Goal: Task Accomplishment & Management: Complete application form

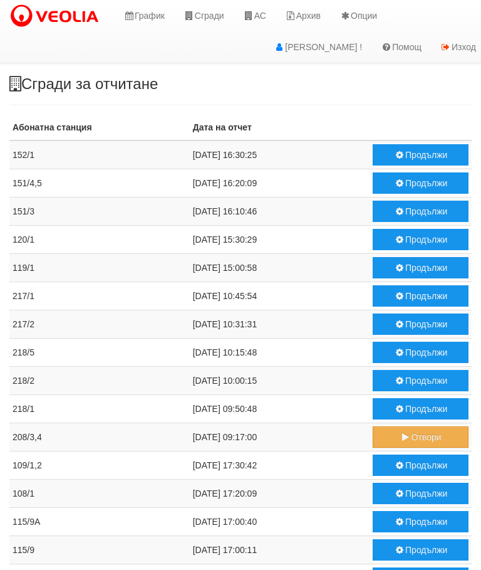
click at [417, 160] on button "Продължи" at bounding box center [421, 154] width 96 height 21
click at [255, 13] on icon at bounding box center [248, 15] width 11 height 9
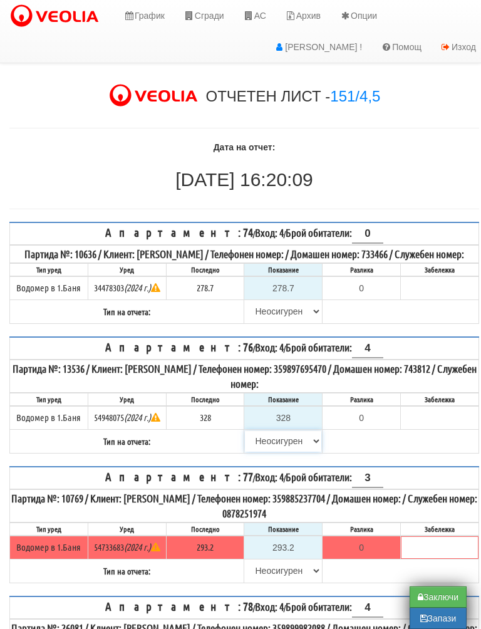
click at [278, 452] on select "Избери Визуален Телефон Бележка Неосигурен достъп Самоотчет Служебно Дистанцион…" at bounding box center [283, 441] width 76 height 21
select select "8ac75930-9bfd-e511-80be-8d5a1dced85a"
click at [300, 429] on input "328" at bounding box center [283, 417] width 76 height 21
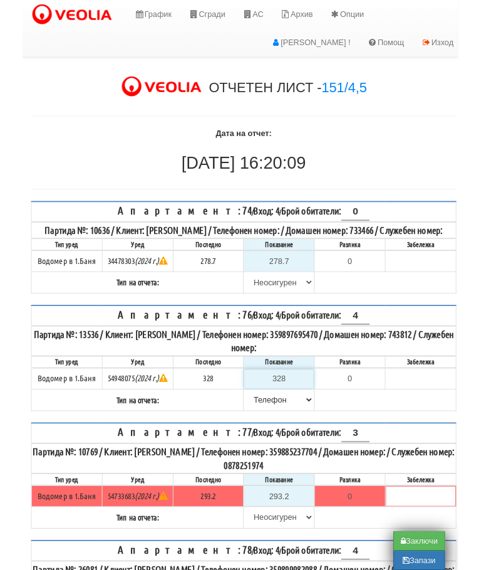
scroll to position [31, 8]
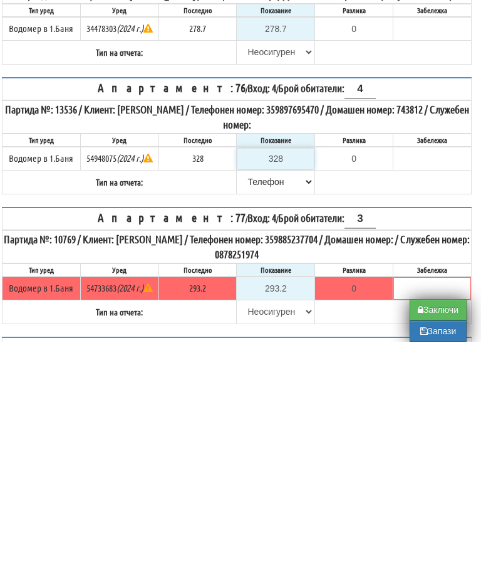
type input "3"
type input "-325.000"
type input "33"
type input "-295.000"
type input "330"
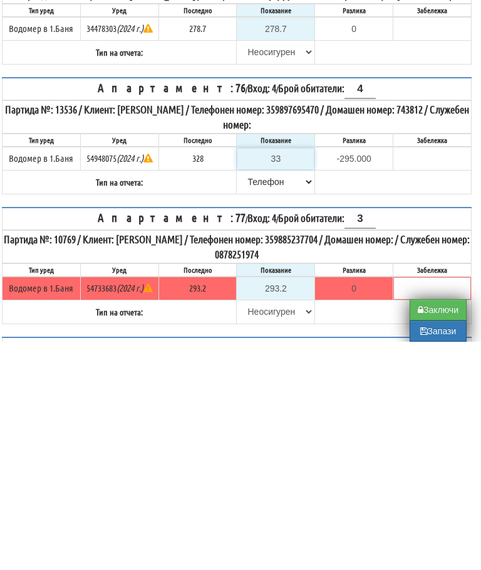
type input "2.000"
type input "330.9"
type input "2.900"
type input "330.9"
click at [355, 305] on table "Апартамент: 76 / Вход: 4 / Брой обитатели: 4 Партида №: 13536 / Клиент: МАРИЯ С…" at bounding box center [237, 363] width 470 height 117
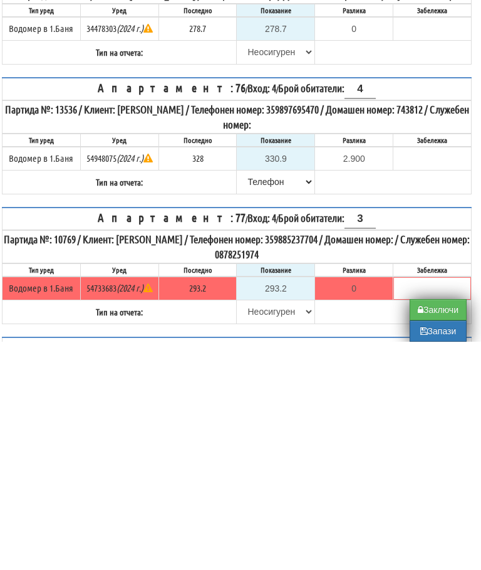
scroll to position [260, 8]
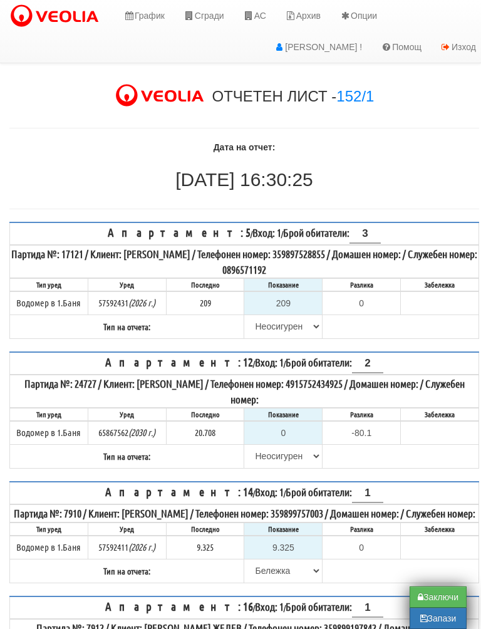
scroll to position [11, 0]
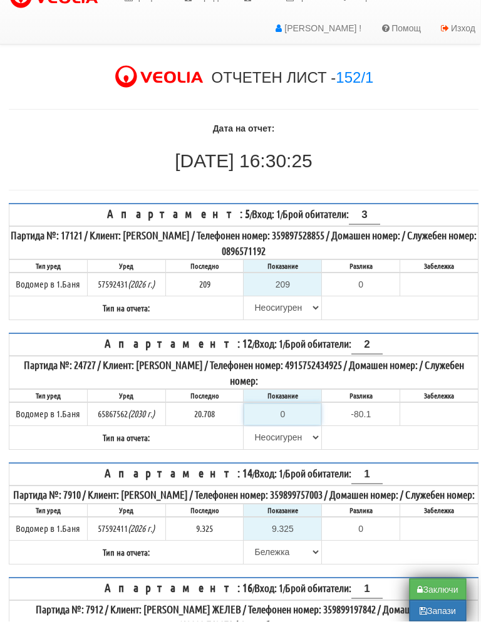
click at [290, 412] on input "0" at bounding box center [283, 422] width 76 height 21
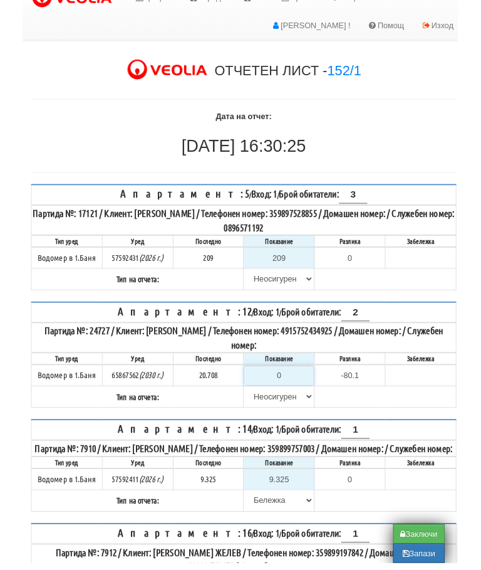
scroll to position [31, 8]
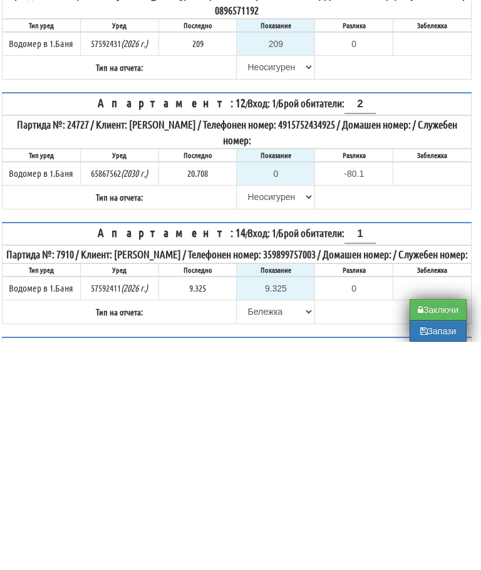
click at [386, 320] on table "Апартамент: 12 / Вход: 1 / Брой обитатели: 2 Партида №: 24727 / Клиент: АНТОАНЕ…" at bounding box center [237, 378] width 470 height 117
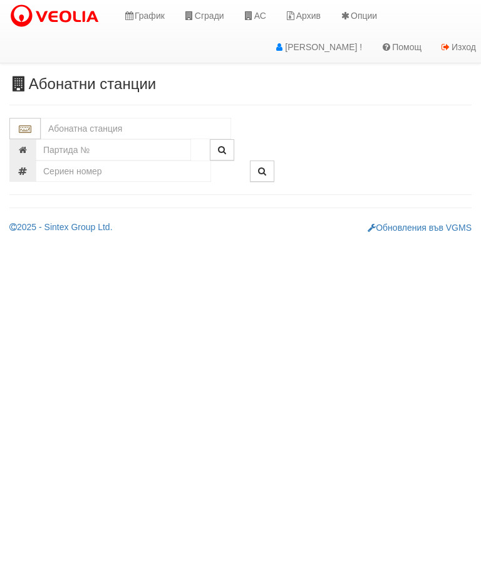
click at [113, 118] on input "text" at bounding box center [136, 128] width 191 height 21
click at [155, 150] on div "152/1 - Младост - "ВЕОЛИЯ"" at bounding box center [136, 148] width 187 height 14
type input "152/1 - Младост - "ВЕОЛИЯ""
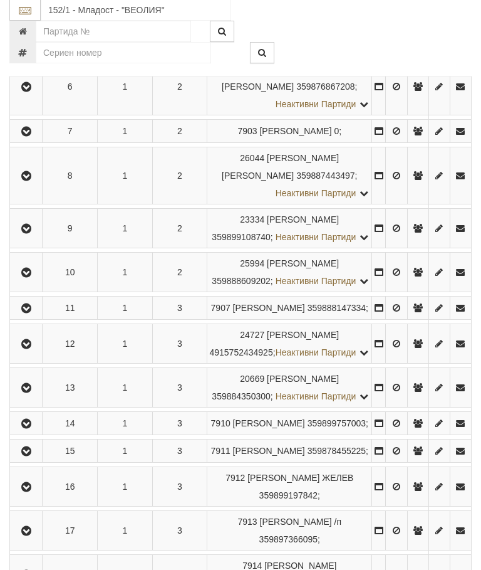
scroll to position [520, 0]
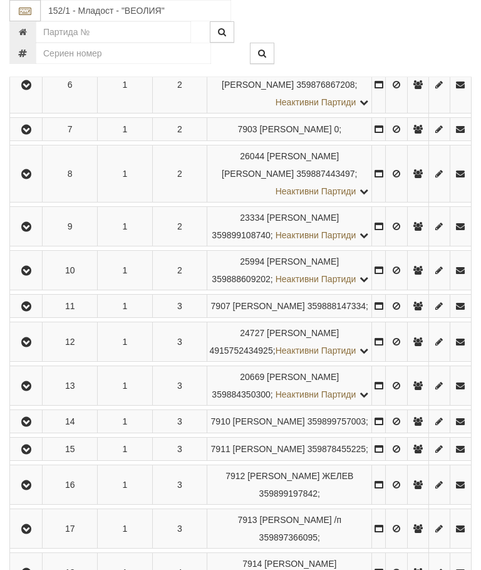
click at [26, 347] on icon "button" at bounding box center [26, 342] width 15 height 9
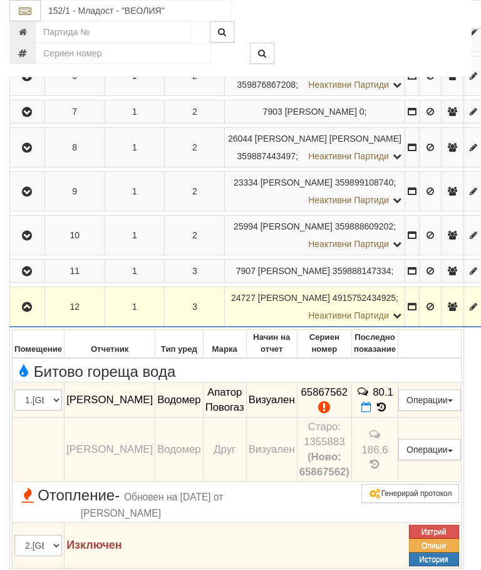
click at [26, 312] on icon "button" at bounding box center [26, 307] width 15 height 9
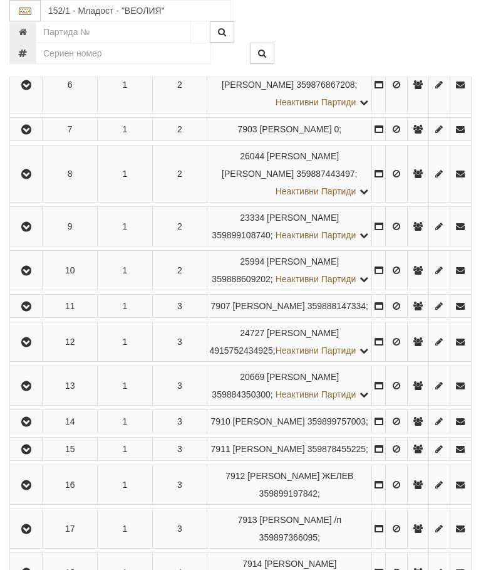
click at [34, 347] on icon "button" at bounding box center [26, 342] width 15 height 9
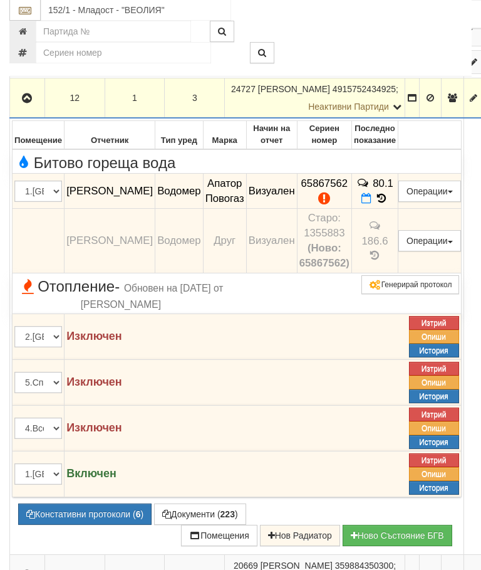
scroll to position [727, 0]
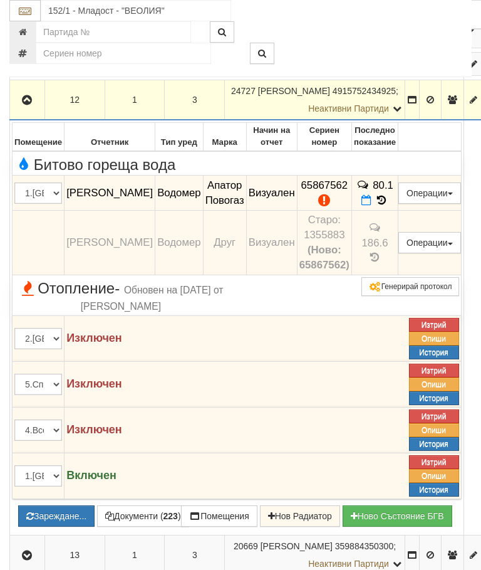
click at [90, 527] on button "Зареждане..." at bounding box center [56, 515] width 76 height 21
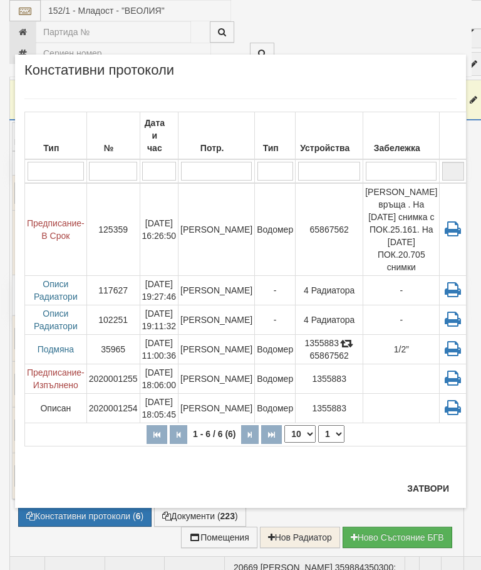
click at [430, 495] on button "Затвори" at bounding box center [428, 488] width 57 height 20
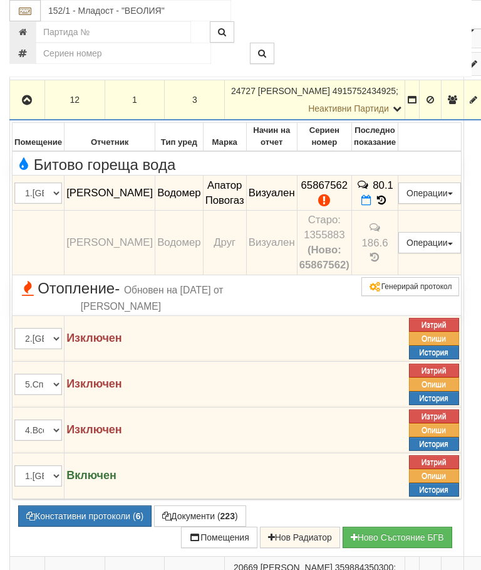
click at [30, 105] on icon "button" at bounding box center [26, 100] width 15 height 9
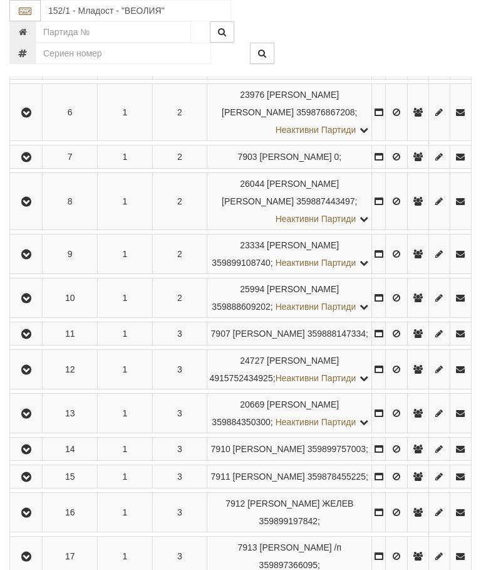
scroll to position [1676, 0]
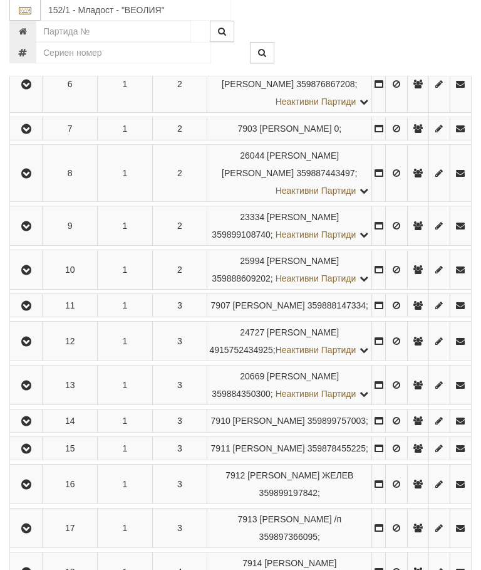
click at [22, 347] on icon "button" at bounding box center [26, 342] width 15 height 9
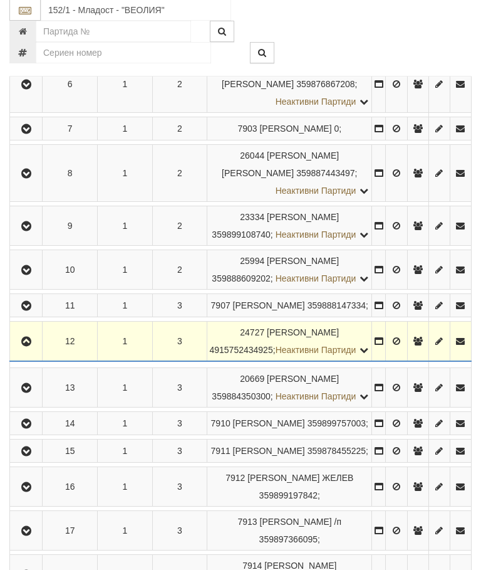
scroll to position [1677, 0]
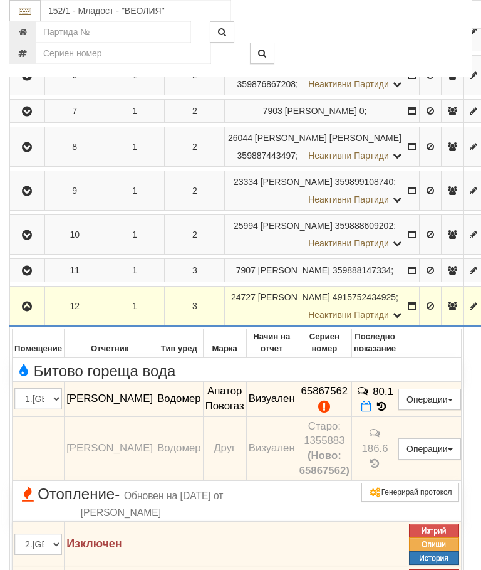
click at [23, 311] on icon "button" at bounding box center [26, 306] width 15 height 9
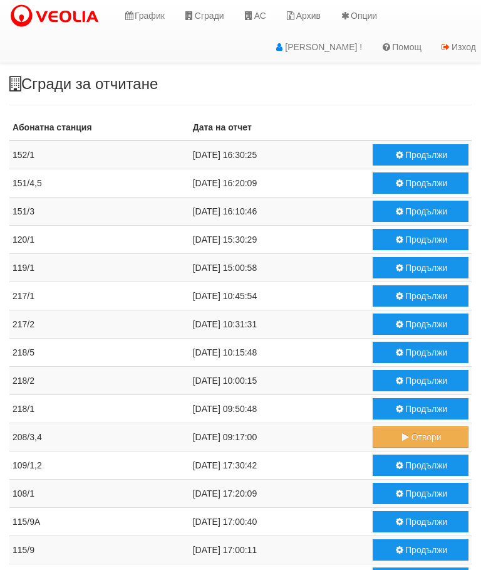
click at [410, 434] on button "Отвори" at bounding box center [421, 436] width 96 height 21
click at [416, 155] on button "Продължи" at bounding box center [421, 154] width 96 height 21
click at [415, 438] on button "Продължи" at bounding box center [421, 436] width 96 height 21
click at [407, 465] on button "Продължи" at bounding box center [421, 464] width 96 height 21
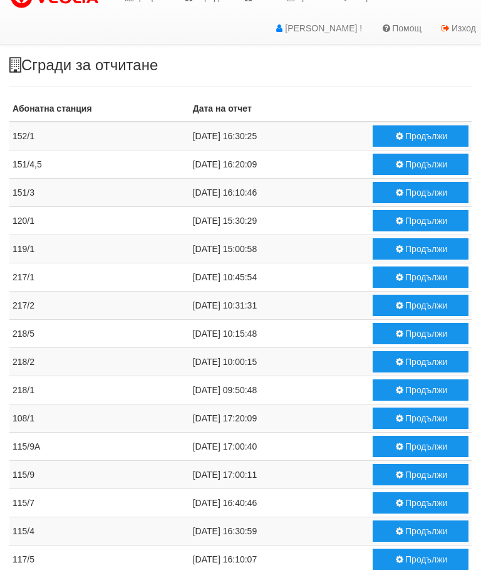
scroll to position [19, 0]
click at [411, 335] on button "Продължи" at bounding box center [421, 333] width 96 height 21
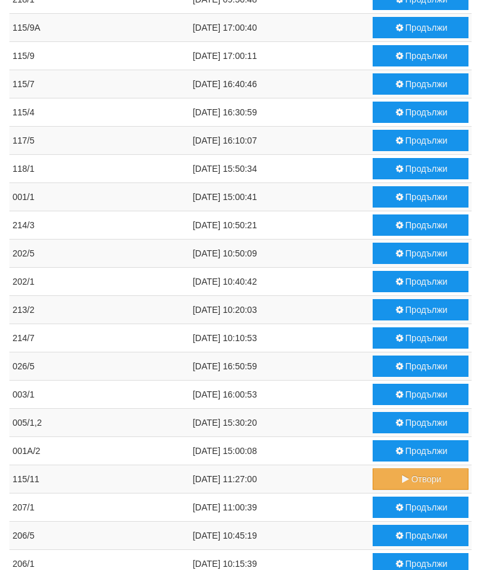
scroll to position [503, 0]
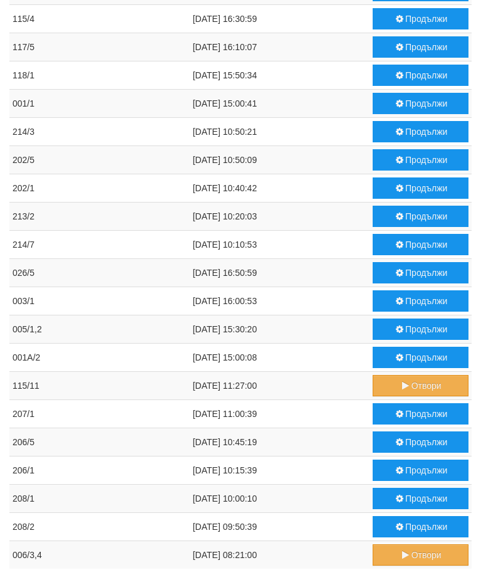
click at [414, 416] on button "Продължи" at bounding box center [421, 413] width 96 height 21
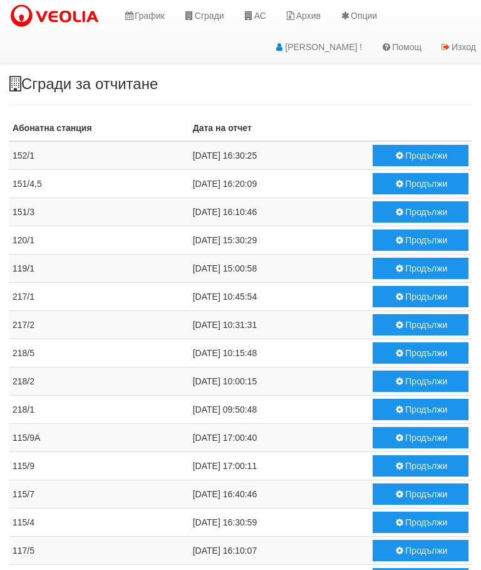
click at [255, 12] on icon at bounding box center [248, 15] width 11 height 9
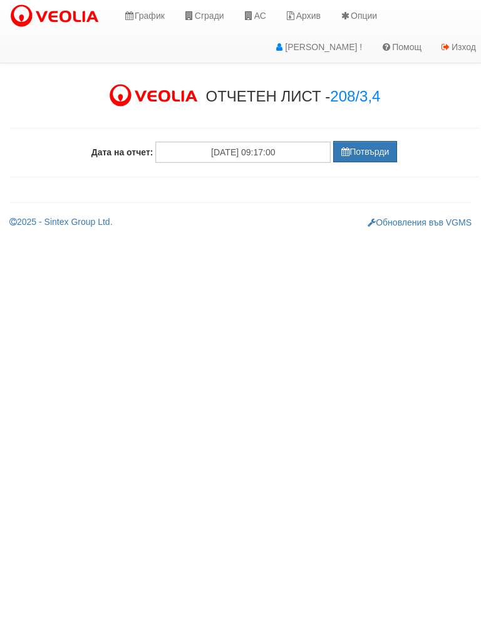
click at [362, 152] on button "Потвърди" at bounding box center [365, 151] width 64 height 21
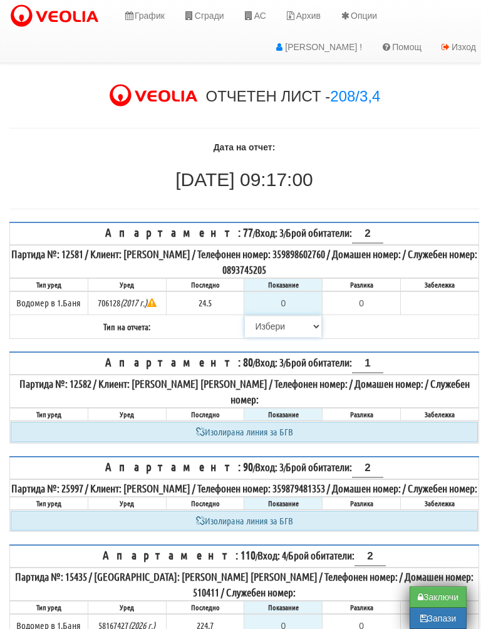
click at [258, 326] on select "[PERSON_NAME] Телефон Бележка Неосигурен достъп Самоотчет Служебно Дистанционен" at bounding box center [283, 326] width 76 height 21
select select "8cc75930-9bfd-e511-80be-8d5a1dced85a"
type input "24.5"
type input "0.0"
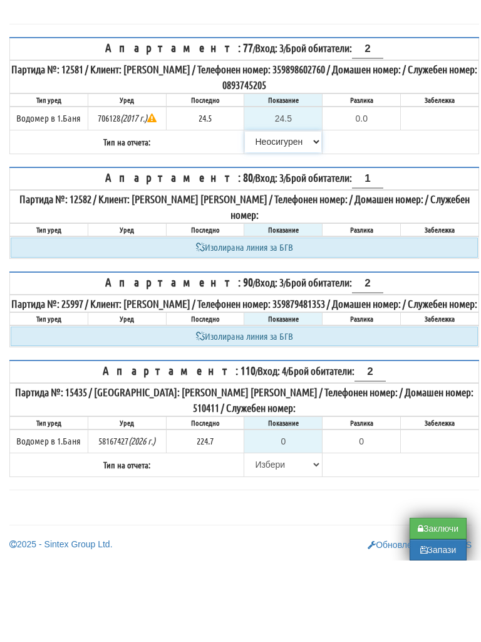
scroll to position [112, 0]
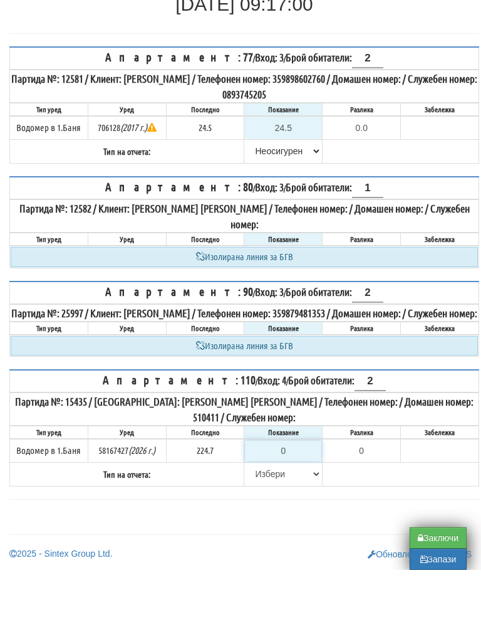
click at [298, 512] on input "0" at bounding box center [283, 522] width 76 height 21
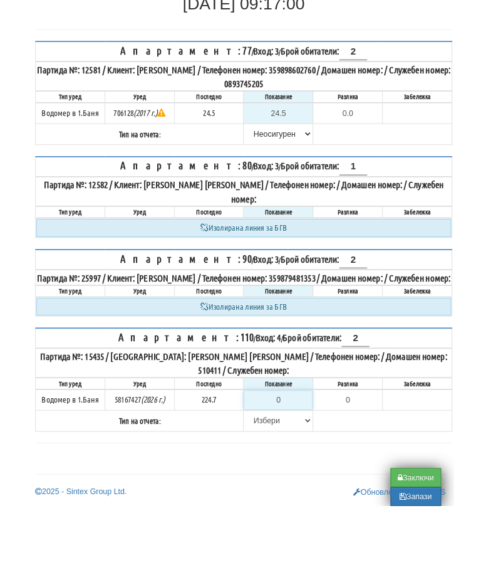
scroll to position [184, 8]
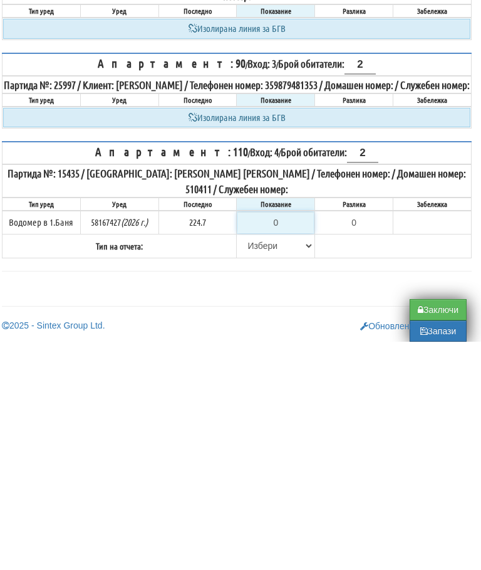
type input "2"
type input "-222.700"
type input "22"
type input "-202.700"
type input "226"
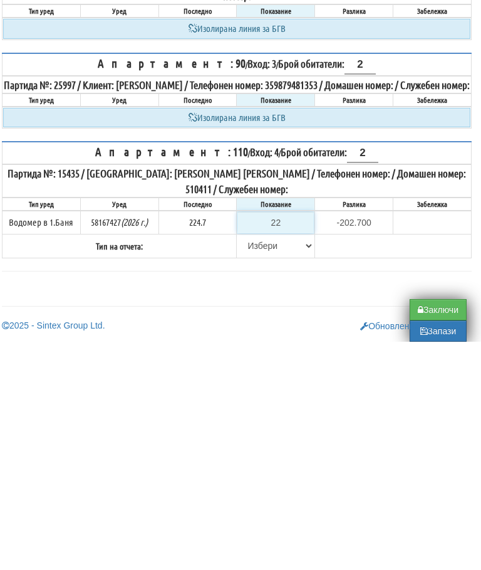
type input "1.300"
type input "226.6"
type input "1.9"
type input "226.6"
click at [258, 463] on select "[PERSON_NAME] Телефон Бележка Неосигурен достъп Самоотчет Служебно Дистанционен" at bounding box center [276, 473] width 76 height 21
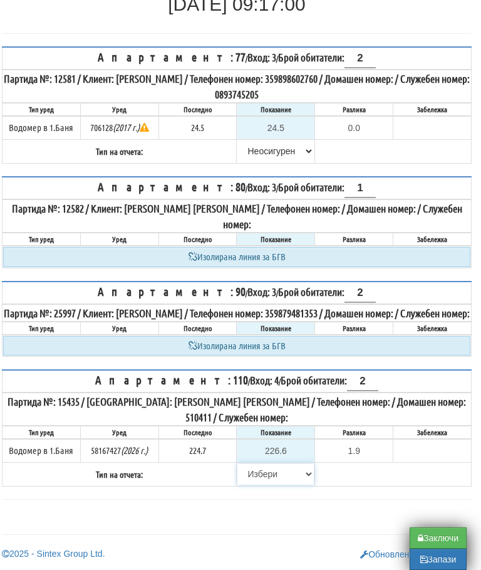
select select "89c75930-9bfd-e511-80be-8d5a1dced85a"
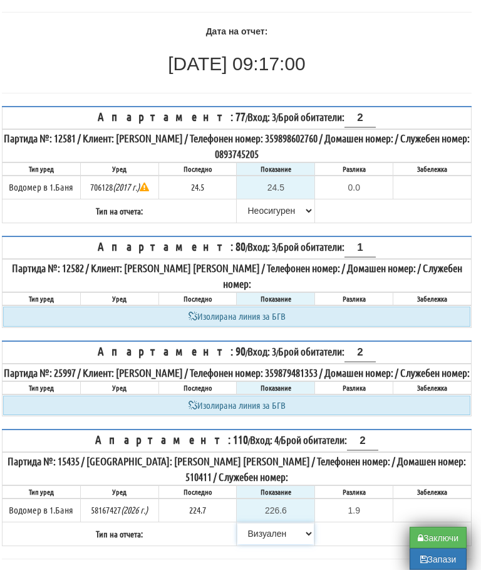
scroll to position [116, 8]
click at [434, 538] on button "Заключи" at bounding box center [438, 537] width 57 height 21
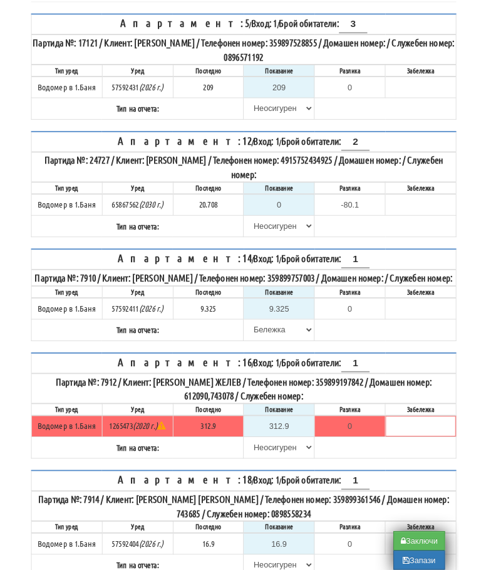
scroll to position [190, 0]
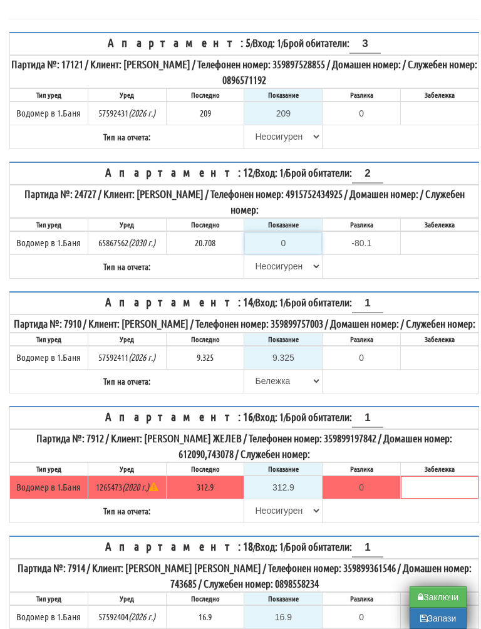
click at [298, 238] on input "0" at bounding box center [283, 243] width 76 height 21
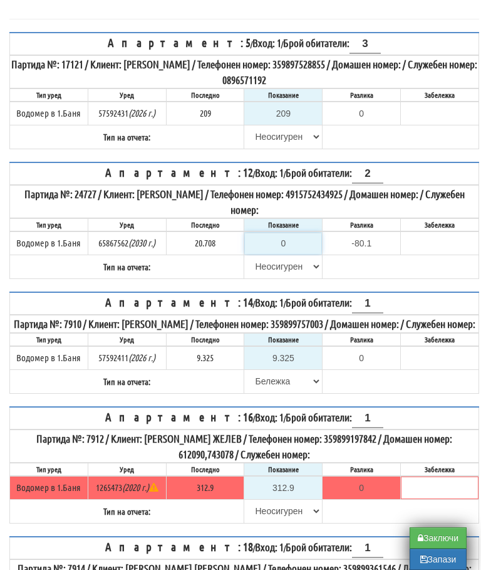
type input "2"
type input "-18.708"
type input "20"
type input "-0.708"
type input "20.7"
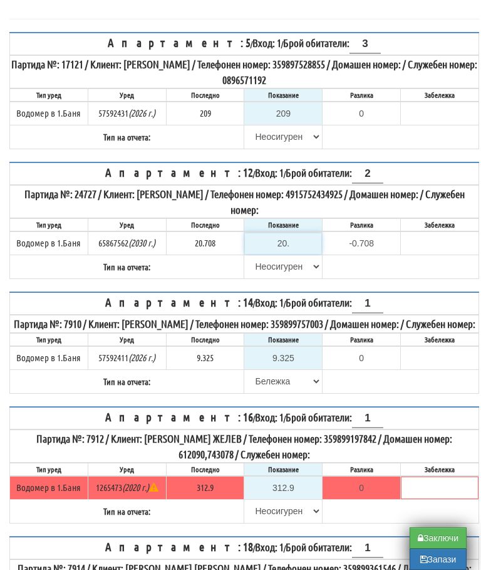
type input "-0.008"
type input "20.708"
type input "0.000"
type input "20.708"
click at [433, 239] on input "text" at bounding box center [440, 243] width 76 height 21
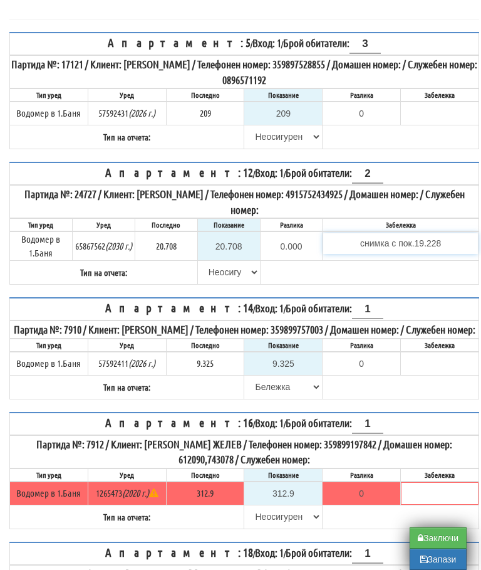
type input "снимка с пок.19.228"
click at [230, 266] on tr "Тип на отчета: Избери Визуален Телефон Бележка Неосигурен достъп Самоотчет Служ…" at bounding box center [245, 272] width 470 height 24
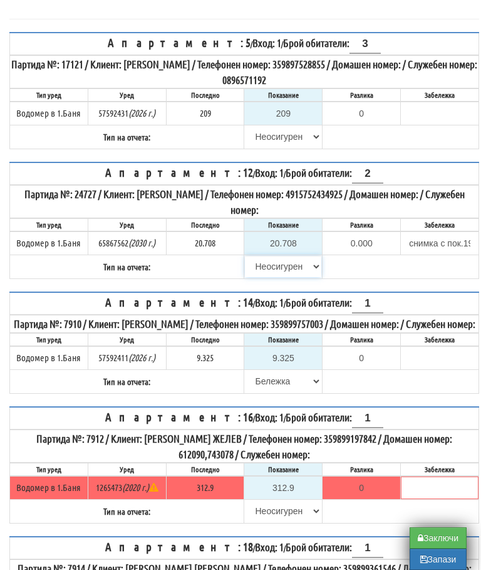
select select "8ac75930-9bfd-e511-80be-8d5a1dced85a"
click at [421, 238] on input "снимка с пок.19.228" at bounding box center [440, 243] width 76 height 21
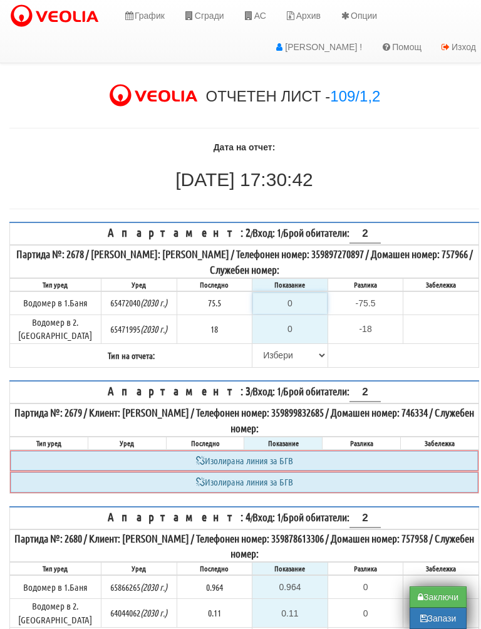
click at [295, 302] on input "0" at bounding box center [290, 303] width 74 height 21
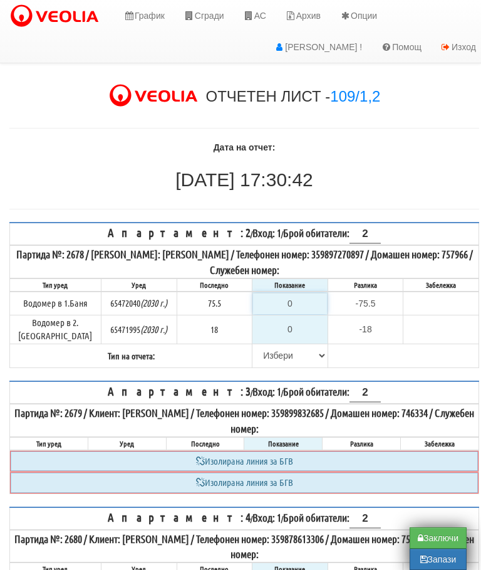
type input "7"
type input "-68.500"
type input "76"
type input "0.500"
type input "76.6"
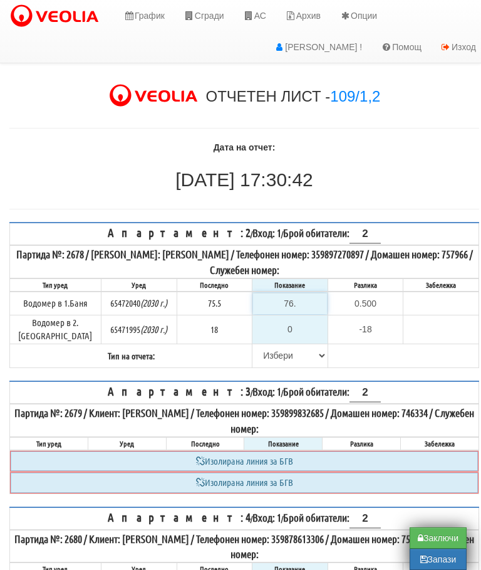
type input "1.1"
type input "76.6"
click at [303, 329] on input "0" at bounding box center [290, 328] width 74 height 21
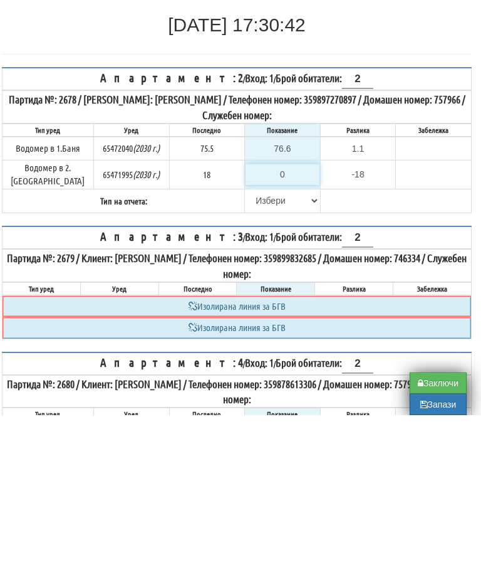
type input "1"
type input "-17.000"
type input "18"
type input "0.000"
type input "18"
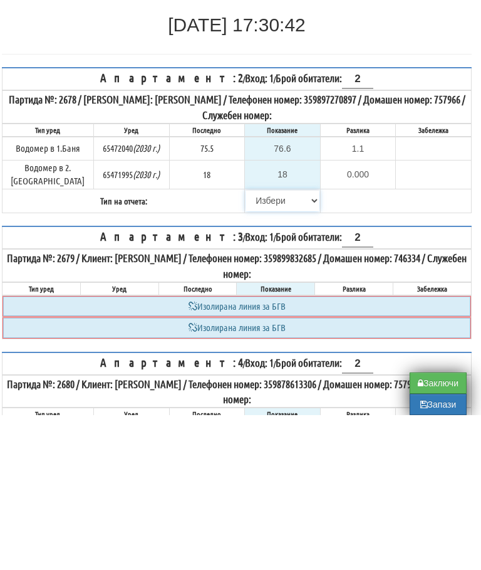
click at [263, 345] on select "[PERSON_NAME] Телефон Бележка Неосигурен достъп Самоотчет Служебно Дистанционен" at bounding box center [283, 355] width 74 height 21
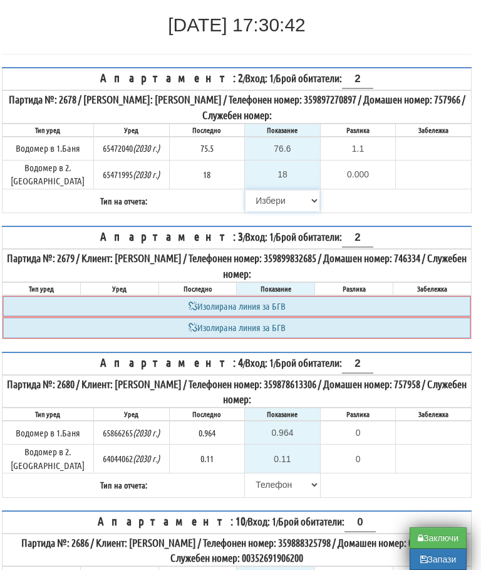
select select "8ac75930-9bfd-e511-80be-8d5a1dced85a"
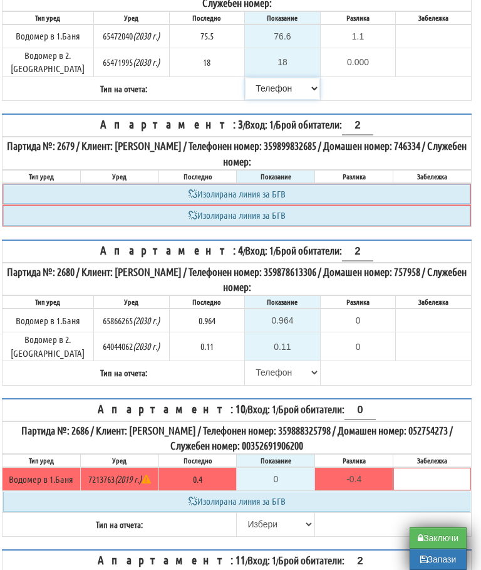
scroll to position [267, 8]
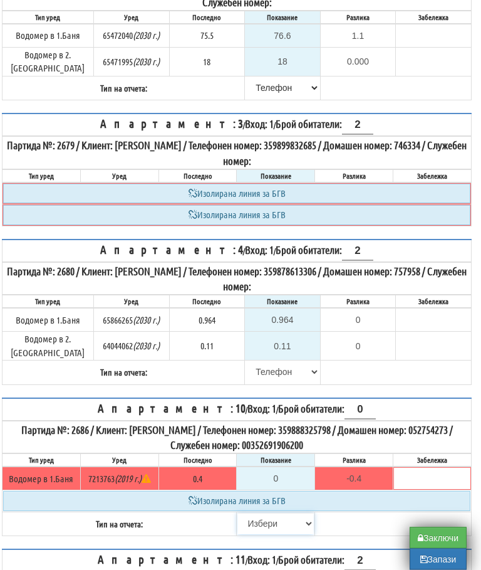
click at [246, 513] on select "[PERSON_NAME] Телефон Бележка Неосигурен достъп Самоотчет Служебно Дистанционен" at bounding box center [276, 523] width 76 height 21
select select "8cc75930-9bfd-e511-80be-8d5a1dced85a"
type input "0.4"
type input "0.0"
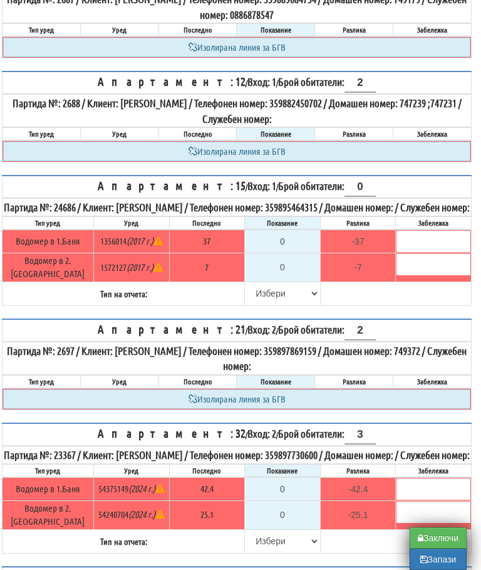
scroll to position [848, 8]
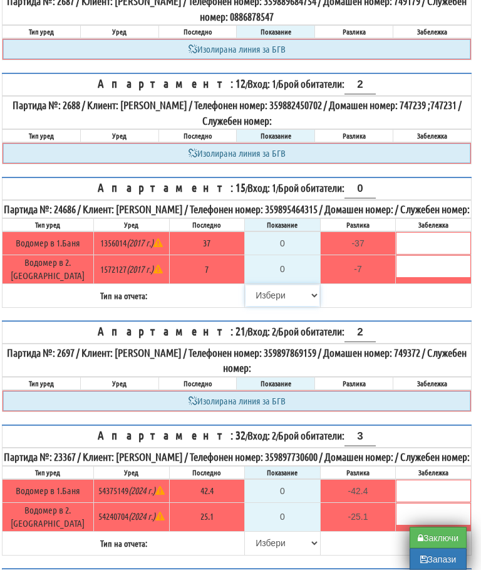
click at [259, 285] on select "Избери Визуален Телефон Бележка Неосигурен достъп Самоотчет Служебно Дистанцион…" at bounding box center [283, 295] width 74 height 21
select select "8cc75930-9bfd-e511-80be-8d5a1dced85a"
type input "37"
type input "0.000"
type input "7"
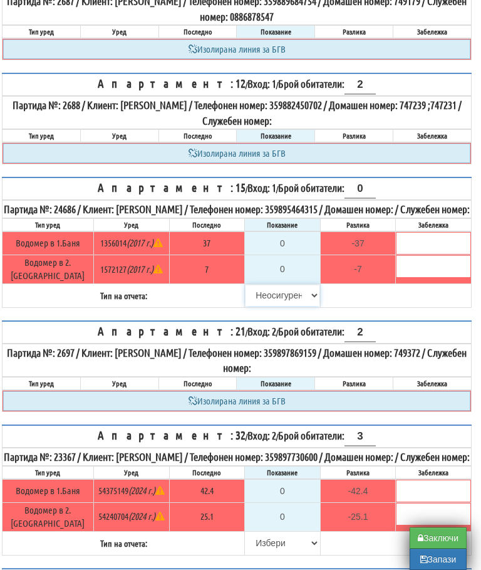
type input "0.000"
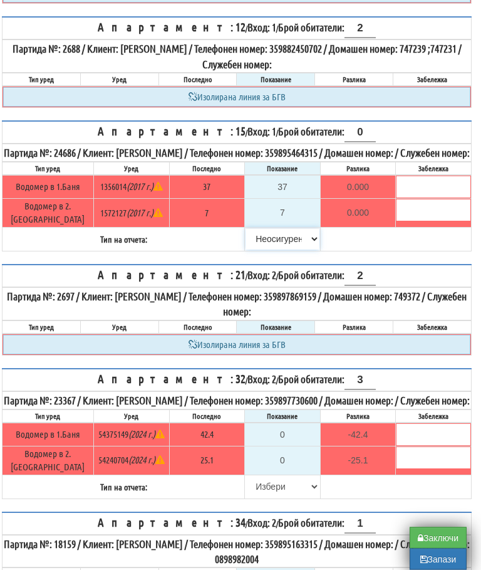
scroll to position [904, 8]
click at [260, 482] on select "[PERSON_NAME] Телефон Бележка Неосигурен достъп Самоотчет Служебно Дистанционен" at bounding box center [283, 486] width 74 height 21
click at [288, 430] on input "0" at bounding box center [283, 434] width 74 height 21
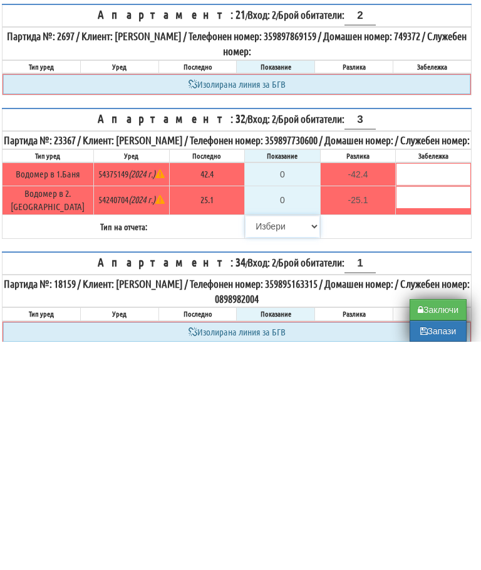
click at [260, 444] on select "[PERSON_NAME] Телефон Бележка Неосигурен достъп Самоотчет Служебно Дистанционен" at bounding box center [283, 454] width 74 height 21
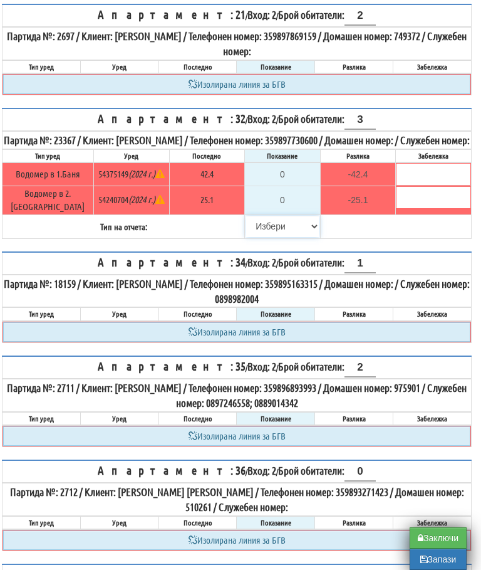
select select "8cc75930-9bfd-e511-80be-8d5a1dced85a"
type input "42.4"
type input "0.0"
type input "25.1"
type input "0.0"
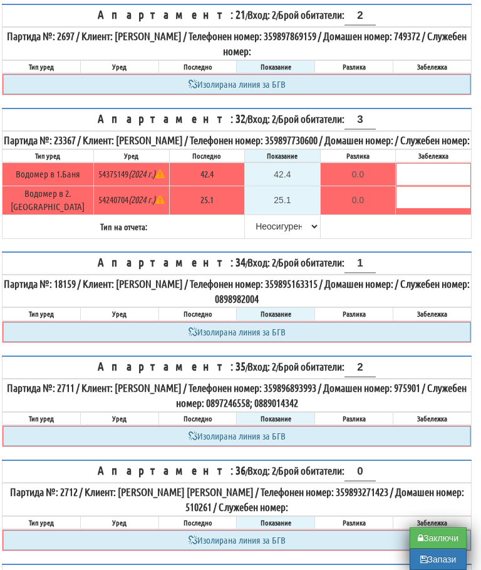
click at [404, 221] on table "Апартамент: 32 / Вход: 2 / Брой обитатели: 3 Партида №: 23367 / Клиент: СТОЯН П…" at bounding box center [237, 173] width 470 height 131
click at [440, 538] on button "Заключи" at bounding box center [438, 537] width 57 height 21
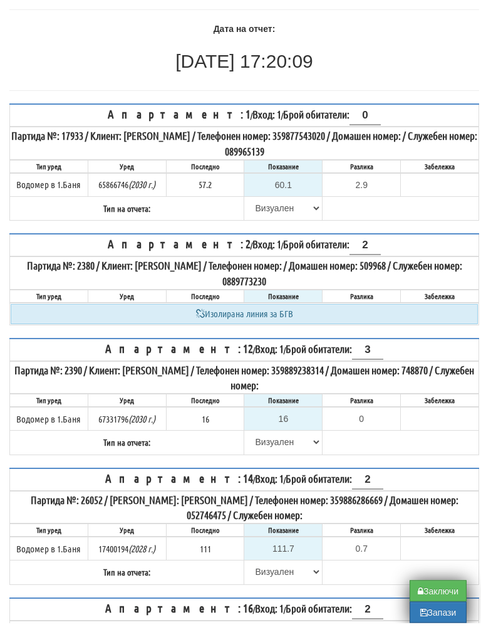
scroll to position [113, 0]
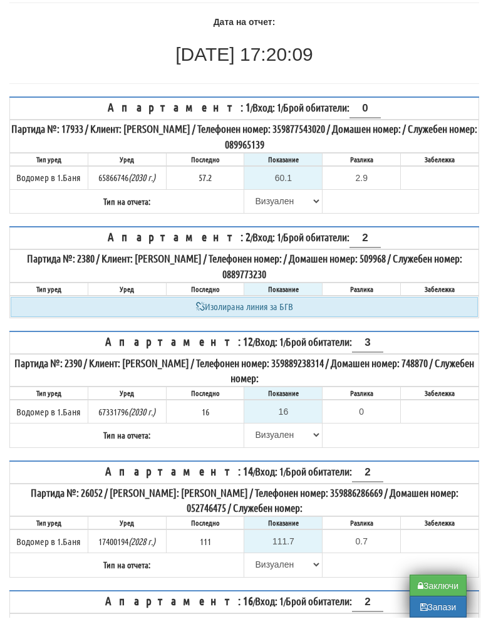
click at [433, 603] on th "Апартамент: 16 / Вход: 1 / Брой обитатели: 2" at bounding box center [245, 614] width 470 height 23
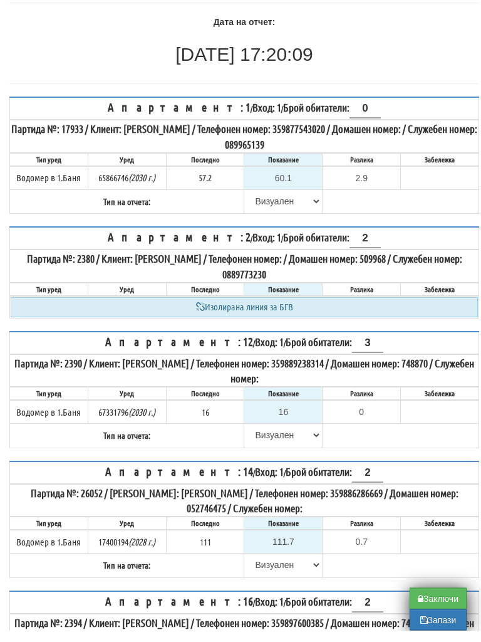
click at [431, 599] on button "Заключи" at bounding box center [438, 609] width 57 height 21
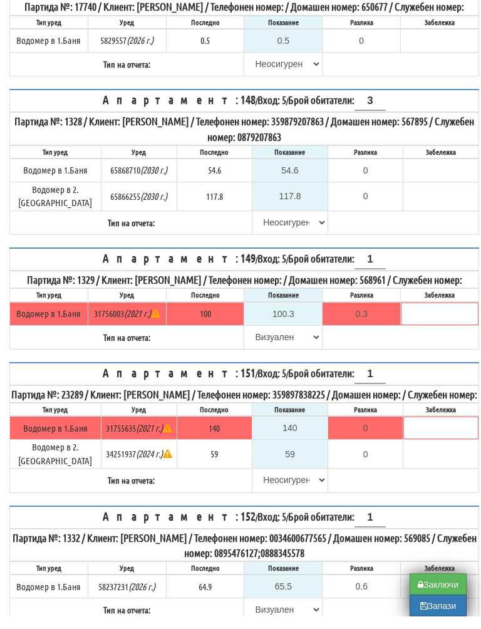
scroll to position [630, 0]
click at [297, 447] on input "140" at bounding box center [290, 440] width 74 height 21
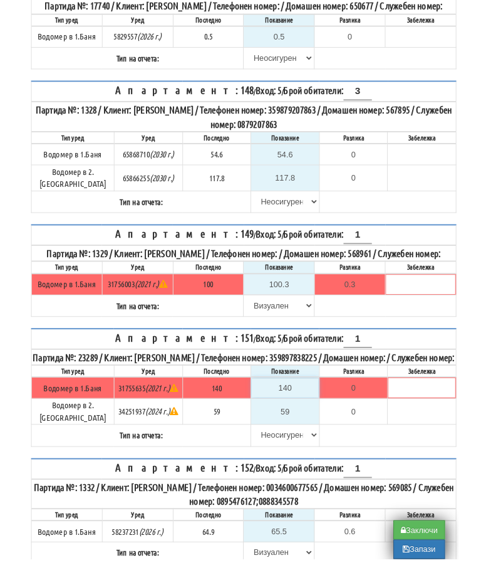
scroll to position [694, 8]
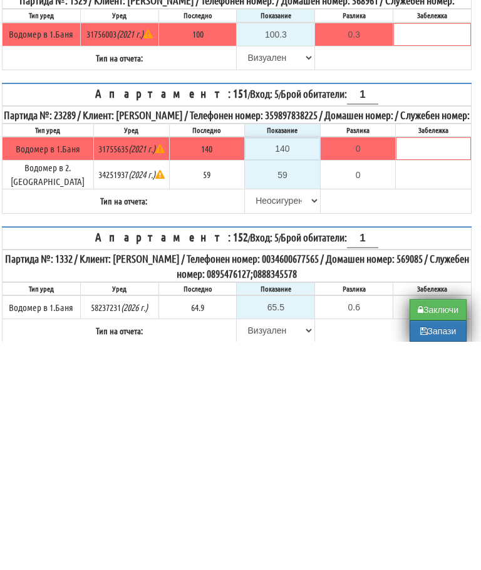
type input "1"
type input "-139.000"
type input "14"
type input "-126.000"
type input "141"
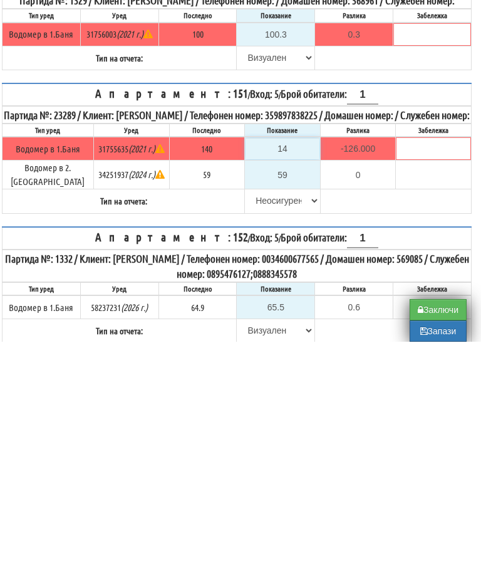
type input "1.000"
type input "141.8"
type input "1.800"
type input "141.86"
type input "1.860"
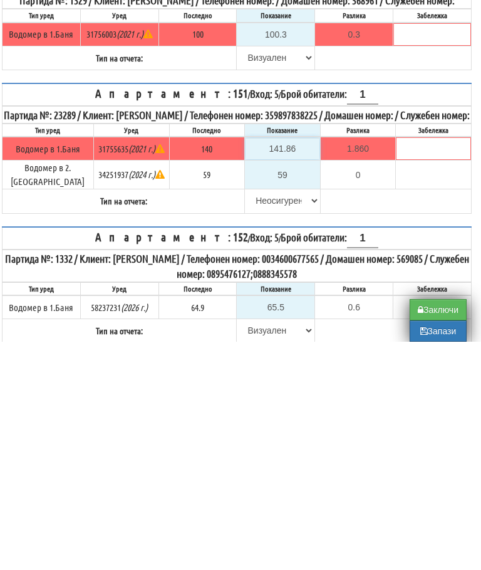
type input "141.868"
type input "1.868"
type input "141.86"
type input "1.860"
type input "141.8"
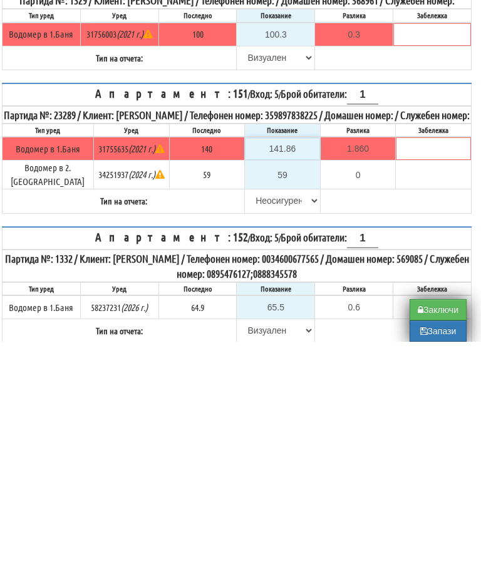
type input "1.800"
type input "141.8"
click at [289, 392] on input "59" at bounding box center [283, 402] width 74 height 21
type input "6"
type input "-53.000"
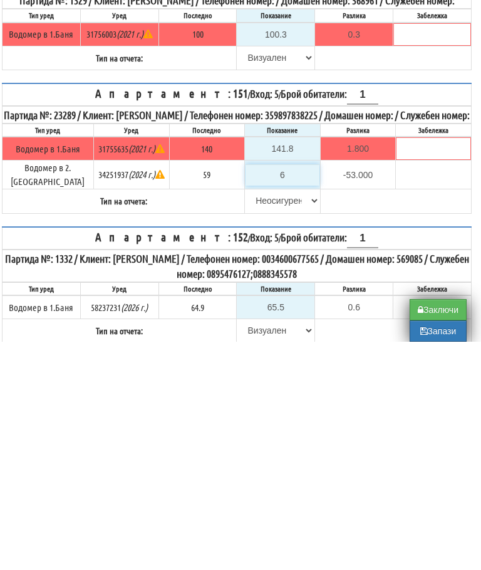
type input "60"
type input "1.000"
type input "60.1"
type input "1.100"
type input "60.1"
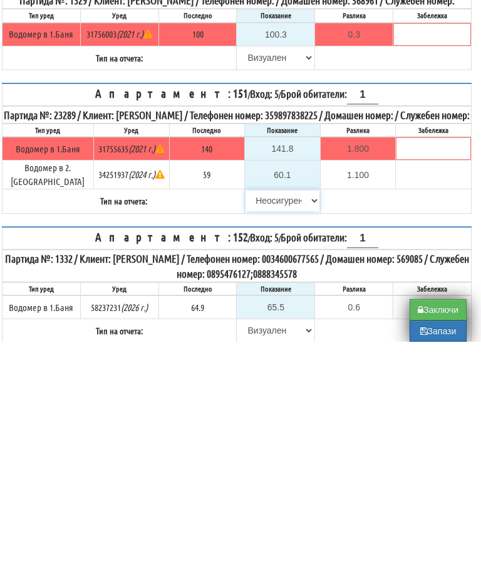
click at [291, 418] on select "Избери Визуален Телефон Бележка Неосигурен достъп Самоотчет Служебно Дистанцион…" at bounding box center [283, 428] width 74 height 21
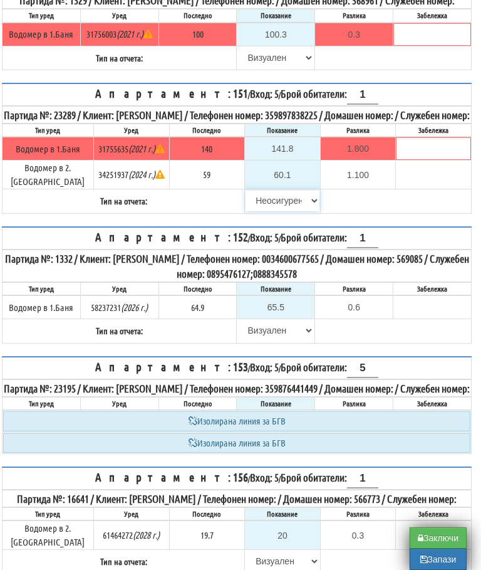
select select "8ac75930-9bfd-e511-80be-8d5a1dced85a"
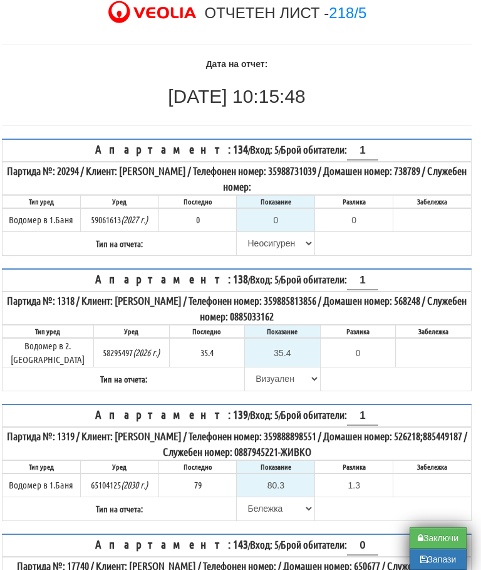
scroll to position [83, 8]
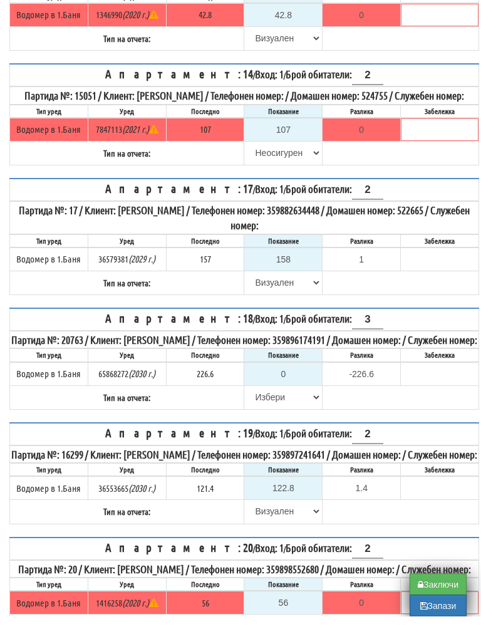
scroll to position [1269, 0]
click at [291, 397] on input "0" at bounding box center [283, 386] width 76 height 21
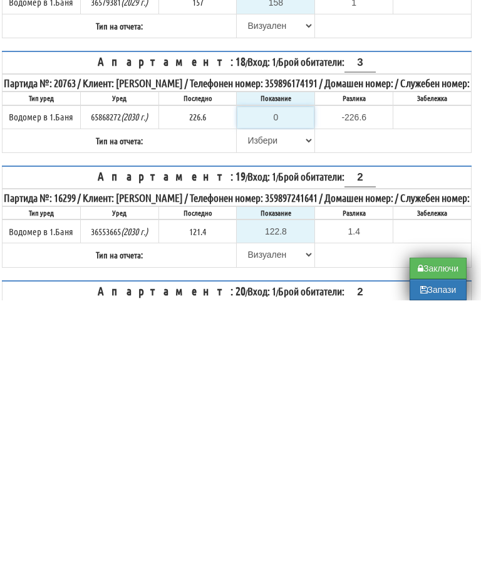
scroll to position [1310, 8]
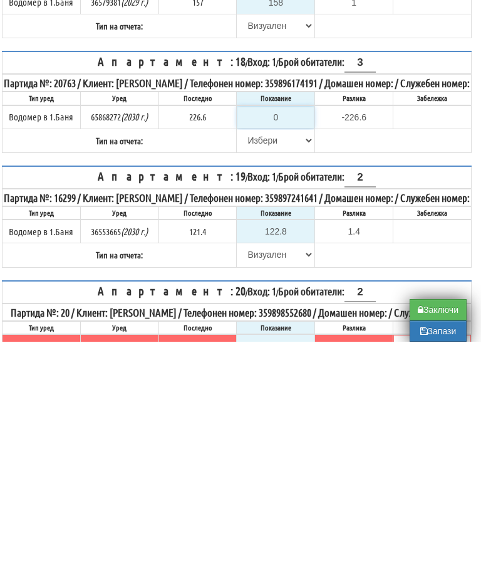
type input "2"
type input "-224.600"
type input "22"
type input "-204.600"
type input "229"
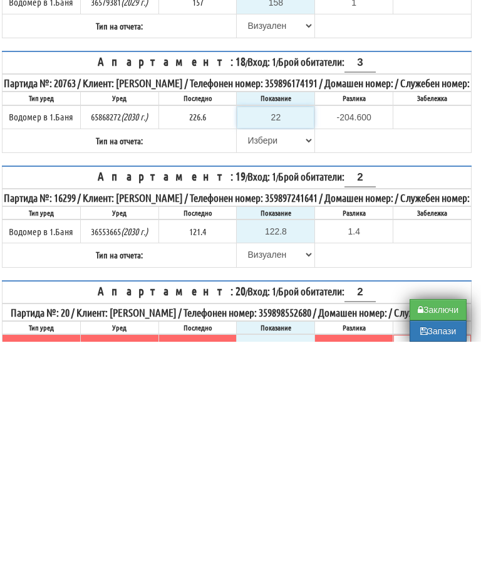
type input "2.400"
type input "229"
click at [249, 358] on select "[PERSON_NAME] Телефон Бележка Неосигурен достъп Самоотчет Служебно Дистанционен" at bounding box center [276, 368] width 76 height 21
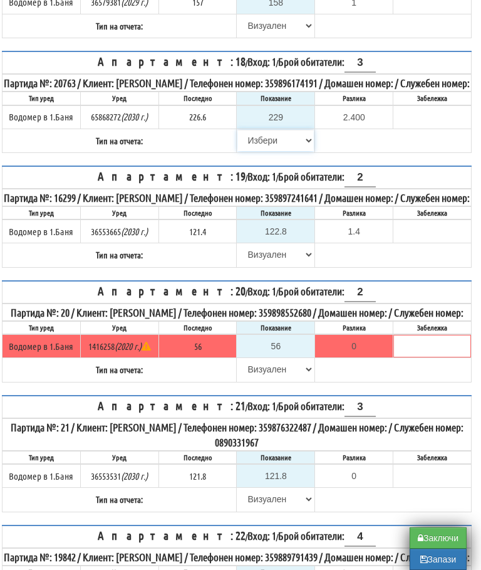
select select "89c75930-9bfd-e511-80be-8d5a1dced85a"
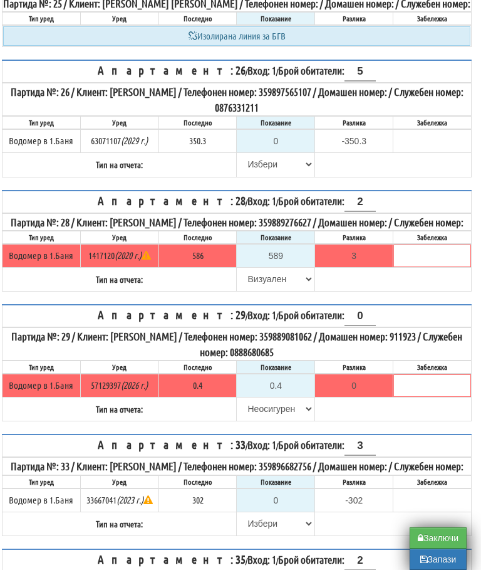
scroll to position [2338, 8]
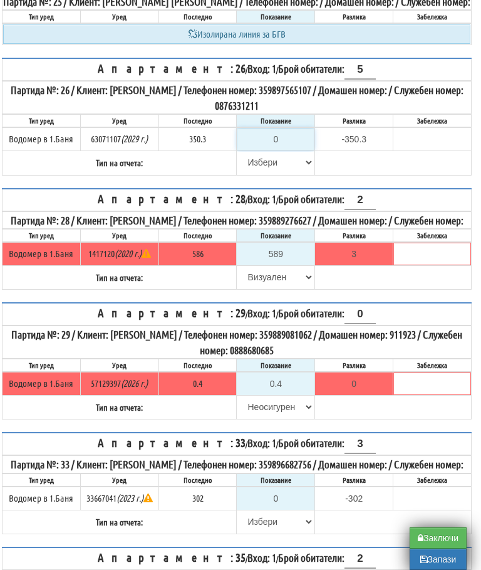
click at [290, 150] on input "0" at bounding box center [276, 139] width 76 height 21
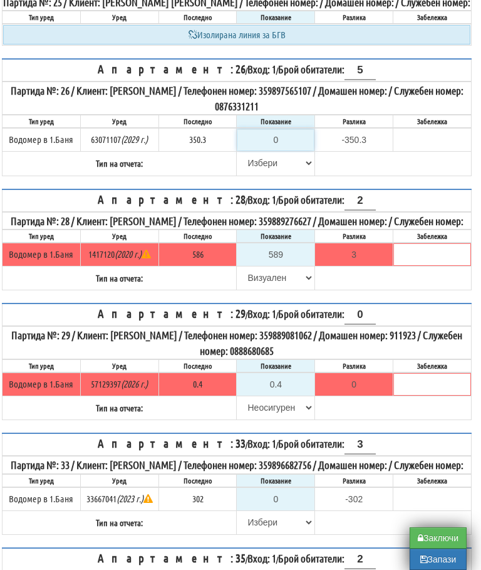
type input "3"
type input "-347.300"
type input "35"
type input "-315.300"
type input "356"
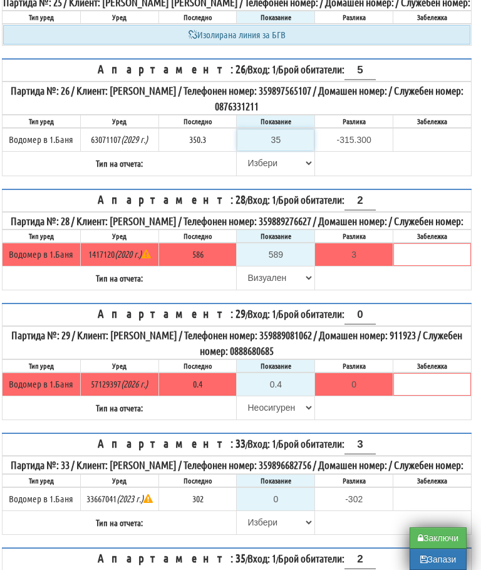
type input "5.700"
type input "356.3"
type input "6.0"
type input "356.3"
click at [254, 174] on select "[PERSON_NAME] Телефон Бележка Неосигурен достъп Самоотчет Служебно Дистанционен" at bounding box center [276, 162] width 76 height 21
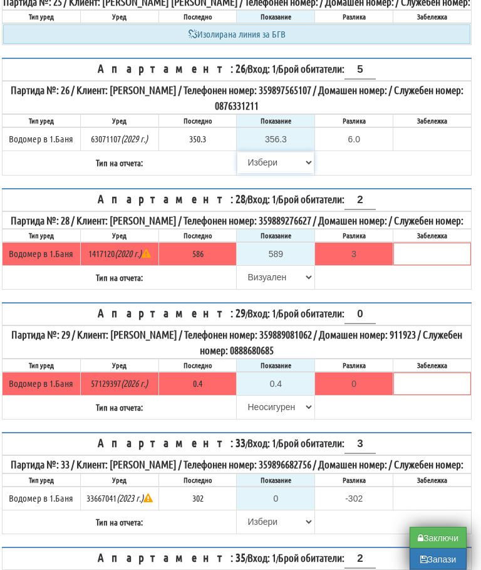
select select "89c75930-9bfd-e511-80be-8d5a1dced85a"
click at [432, 565] on button "Запази" at bounding box center [438, 559] width 57 height 21
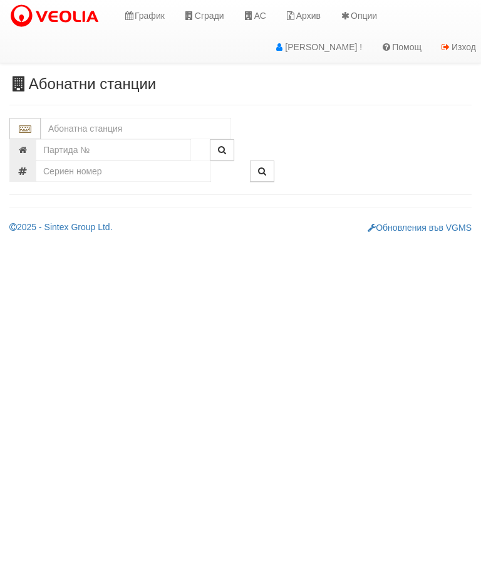
click at [107, 123] on input "text" at bounding box center [136, 128] width 191 height 21
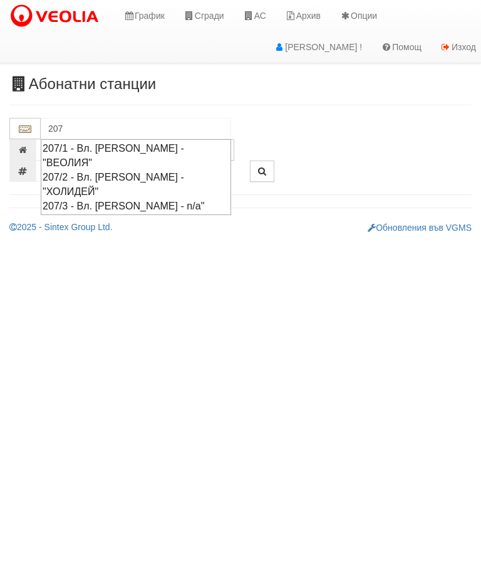
click at [201, 152] on div "207/1 - Вл. [PERSON_NAME] - "ВЕОЛИЯ"" at bounding box center [136, 155] width 187 height 29
type input "207/1 - Вл. [PERSON_NAME] - "ВЕОЛИЯ""
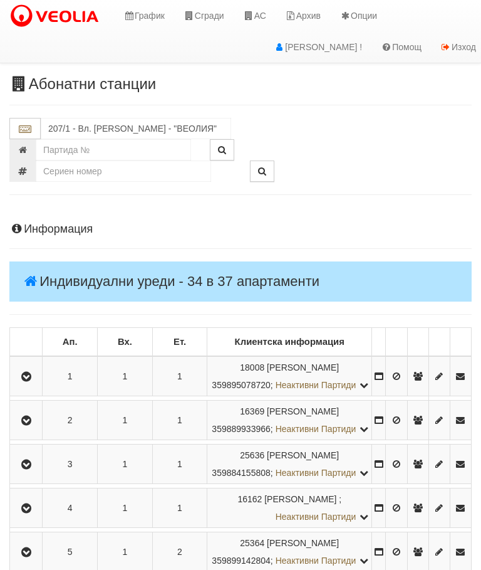
click at [33, 376] on button "button" at bounding box center [26, 376] width 28 height 19
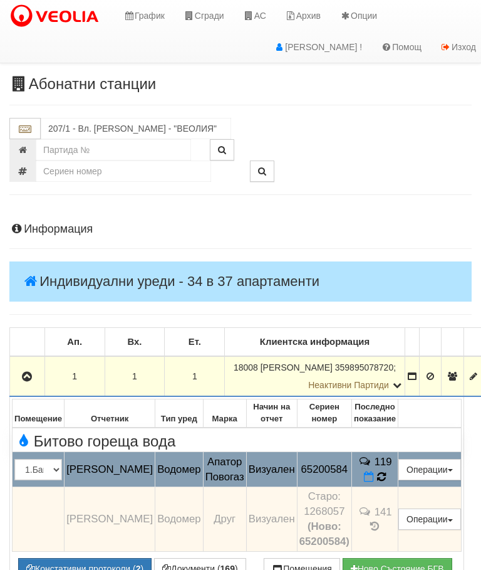
click at [387, 478] on icon at bounding box center [382, 476] width 10 height 11
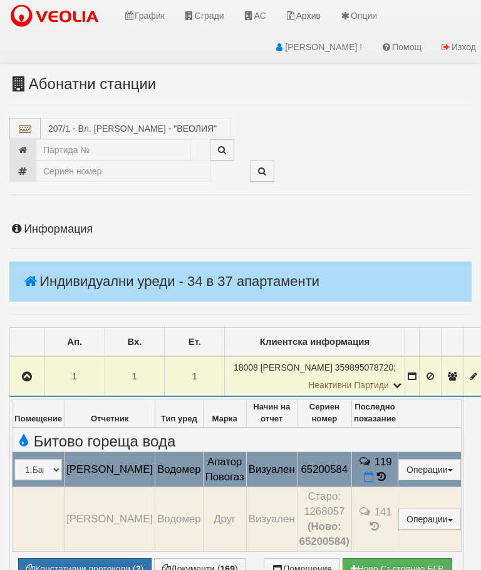
select select "10"
select select "1"
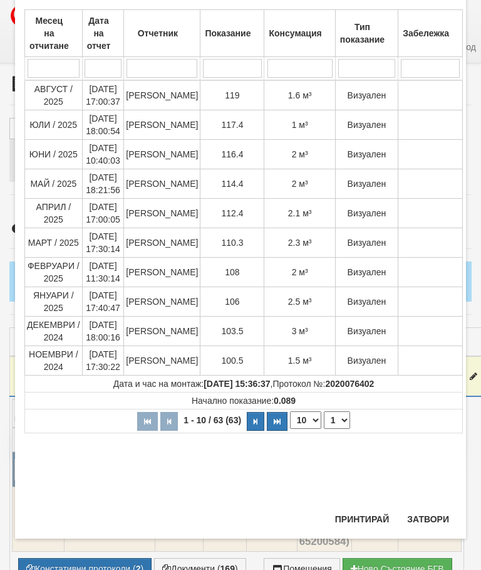
scroll to position [381, 0]
click at [423, 521] on button "Затвори" at bounding box center [428, 519] width 57 height 20
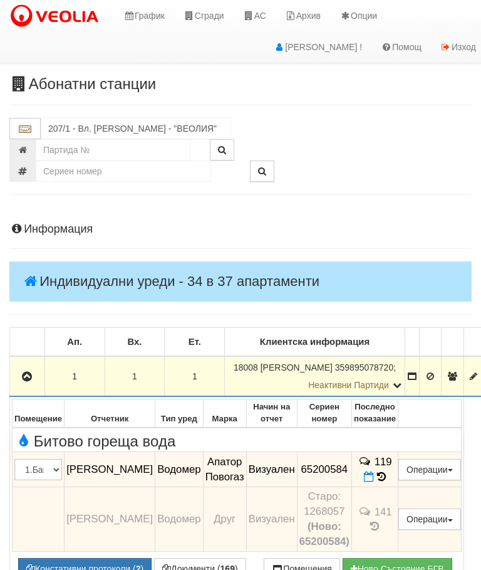
click at [20, 381] on button "button" at bounding box center [27, 376] width 31 height 19
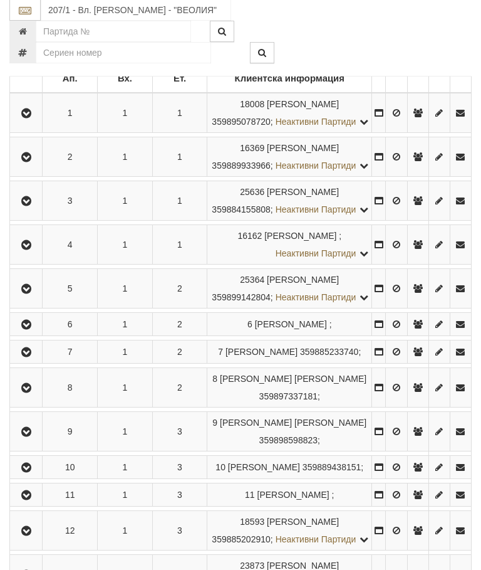
scroll to position [244, 0]
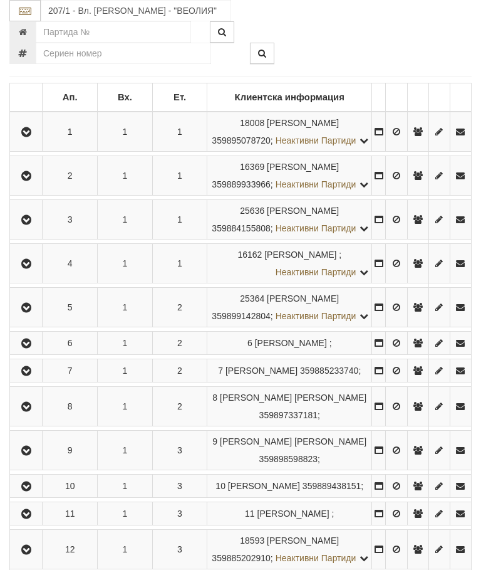
click at [29, 348] on icon "button" at bounding box center [26, 343] width 15 height 9
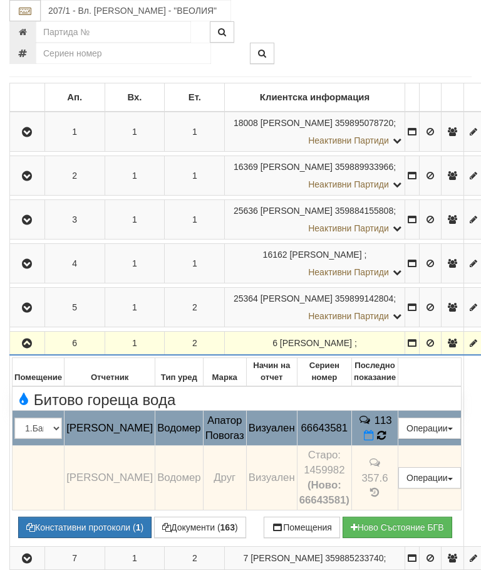
click at [387, 441] on icon at bounding box center [382, 434] width 10 height 11
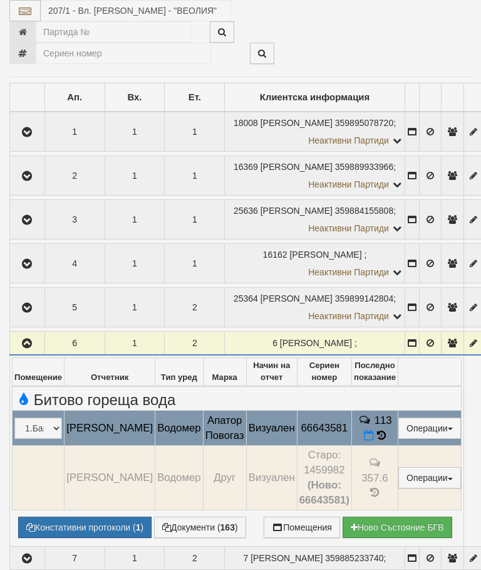
select select "10"
select select "1"
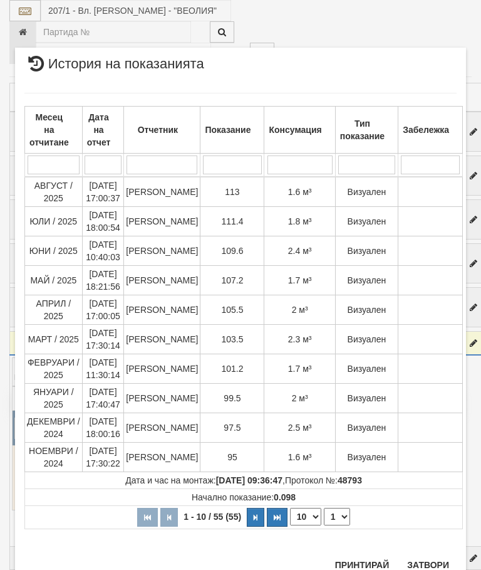
scroll to position [622, 0]
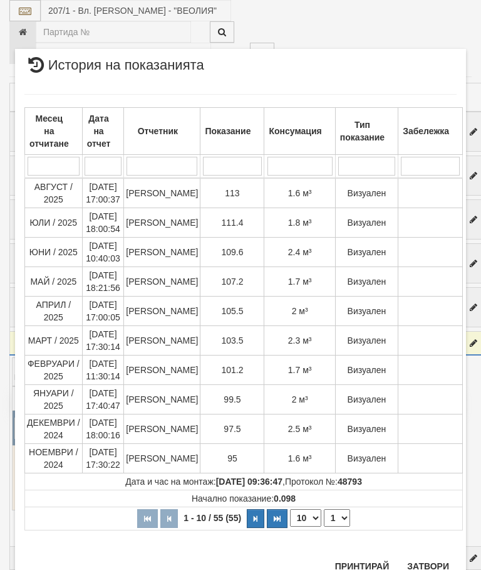
click at [426, 562] on button "Затвори" at bounding box center [428, 566] width 57 height 20
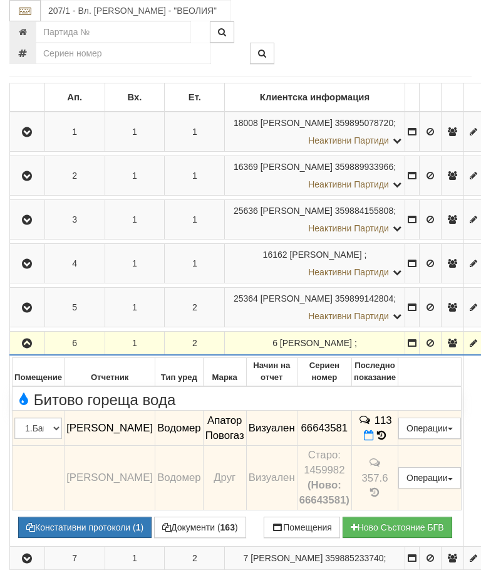
click at [28, 352] on button "button" at bounding box center [27, 342] width 31 height 19
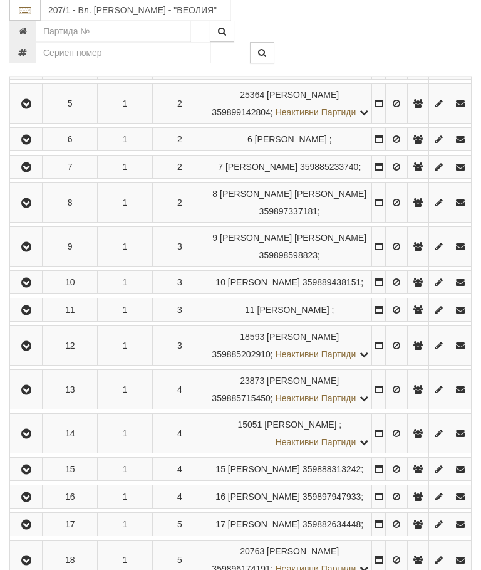
scroll to position [455, 0]
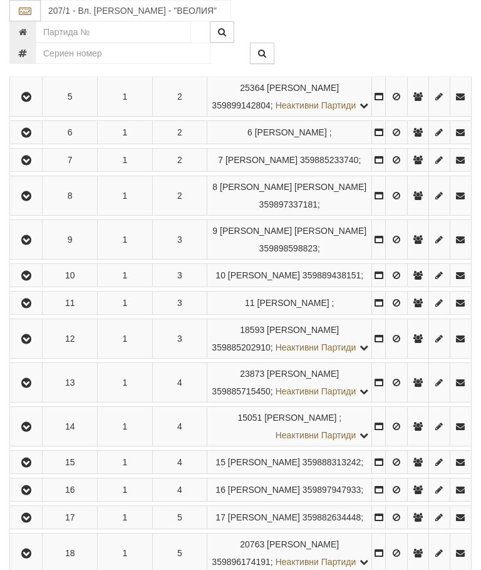
click at [30, 280] on icon "button" at bounding box center [26, 275] width 15 height 9
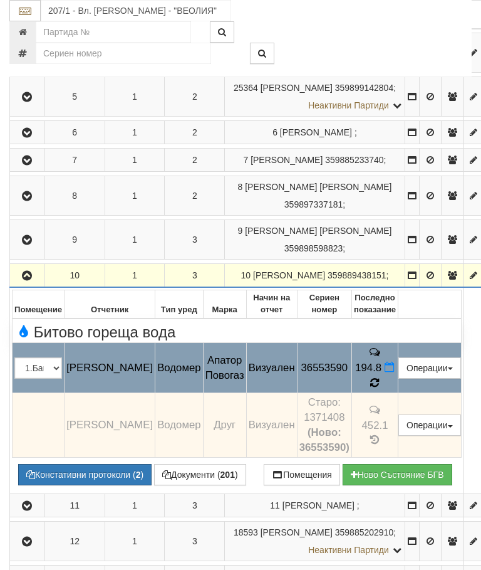
click at [380, 389] on icon at bounding box center [374, 382] width 9 height 11
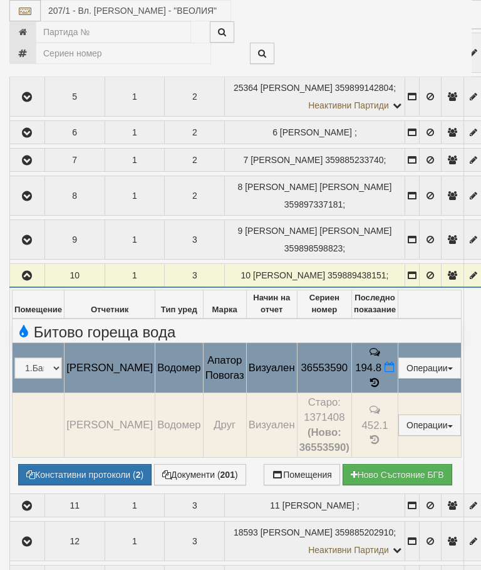
select select "10"
select select "1"
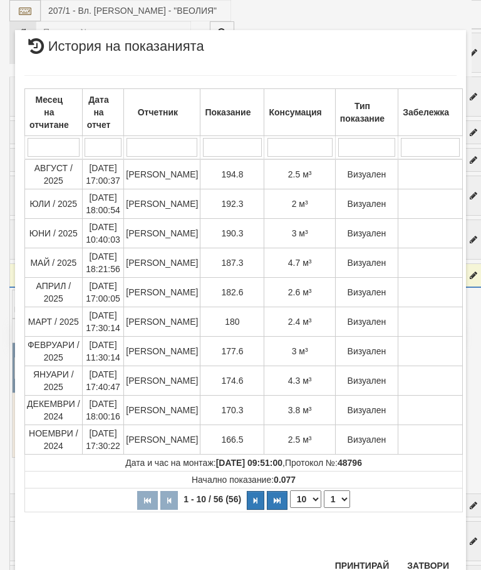
scroll to position [529, 0]
click at [431, 562] on button "Затвори" at bounding box center [428, 566] width 57 height 20
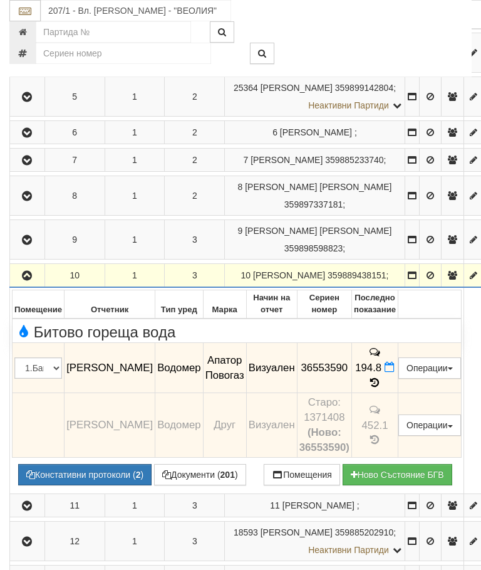
click at [21, 280] on icon "button" at bounding box center [26, 275] width 15 height 9
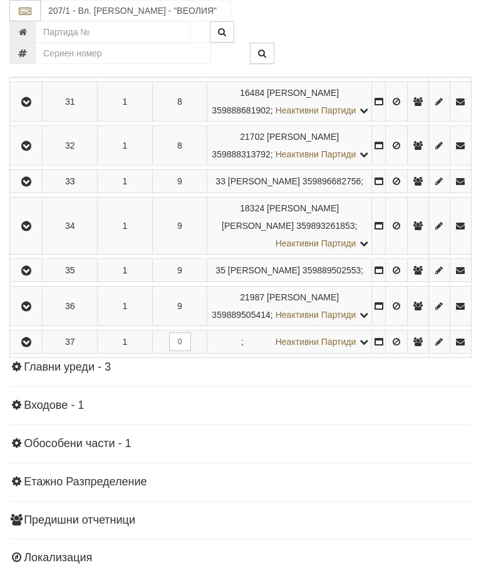
scroll to position [1382, 0]
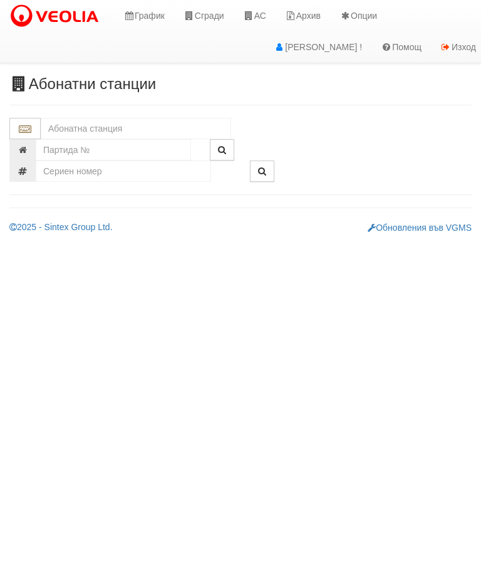
click at [207, 15] on link "Сгради" at bounding box center [204, 15] width 60 height 31
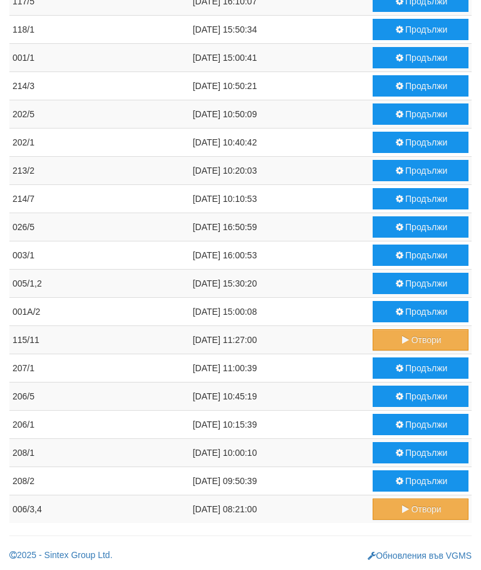
scroll to position [550, 0]
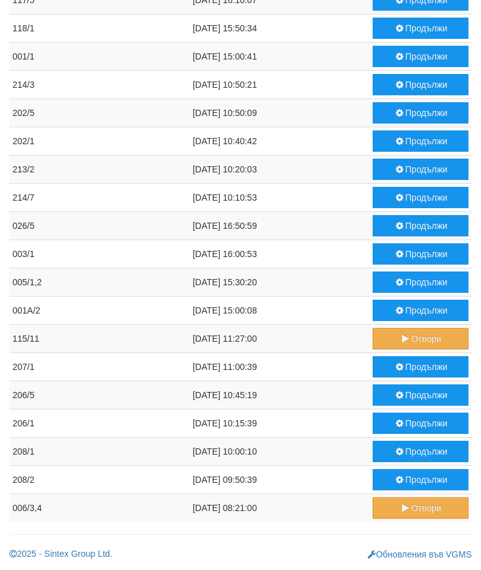
click at [413, 365] on button "Продължи" at bounding box center [421, 366] width 96 height 21
click at [417, 475] on button "Продължи" at bounding box center [421, 479] width 96 height 21
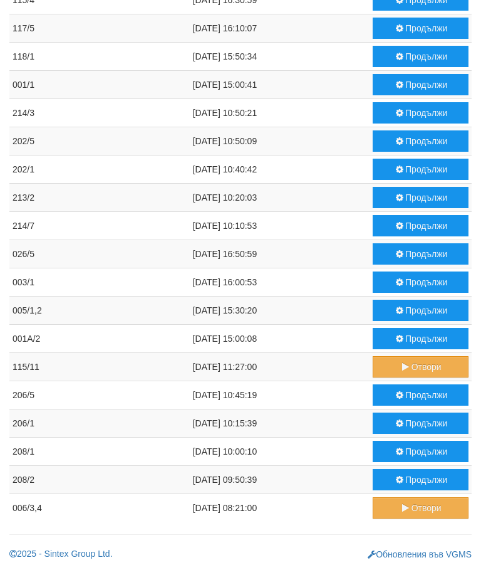
scroll to position [522, 0]
click at [423, 80] on button "Продължи" at bounding box center [421, 84] width 96 height 21
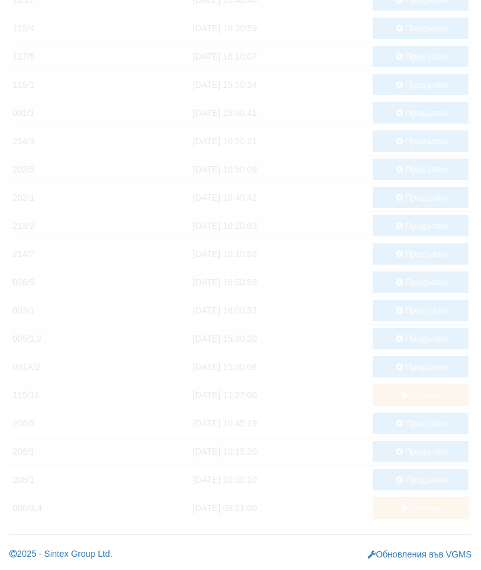
scroll to position [493, 0]
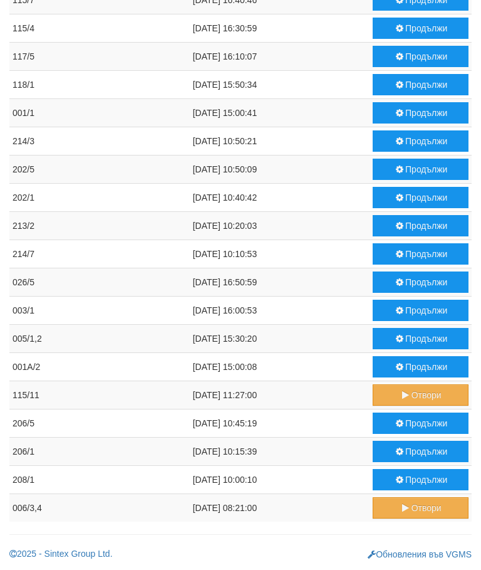
click at [409, 340] on button "Продължи" at bounding box center [421, 338] width 96 height 21
click at [412, 477] on button "Продължи" at bounding box center [421, 479] width 96 height 21
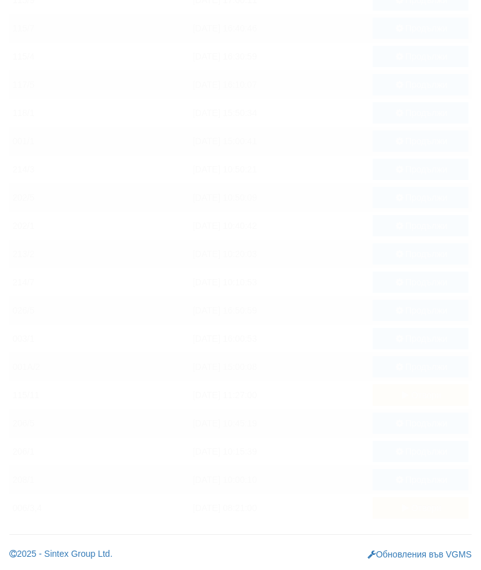
scroll to position [465, 0]
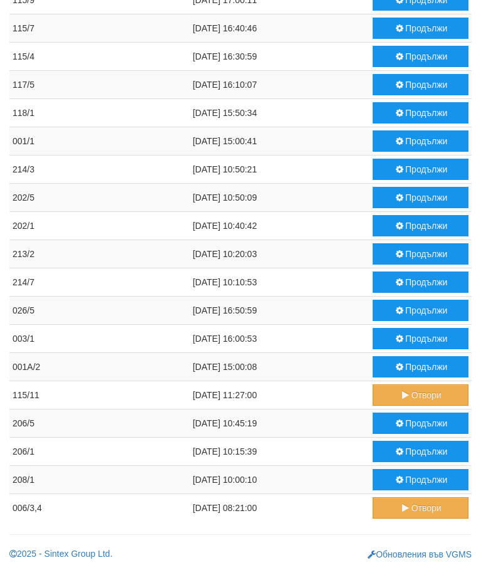
click at [417, 447] on button "Продължи" at bounding box center [421, 451] width 96 height 21
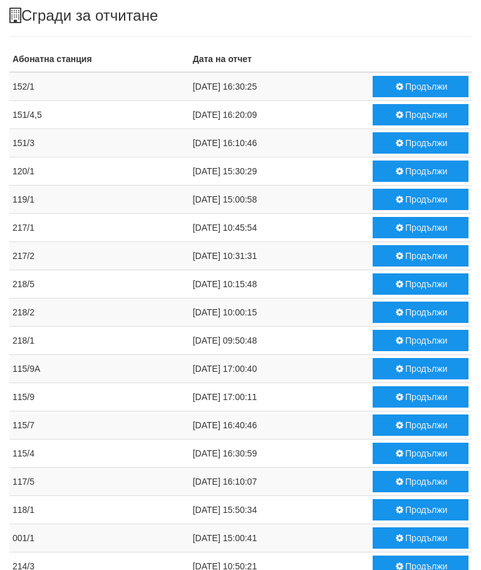
scroll to position [0, 0]
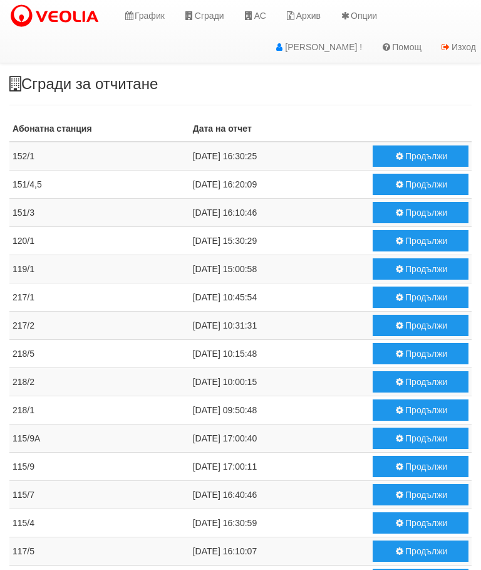
click at [149, 12] on link "График" at bounding box center [144, 15] width 60 height 31
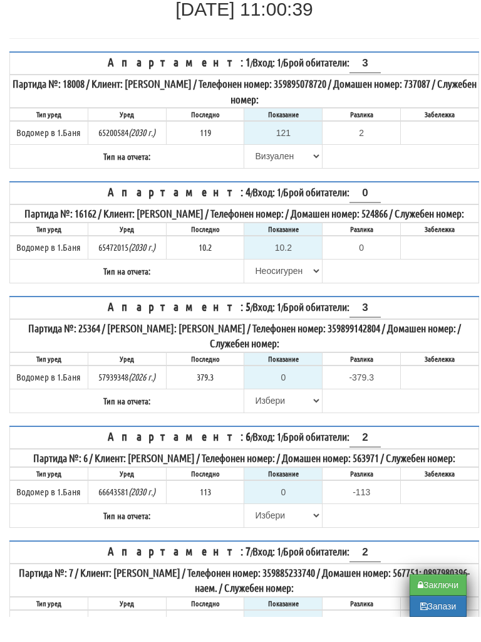
scroll to position [158, 0]
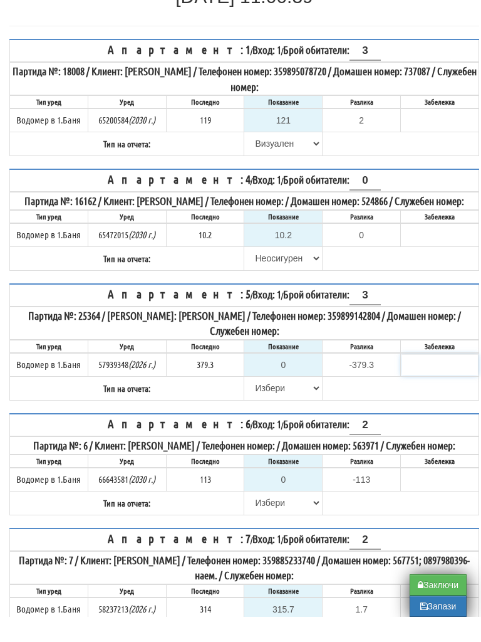
click at [409, 379] on input "text" at bounding box center [440, 389] width 76 height 21
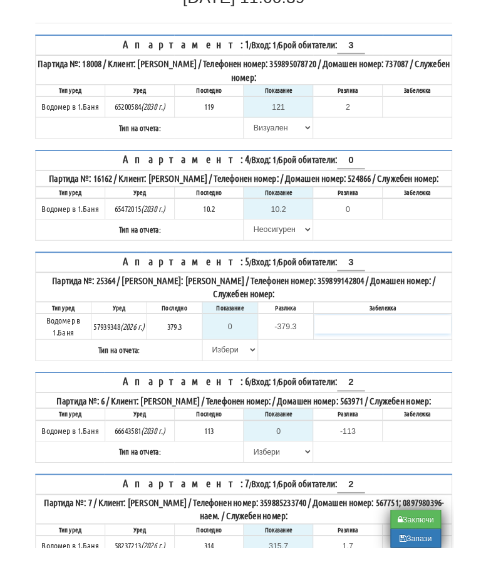
scroll to position [159, 8]
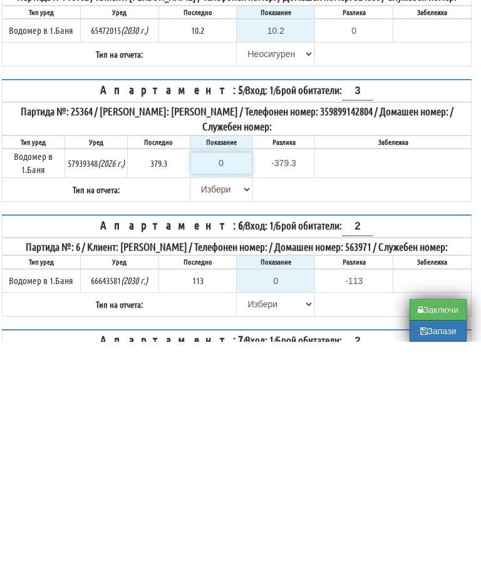
click at [236, 381] on input "0" at bounding box center [221, 391] width 61 height 21
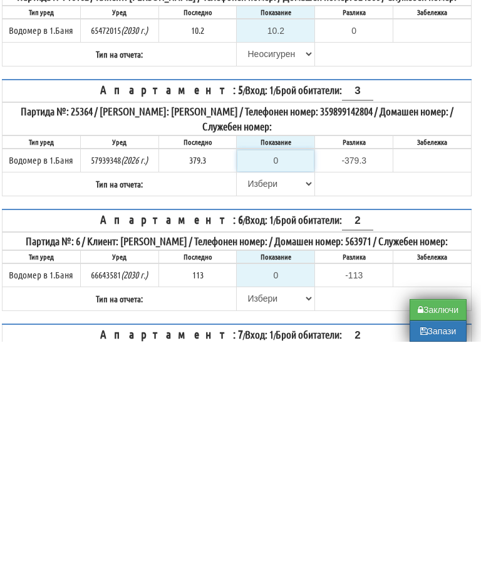
type input "3"
type input "-376.300"
type input "38"
type input "-341.300"
type input "380"
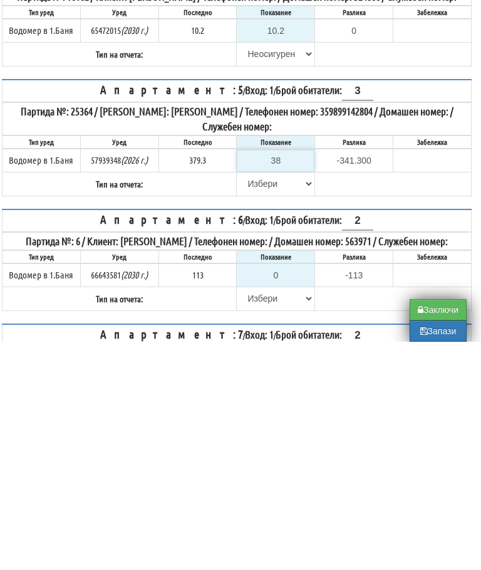
type input "0.700"
type input "380.5"
type input "1.2"
type input "380.5"
click at [253, 401] on select "[PERSON_NAME] Телефон Бележка Неосигурен достъп Самоотчет Служебно Дистанционен" at bounding box center [276, 411] width 76 height 21
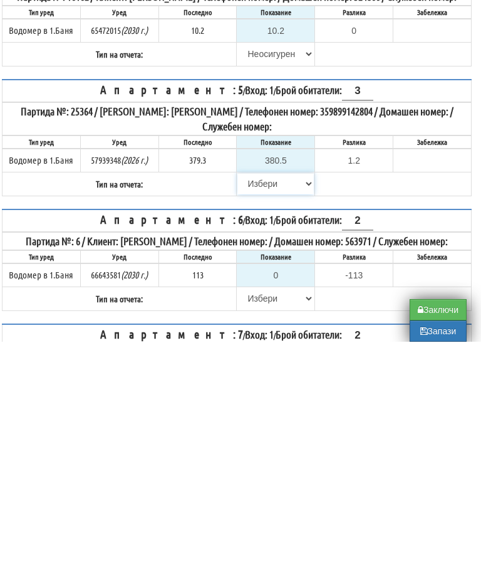
scroll to position [387, 8]
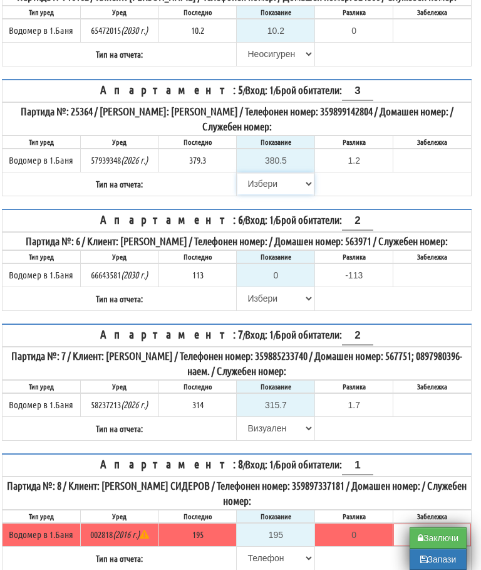
select select "89c75930-9bfd-e511-80be-8d5a1dced85a"
click at [283, 286] on input "0" at bounding box center [276, 275] width 76 height 21
type input "1"
type input "-112.000"
type input "11"
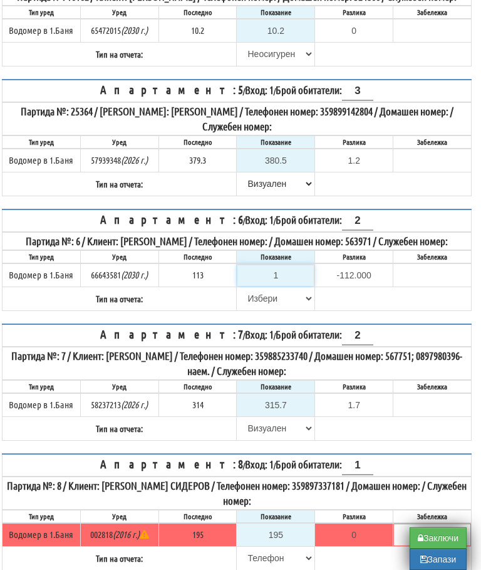
type input "-102.000"
type input "114"
type input "1.000"
type input "114.7"
type input "1.700"
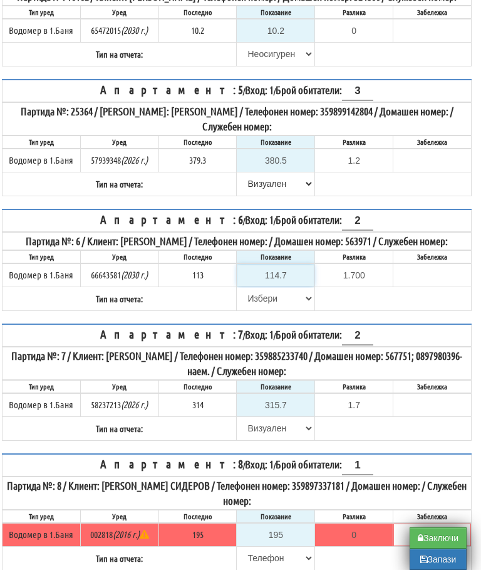
type input "114.7"
click at [247, 309] on select "[PERSON_NAME] Телефон Бележка Неосигурен достъп Самоотчет Служебно Дистанционен" at bounding box center [276, 298] width 76 height 21
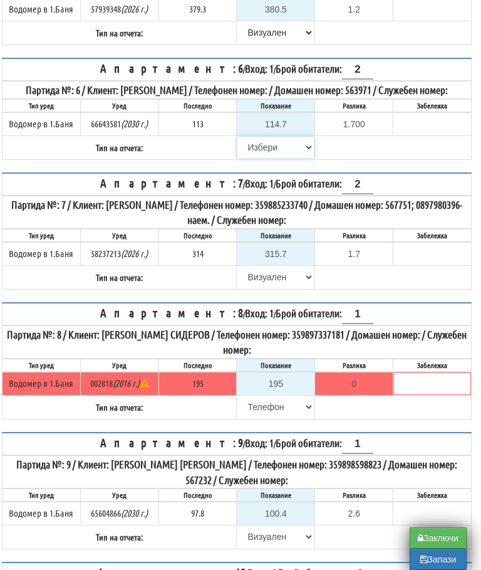
select select "89c75930-9bfd-e511-80be-8d5a1dced85a"
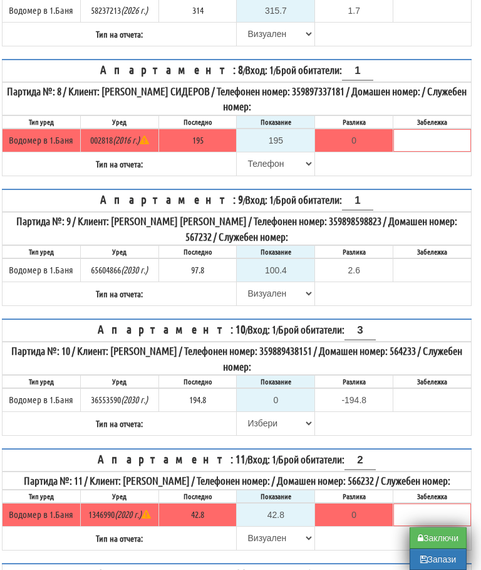
scroll to position [782, 8]
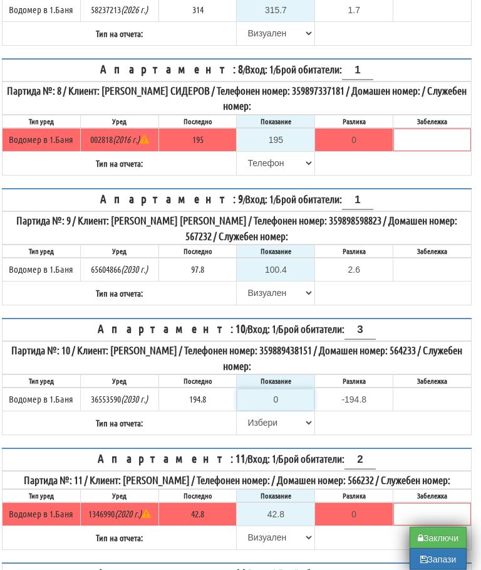
click at [292, 411] on input "0" at bounding box center [276, 399] width 76 height 21
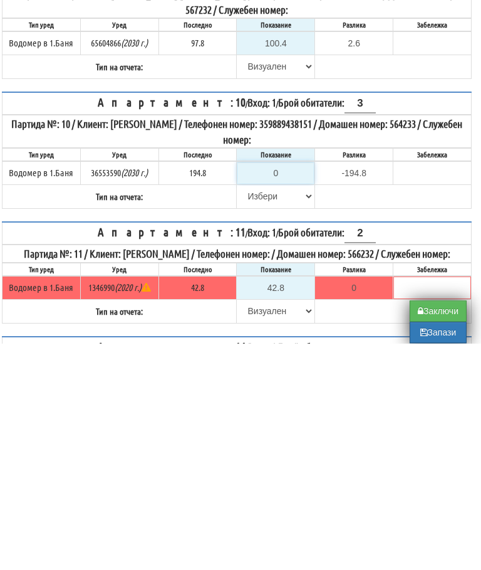
scroll to position [799, 8]
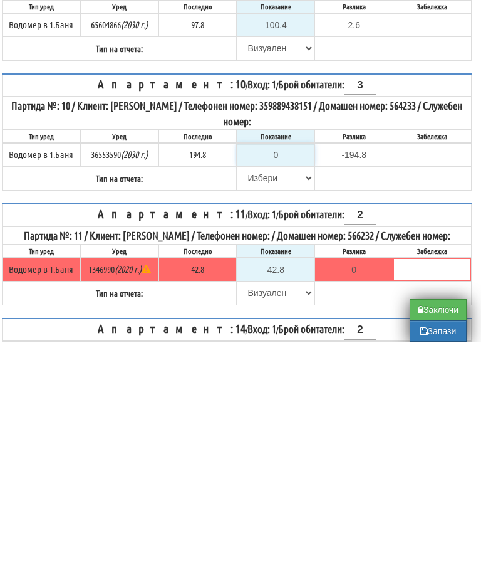
type input "1"
type input "-193.800"
type input "19"
type input "-175.800"
type input "197"
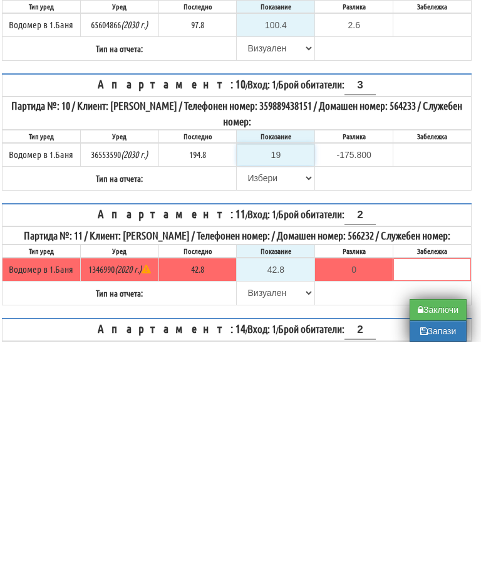
type input "2.200"
type input "197.4"
type input "2.6"
type input "197.4"
click at [255, 396] on select "[PERSON_NAME] Телефон Бележка Неосигурен достъп Самоотчет Служебно Дистанционен" at bounding box center [276, 406] width 76 height 21
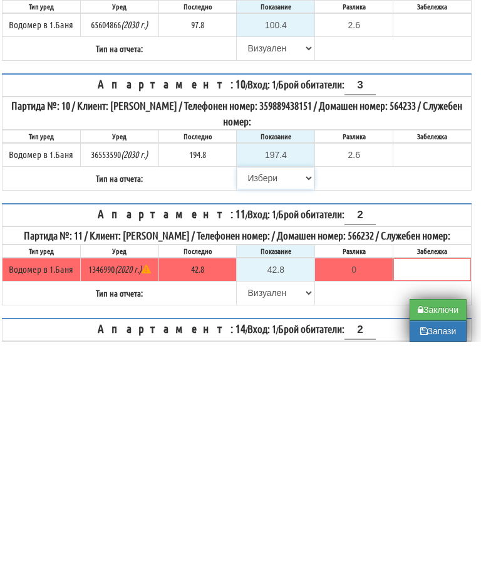
scroll to position [1027, 8]
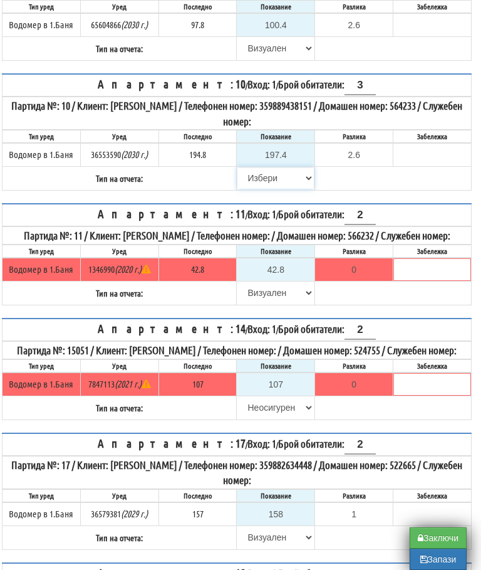
select select "89c75930-9bfd-e511-80be-8d5a1dced85a"
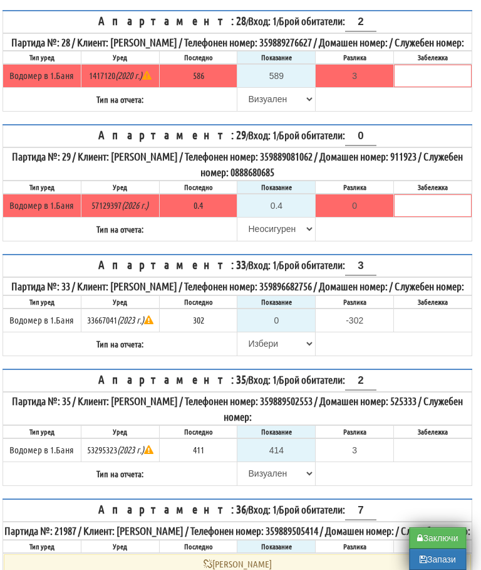
scroll to position [2516, 8]
click at [282, 331] on input "0" at bounding box center [276, 320] width 76 height 21
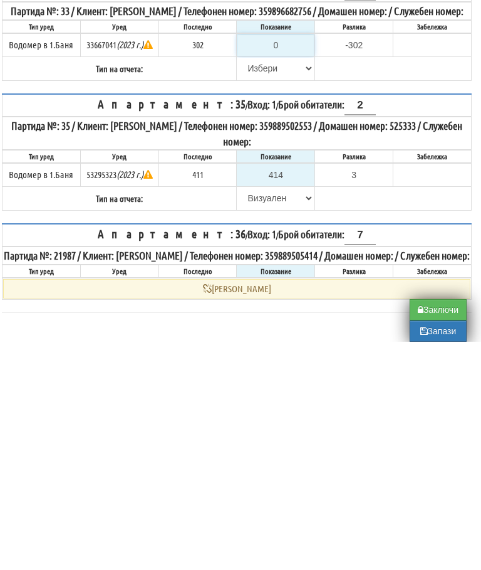
type input "3"
type input "-299.000"
type input "30"
type input "-272.000"
type input "302"
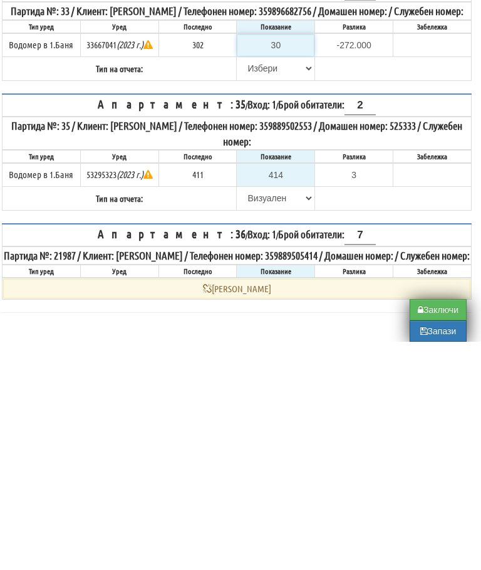
type input "0.000"
type input "302"
click at [251, 286] on select "[PERSON_NAME] Телефон Бележка Неосигурен достъп Самоотчет Служебно Дистанционен" at bounding box center [276, 296] width 76 height 21
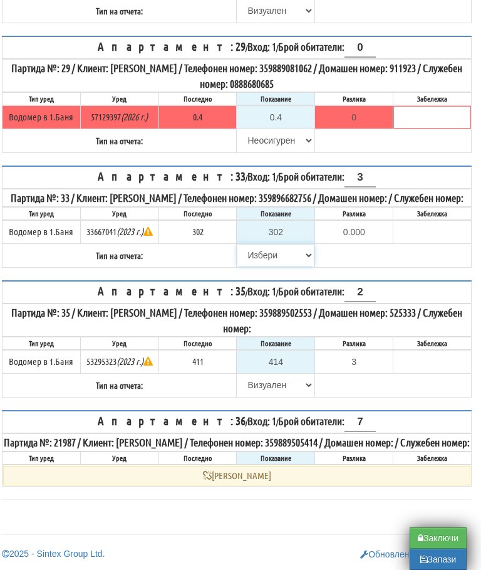
select select "89c75930-9bfd-e511-80be-8d5a1dced85a"
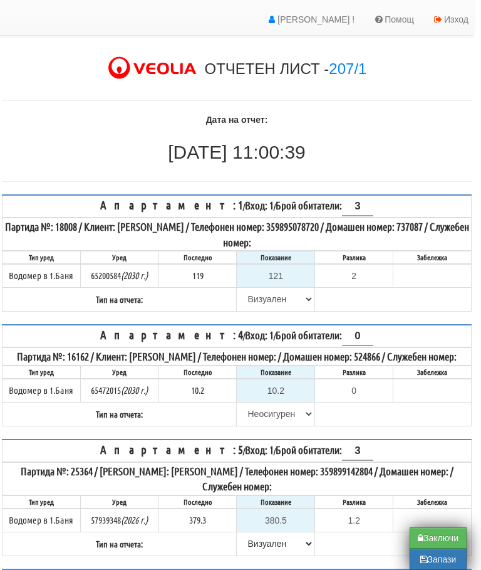
scroll to position [0, 8]
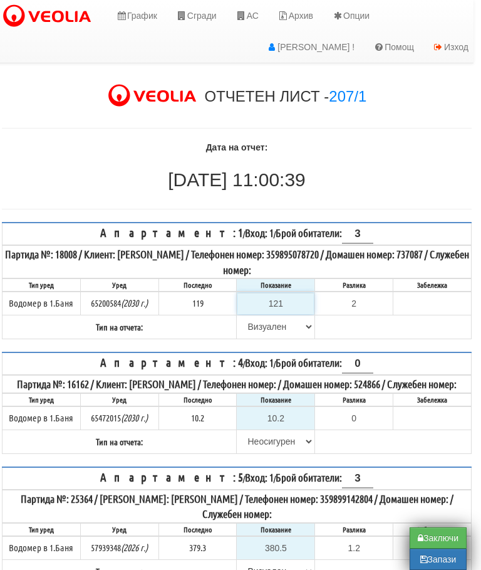
click at [286, 297] on input "121" at bounding box center [276, 303] width 76 height 21
type input "1"
type input "-118.000"
type input "12"
type input "-107.000"
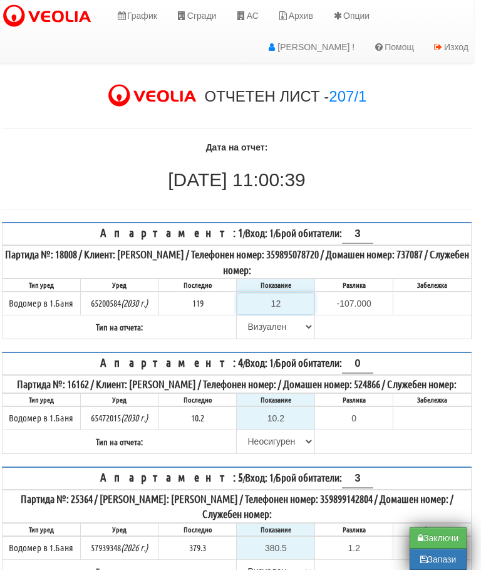
type input "120"
type input "1.000"
type input "120.5"
type input "1.500"
type input "120.5"
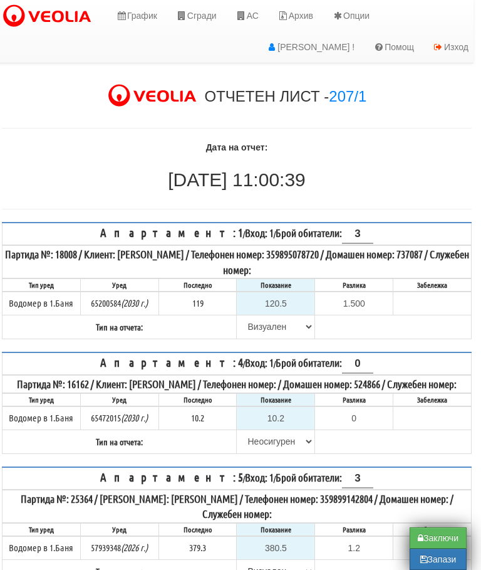
click at [414, 135] on div at bounding box center [237, 128] width 470 height 26
click at [436, 532] on button "Заключи" at bounding box center [438, 537] width 57 height 21
type input "0.0"
type input "0.000"
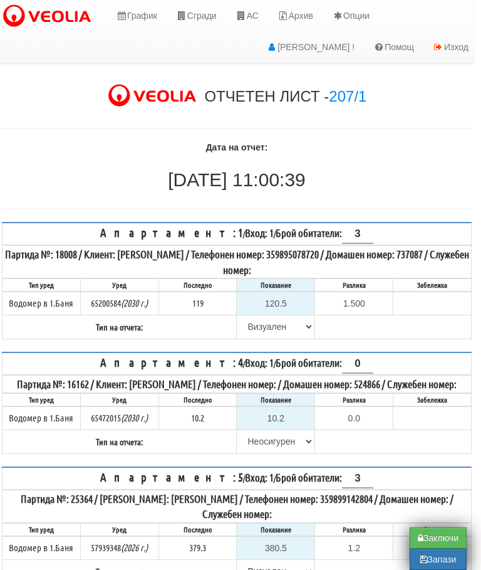
type input "0.0"
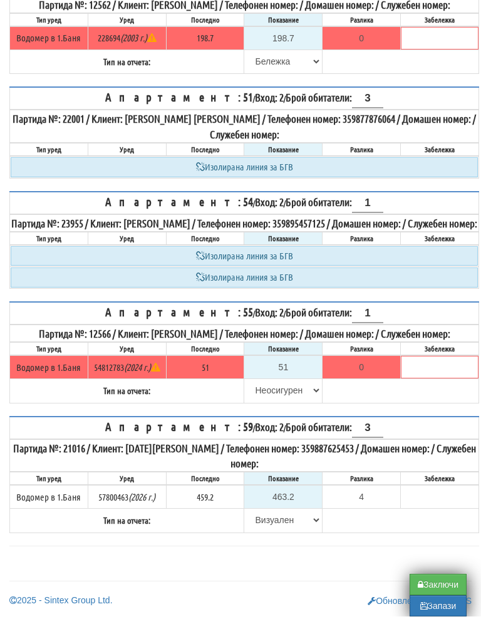
scroll to position [708, 0]
click at [432, 587] on button "Заключи" at bounding box center [438, 597] width 57 height 21
type input "0.000"
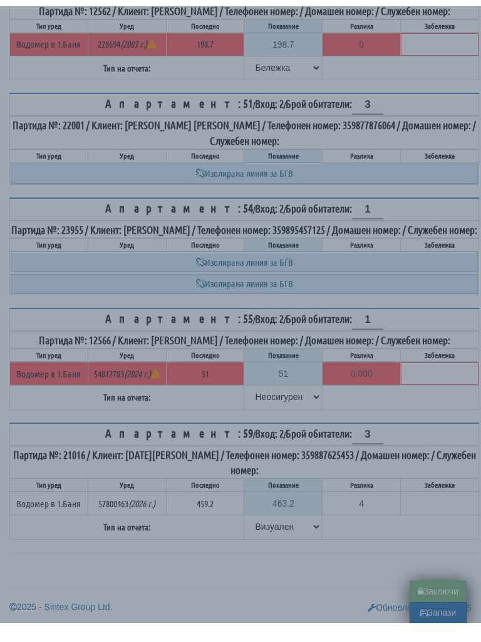
scroll to position [695, 0]
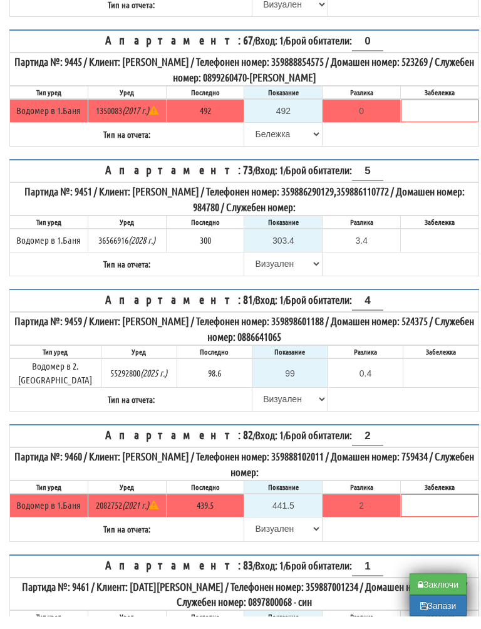
scroll to position [3011, 0]
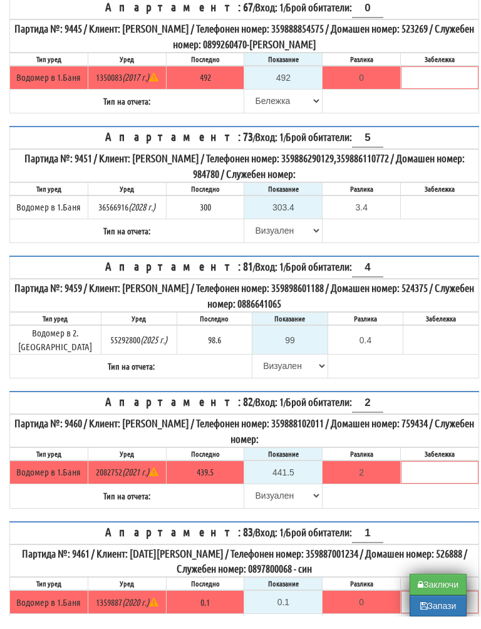
click at [434, 609] on button "Запази" at bounding box center [438, 618] width 57 height 21
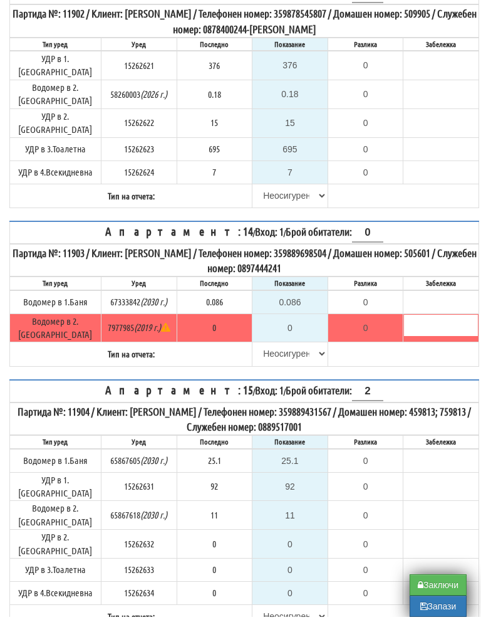
scroll to position [2098, 0]
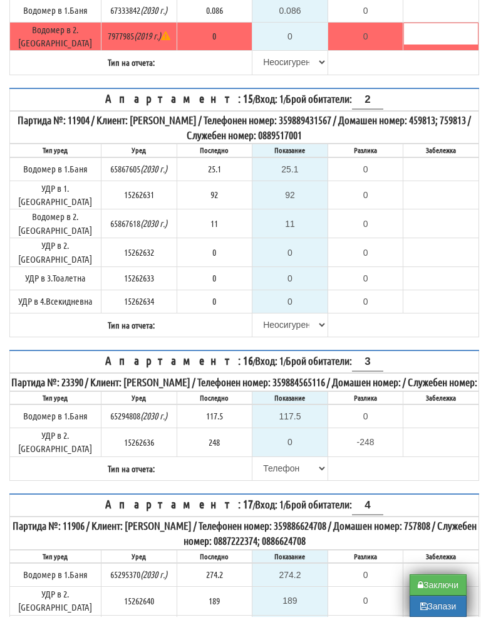
click at [435, 599] on button "Заключи" at bounding box center [438, 609] width 57 height 21
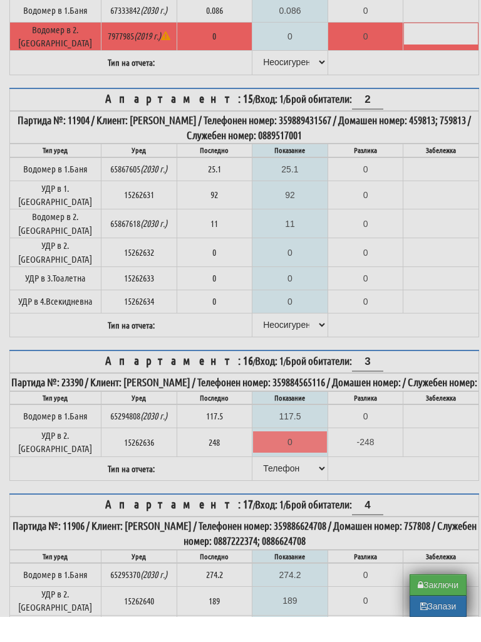
type input "0.0"
type input "0.000"
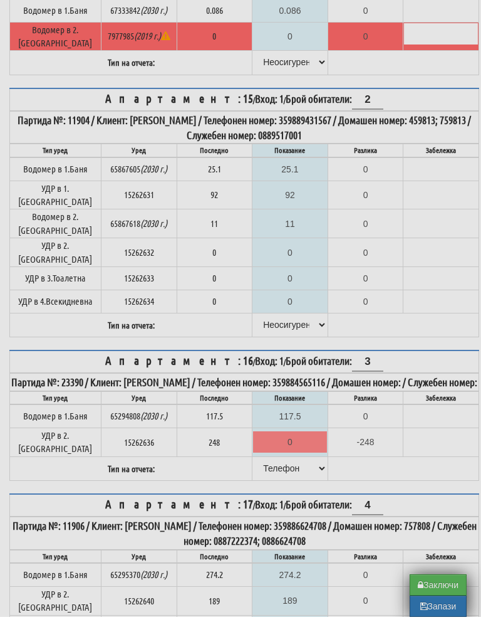
type input "0.0"
type input "0.000"
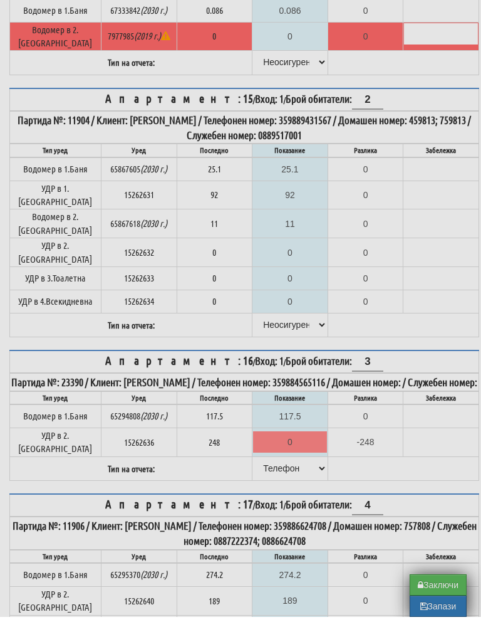
type input "0.000"
type input "0.0"
type input "0.000"
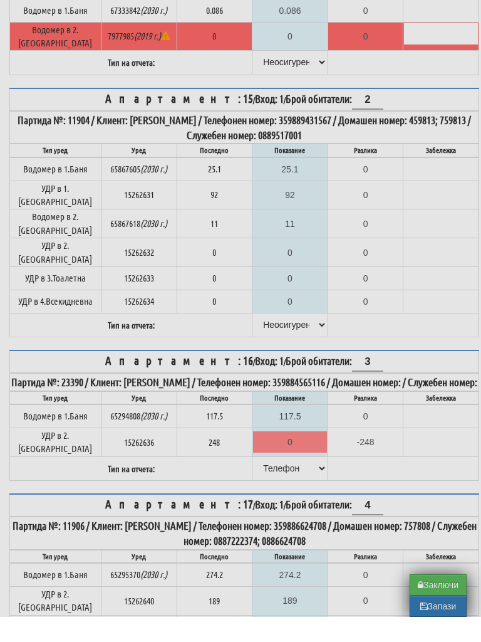
type input "0.0"
type input "0.000"
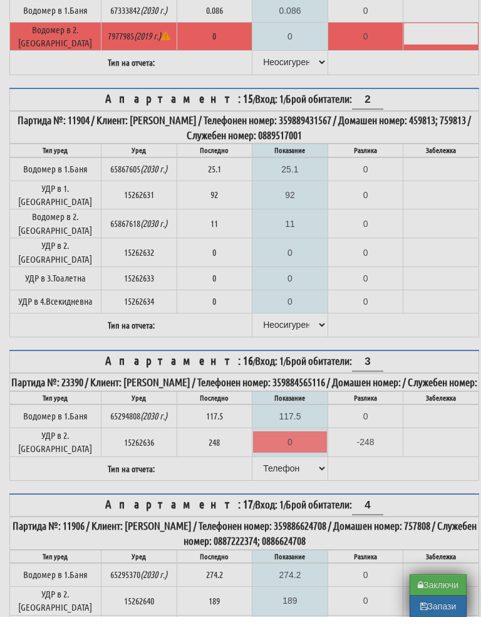
type input "0.000"
type input "0.00"
type input "0.000"
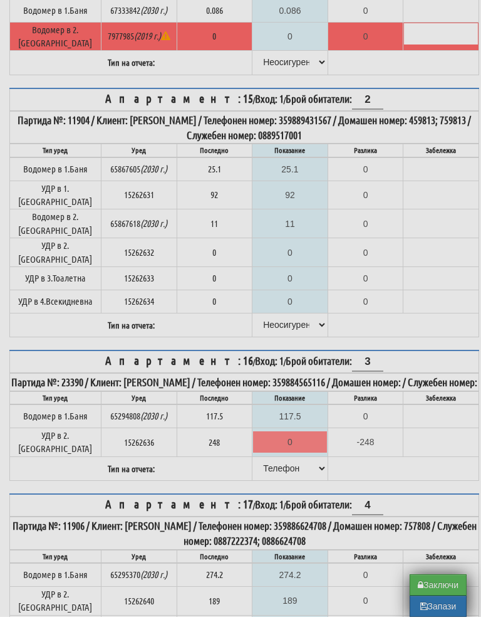
type input "0.000"
type input "0.0"
type input "0.000"
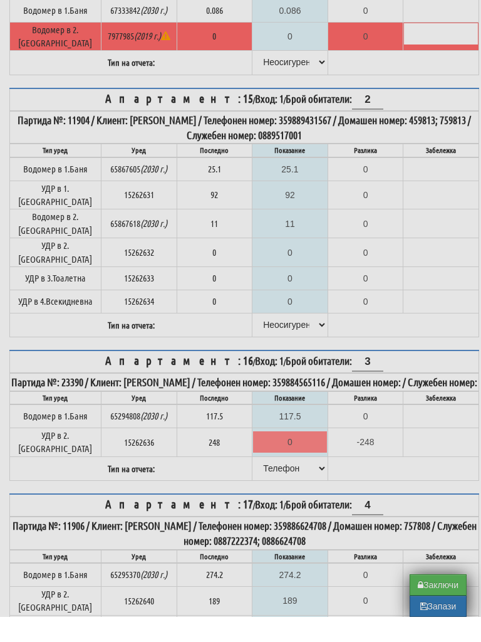
type input "0.000"
type input "0.0"
type input "0.000"
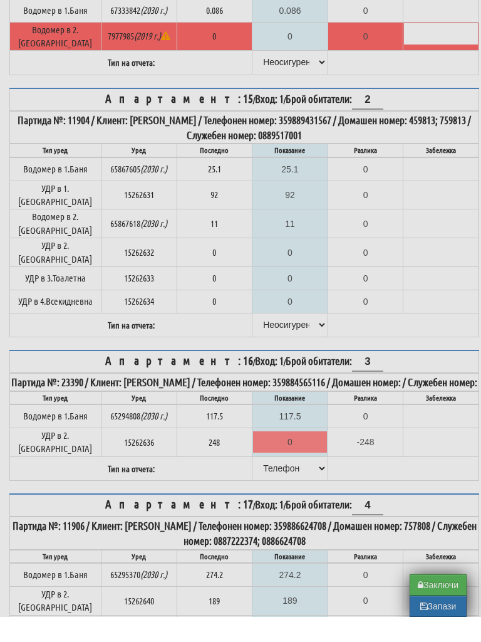
type input "0.0"
type input "0.000"
type input "0.0"
type input "0.000"
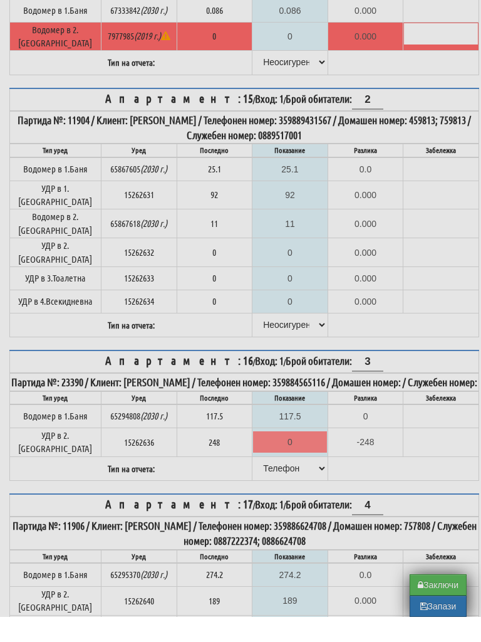
type input "0.0"
type input "0.000"
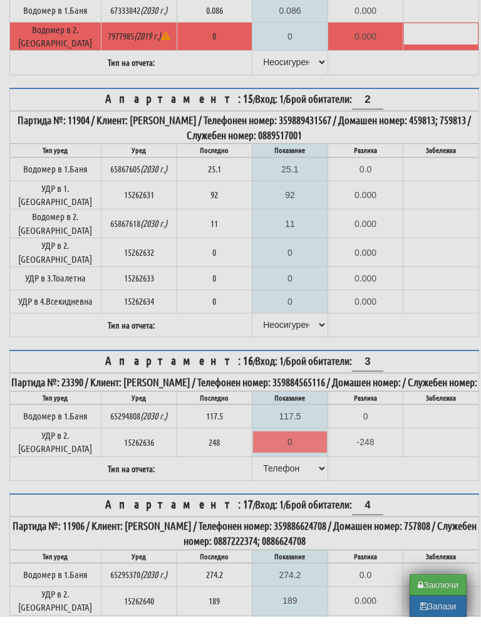
type input "0.000"
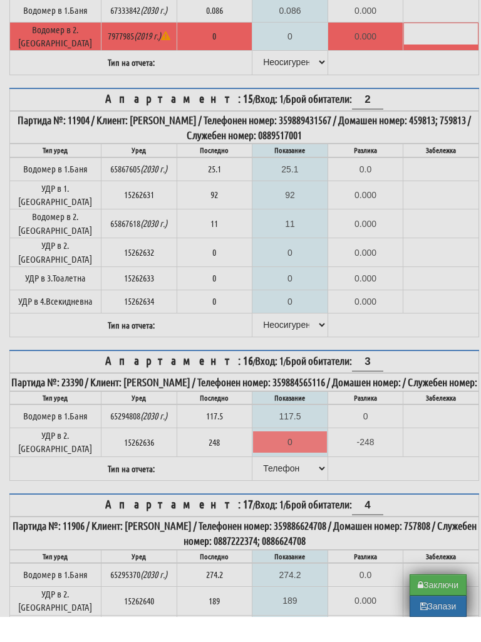
type input "0.000"
type input "0.0"
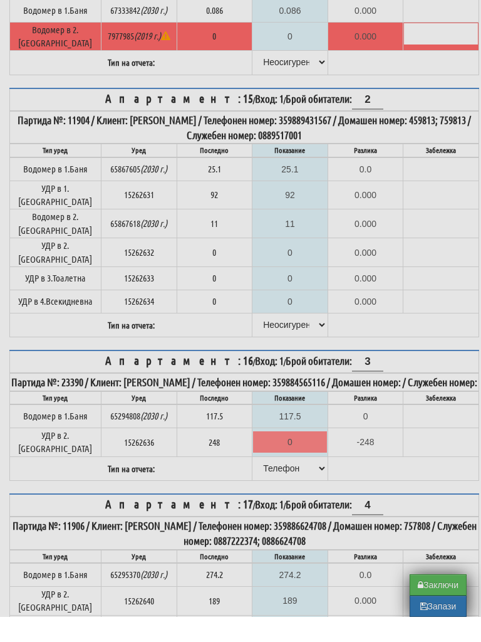
type input "0.000"
type input "0.0"
type input "0.000"
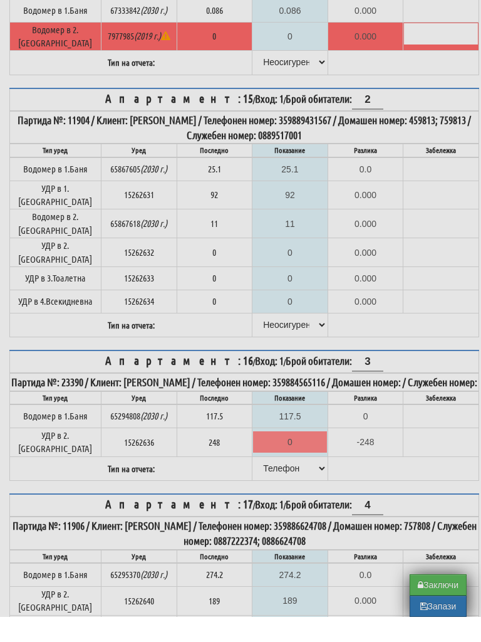
type input "0.000"
type input "0.0"
type input "0.000"
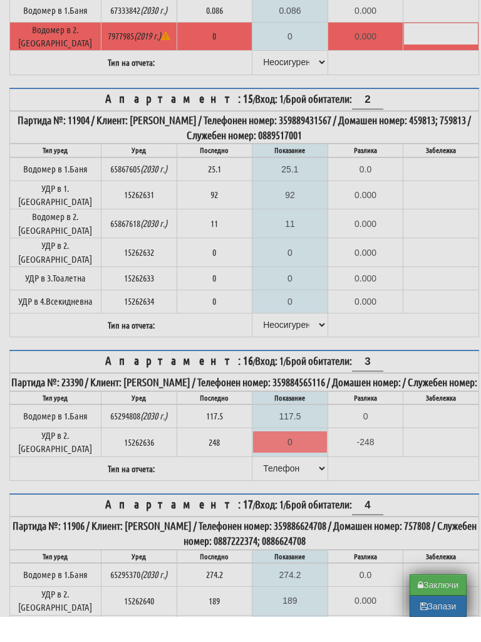
type input "0.000"
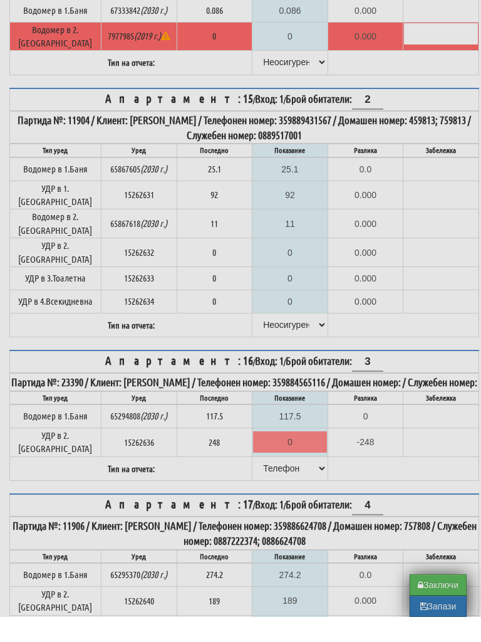
type input "0.000"
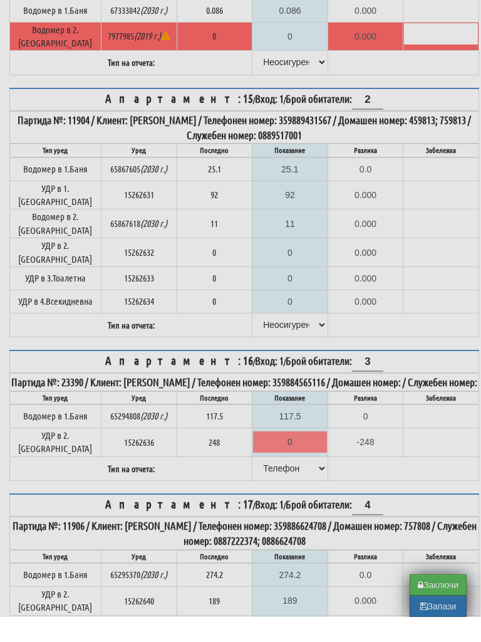
type input "0.000"
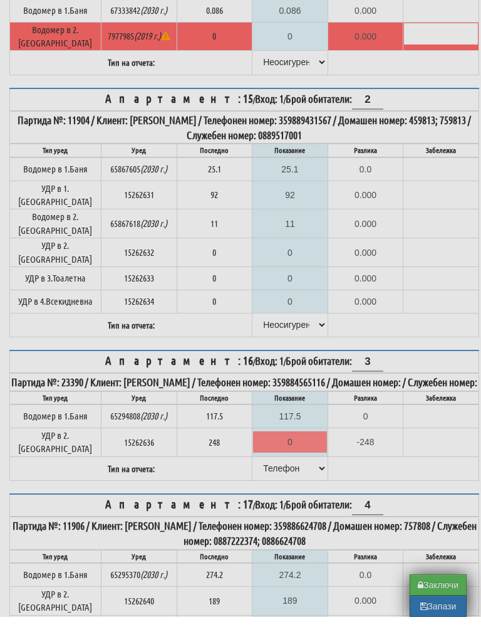
type input "0.000"
type input "0.0"
click at [432, 584] on div "× Проблем Апартаменти: 24 , 9 , 11 , 16 , 33 Добре" at bounding box center [240, 321] width 481 height 642
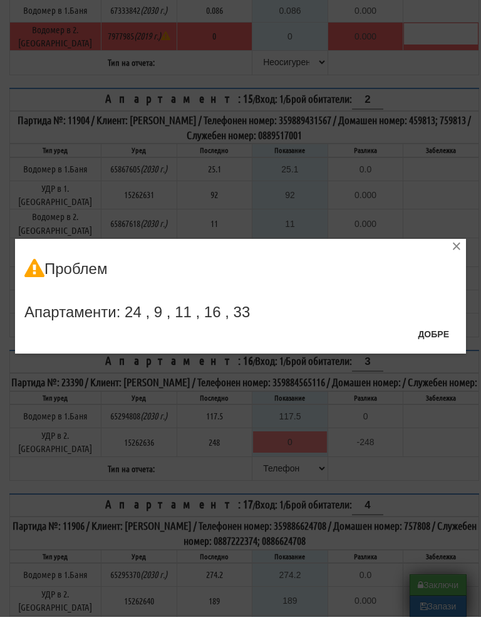
click at [439, 349] on button "Добре" at bounding box center [434, 359] width 46 height 20
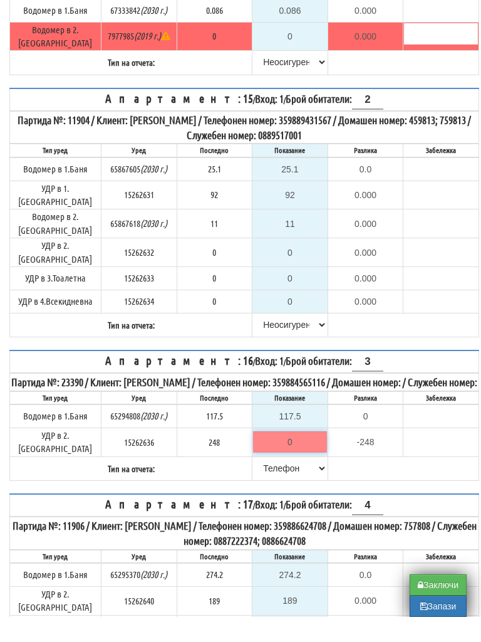
click at [289, 456] on input "0" at bounding box center [290, 466] width 74 height 21
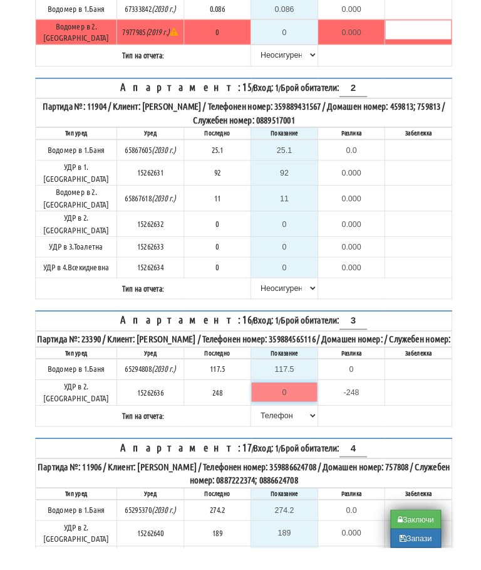
scroll to position [2120, 8]
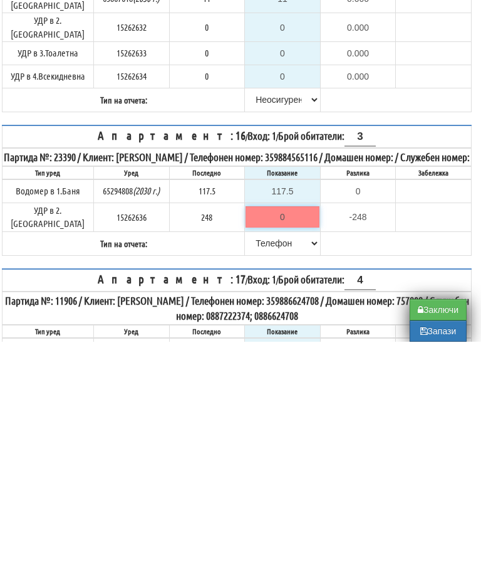
type input "2"
type input "-246.000"
type input "24"
type input "-224.000"
type input "248"
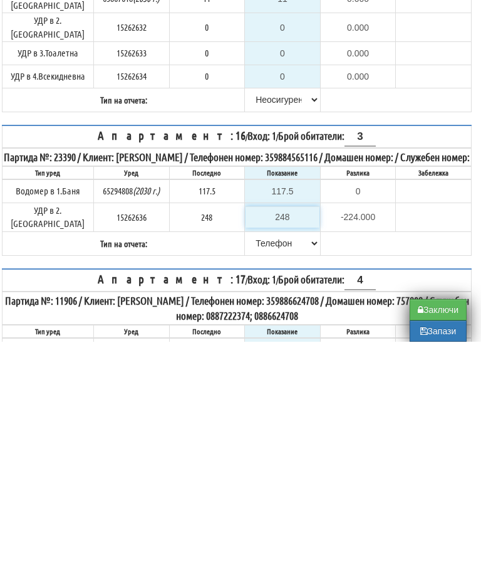
type input "0.000"
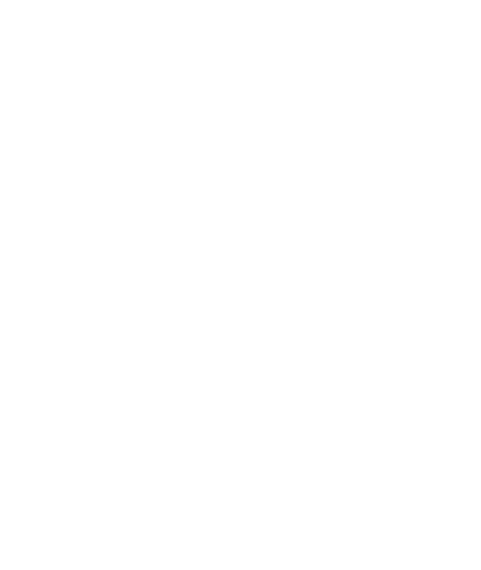
scroll to position [3557, 8]
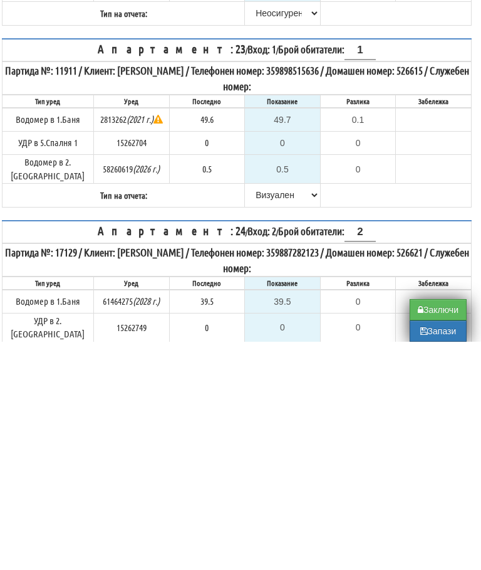
type input "248"
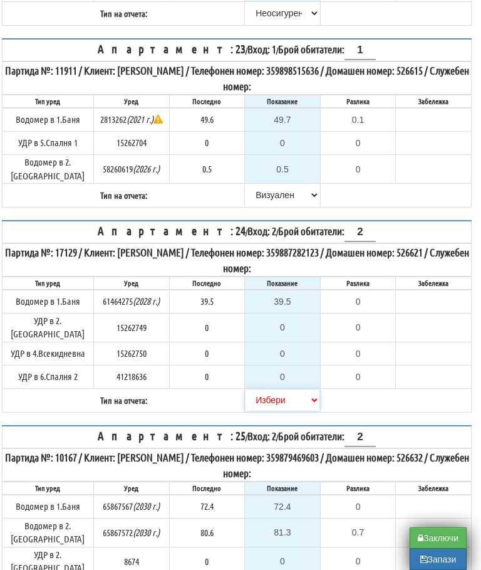
select select "8cc75930-9bfd-e511-80be-8d5a1dced85a"
type input "0.0"
type input "0.000"
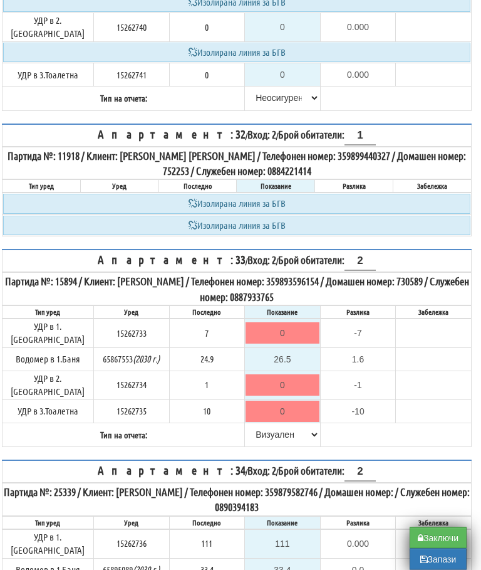
scroll to position [5324, 8]
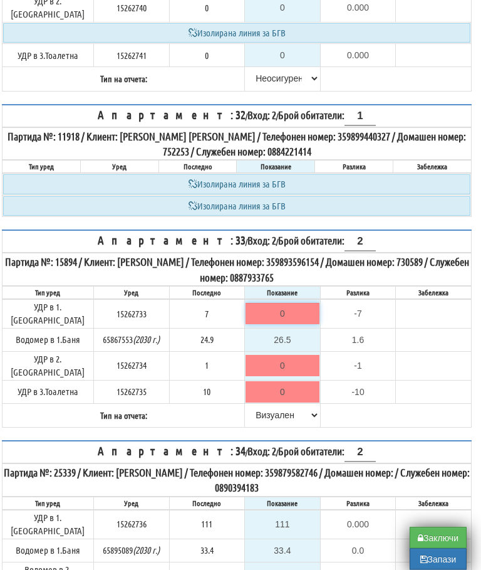
click at [272, 303] on input "0" at bounding box center [283, 313] width 74 height 21
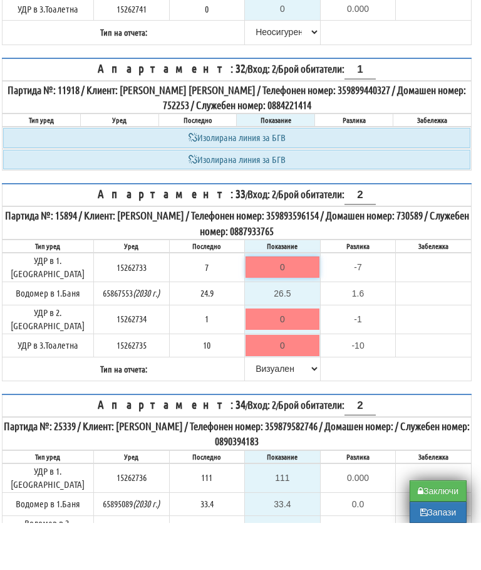
type input "7"
type input "0.000"
type input "7"
click at [290, 355] on input "0" at bounding box center [283, 365] width 74 height 21
type input "1"
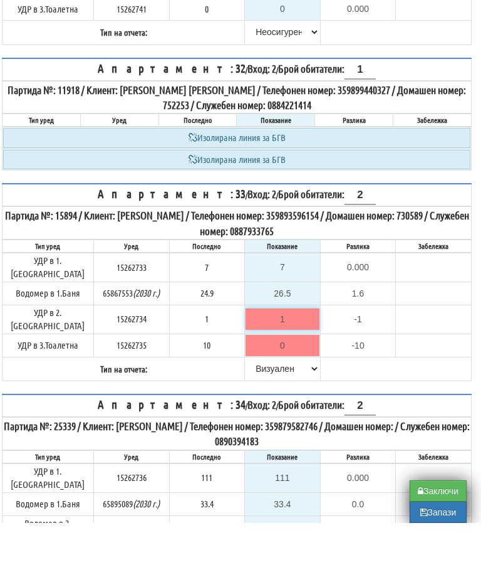
type input "0.000"
type input "1"
click at [283, 382] on input "0" at bounding box center [283, 392] width 74 height 21
type input "1"
type input "-9.000"
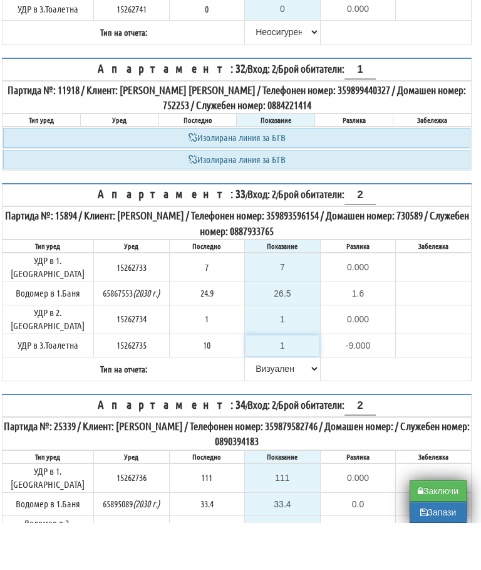
type input "10"
type input "0.000"
type input "10"
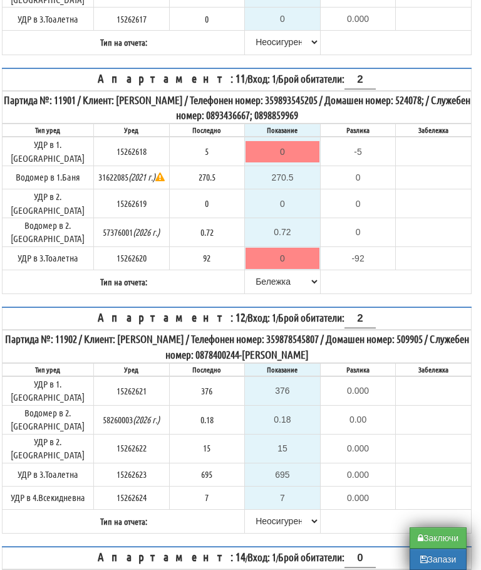
scroll to position [1503, 8]
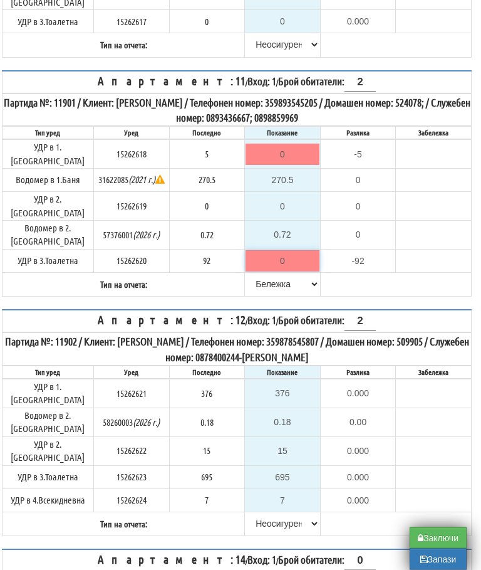
click at [292, 251] on input "0" at bounding box center [283, 261] width 74 height 21
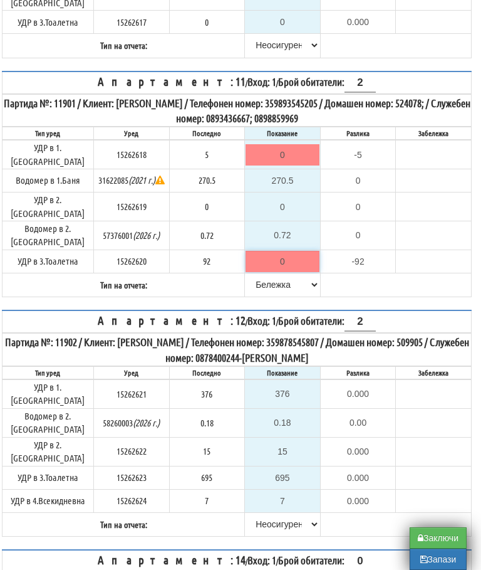
type input "9"
type input "-83.000"
type input "92"
type input "0.000"
type input "92"
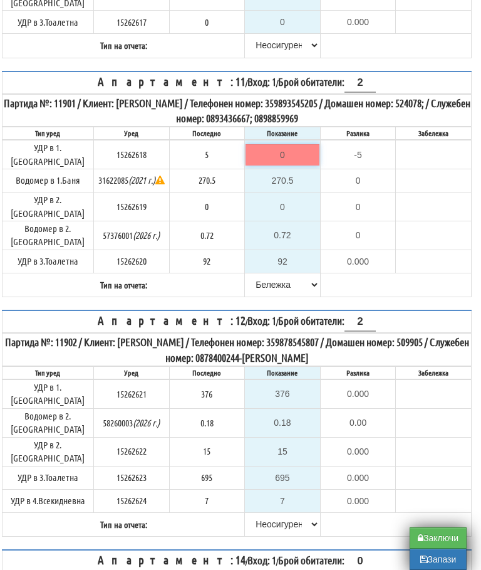
click at [298, 156] on input "0" at bounding box center [283, 154] width 74 height 21
type input "5"
type input "0.000"
type input "5"
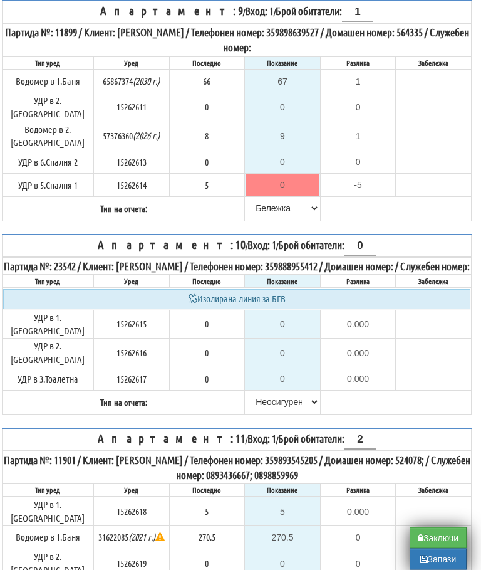
scroll to position [1100, 8]
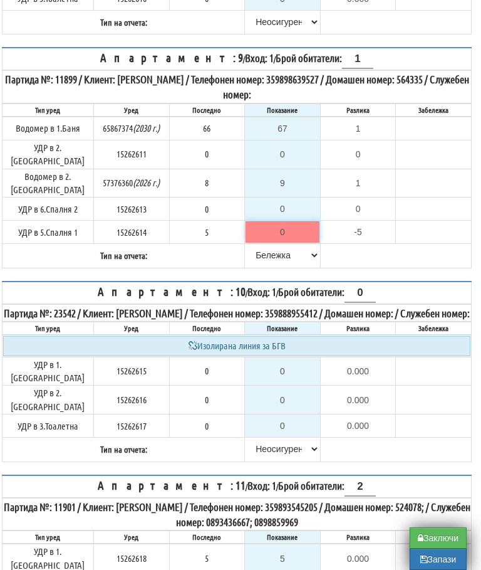
click at [287, 236] on input "0" at bounding box center [283, 231] width 74 height 21
type input "5"
type input "0.000"
type input "5"
click at [405, 266] on table "Апартамент: 9 / Вход: 1 / Брой обитатели: 1 Партида №: 11899 / Клиент: ЮЛИЯ ЕМИ…" at bounding box center [237, 157] width 470 height 221
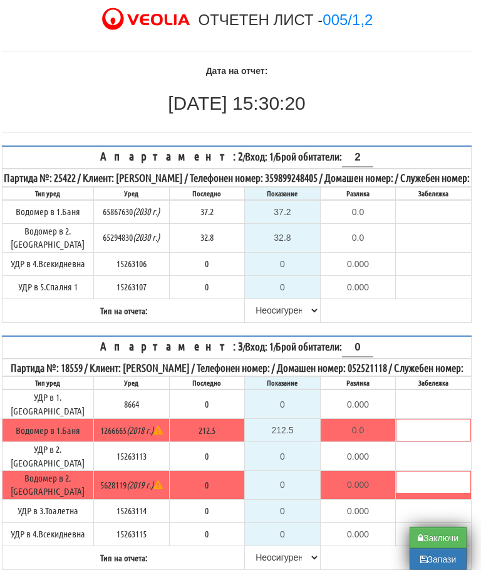
scroll to position [76, 8]
click at [436, 535] on button "Заключи" at bounding box center [438, 537] width 57 height 21
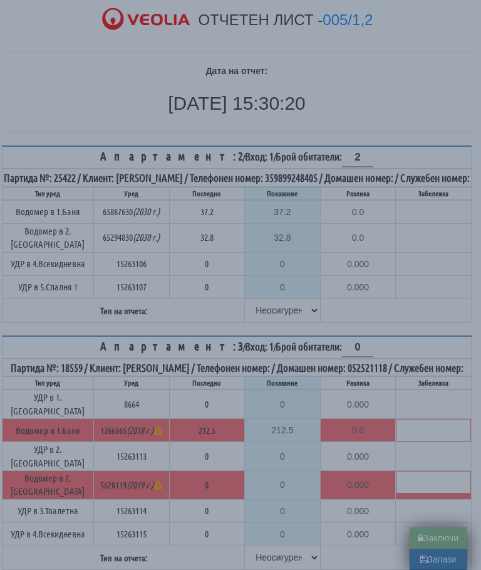
click at [436, 534] on div "× Зареждане... Вашите данни се обработват. Страницата ще презареди автоматично!…" at bounding box center [240, 285] width 481 height 570
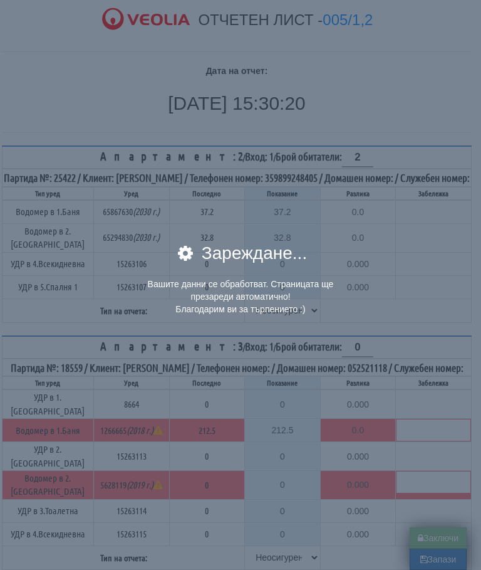
click at [435, 531] on div "× Зареждане... Вашите данни се обработват. Страницата ще презареди автоматично!…" at bounding box center [240, 285] width 481 height 570
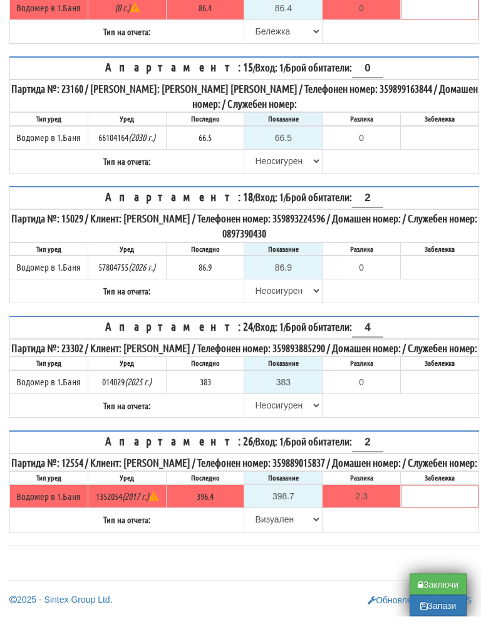
scroll to position [431, 0]
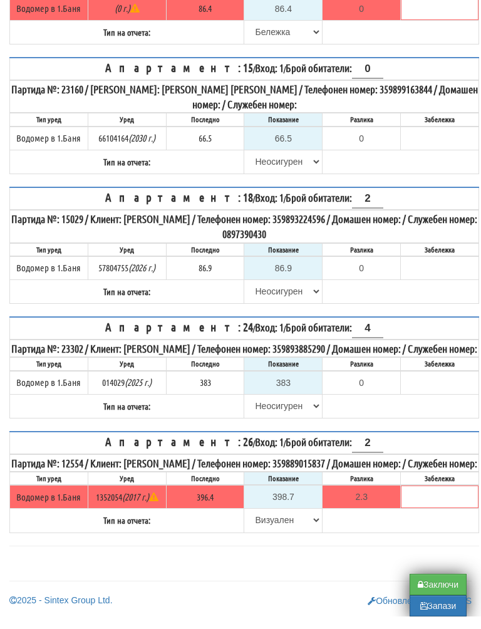
click at [435, 587] on button "Заключи" at bounding box center [438, 597] width 57 height 21
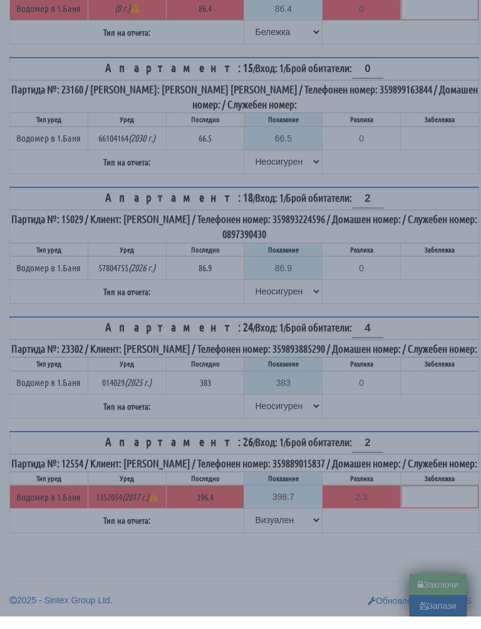
type input "0.0"
type input "0.000"
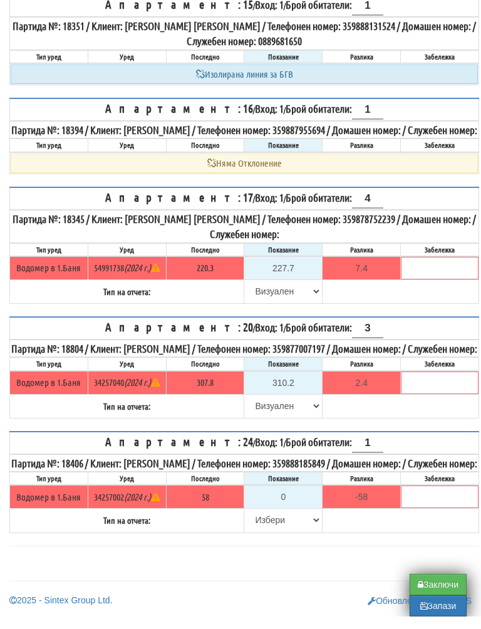
scroll to position [994, 0]
click at [293, 499] on input "0" at bounding box center [283, 509] width 76 height 21
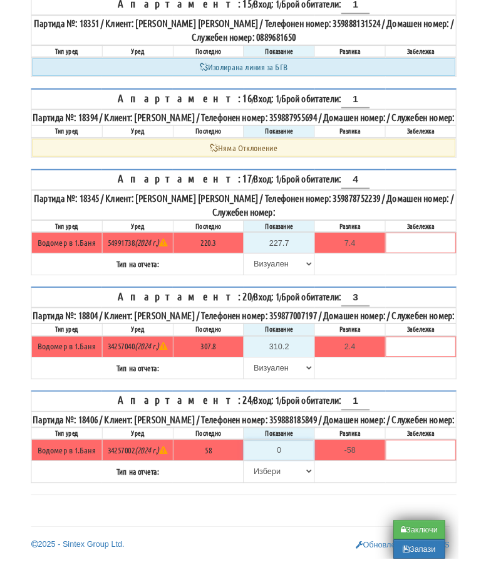
scroll to position [1053, 8]
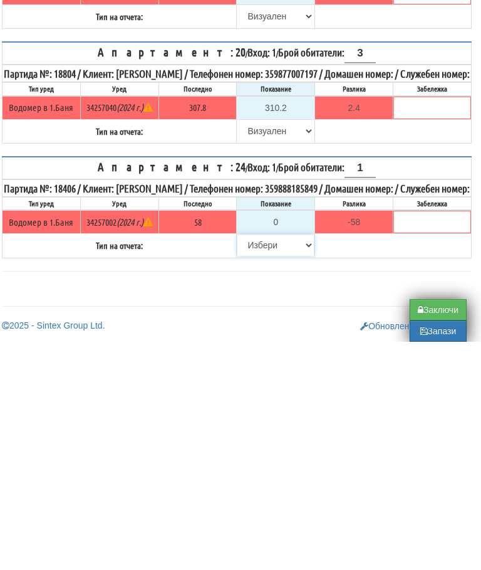
click at [252, 463] on select "[PERSON_NAME] Телефон Бележка Неосигурен достъп Самоотчет Служебно Дистанционен" at bounding box center [276, 473] width 76 height 21
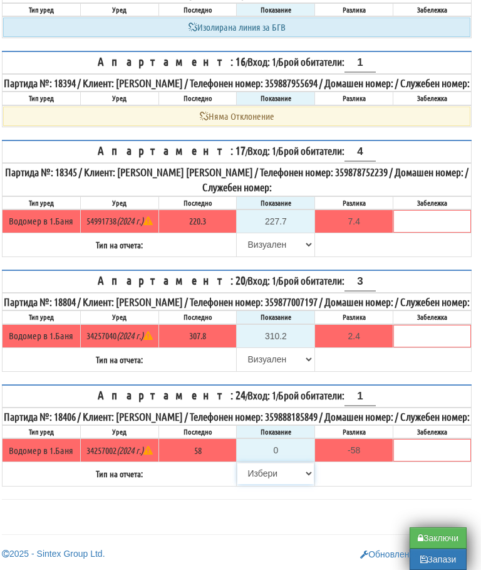
select select "8cc75930-9bfd-e511-80be-8d5a1dced85a"
type input "58"
type input "0.000"
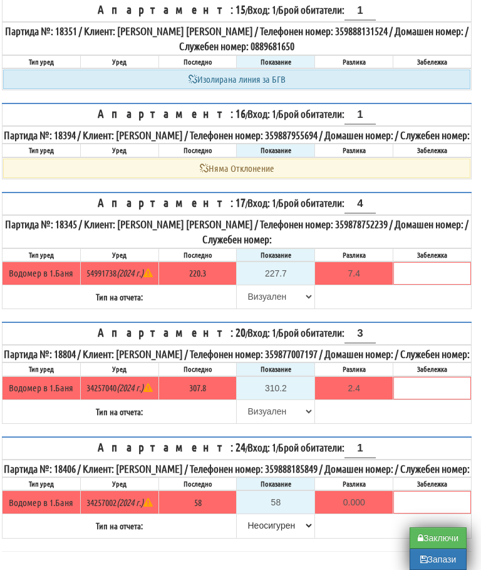
scroll to position [932, 8]
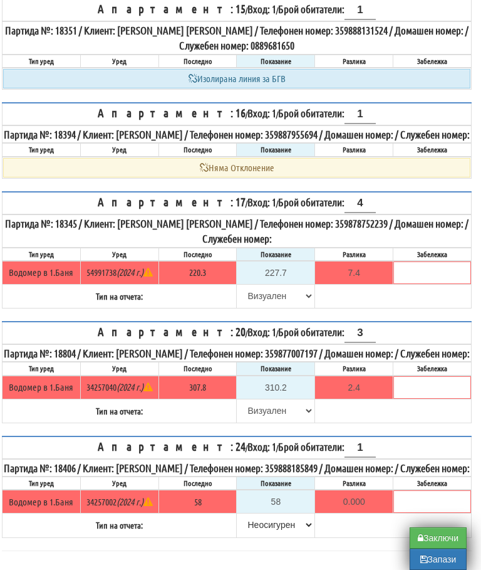
click at [436, 535] on button "Заключи" at bounding box center [438, 537] width 57 height 21
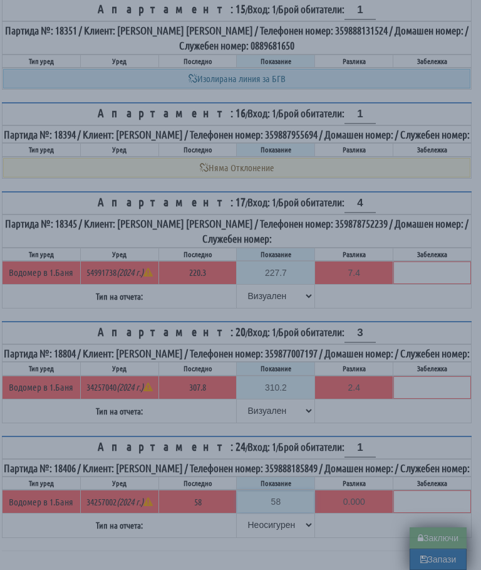
type input "0.0"
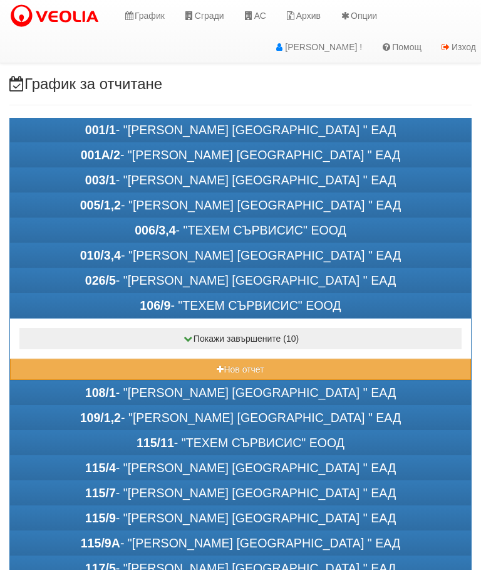
click at [211, 16] on link "Сгради" at bounding box center [204, 15] width 60 height 31
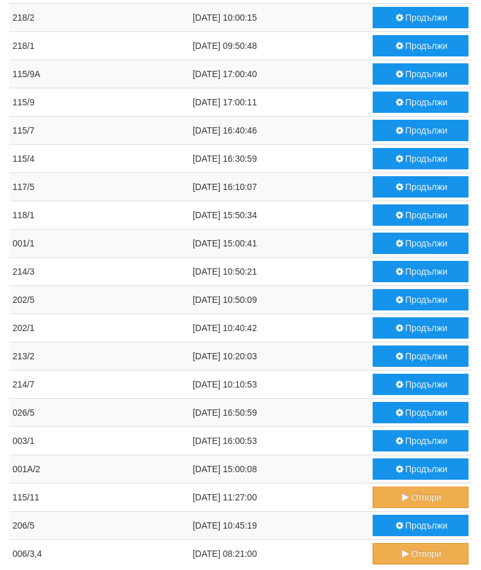
scroll to position [409, 0]
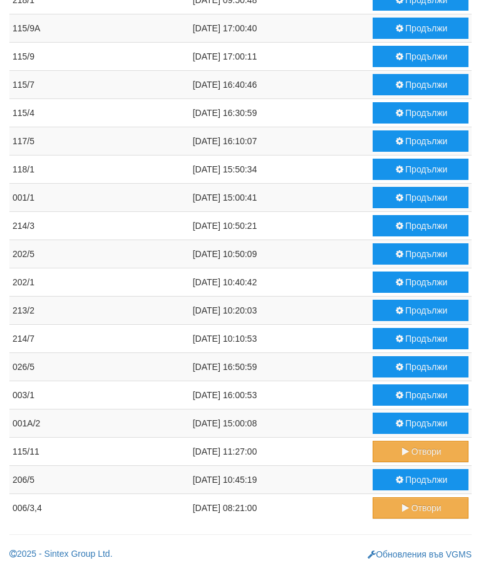
click at [412, 471] on button "Продължи" at bounding box center [421, 479] width 96 height 21
click at [417, 417] on button "Продължи" at bounding box center [421, 422] width 96 height 21
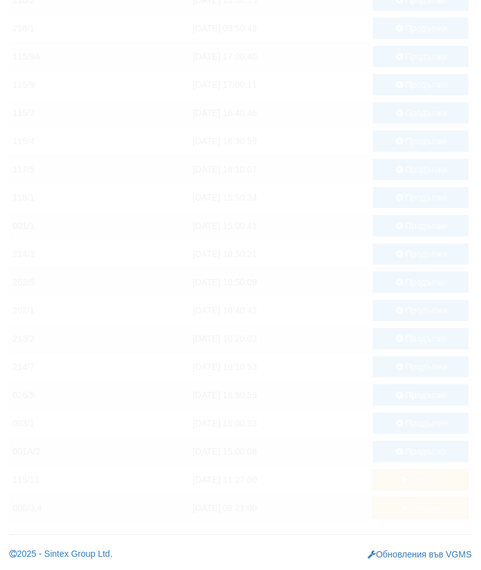
scroll to position [381, 0]
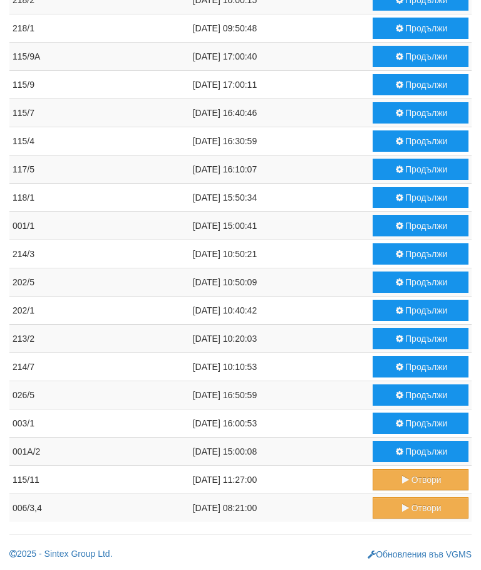
click at [417, 423] on button "Продължи" at bounding box center [421, 422] width 96 height 21
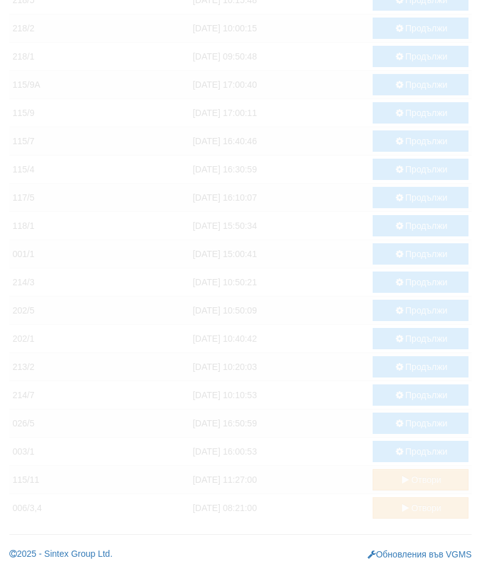
scroll to position [352, 0]
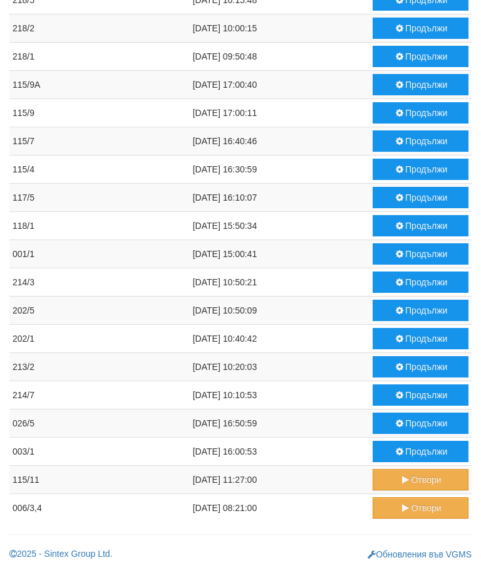
click at [418, 425] on button "Продължи" at bounding box center [421, 422] width 96 height 21
click at [414, 392] on button "Продължи" at bounding box center [421, 394] width 96 height 21
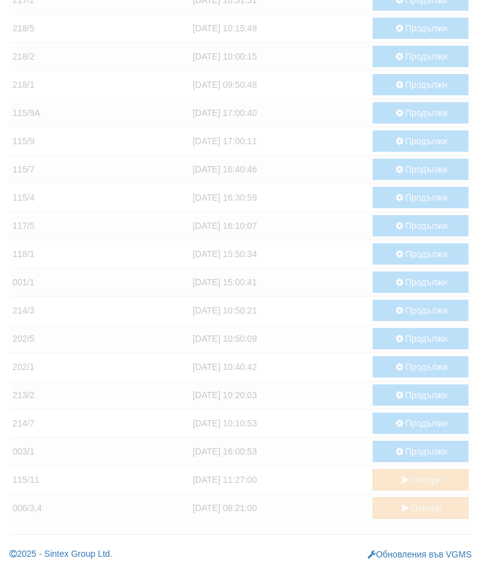
scroll to position [324, 0]
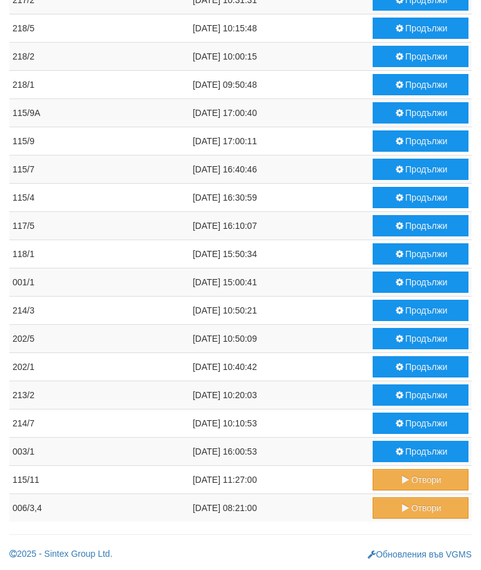
click at [416, 391] on button "Продължи" at bounding box center [421, 394] width 96 height 21
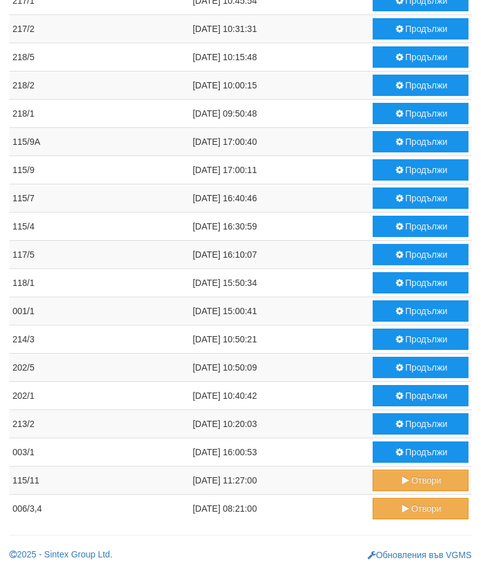
click at [413, 392] on button "Продължи" at bounding box center [421, 395] width 96 height 21
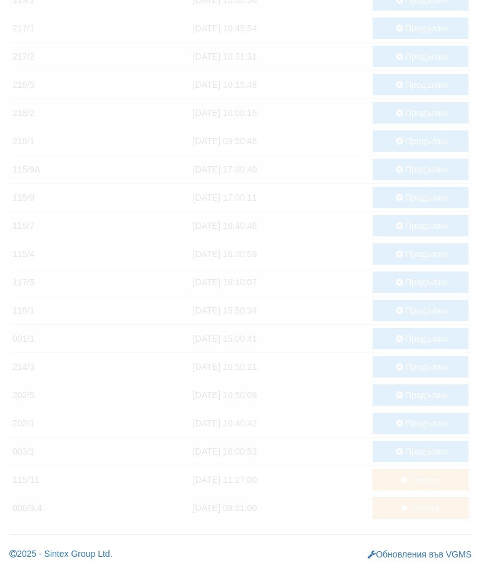
scroll to position [268, 0]
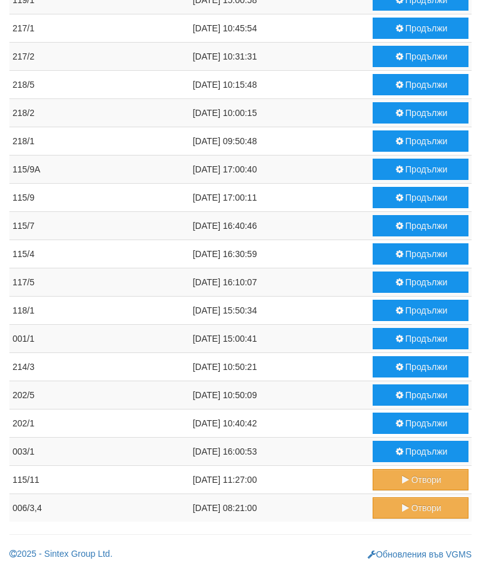
click at [418, 395] on button "Продължи" at bounding box center [421, 394] width 96 height 21
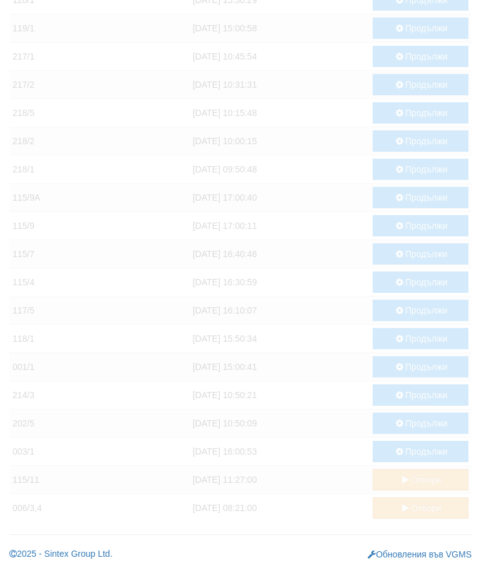
scroll to position [239, 0]
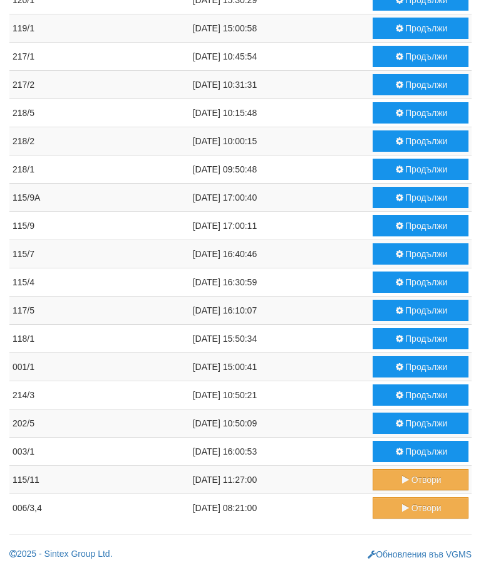
click at [420, 391] on button "Продължи" at bounding box center [421, 394] width 96 height 21
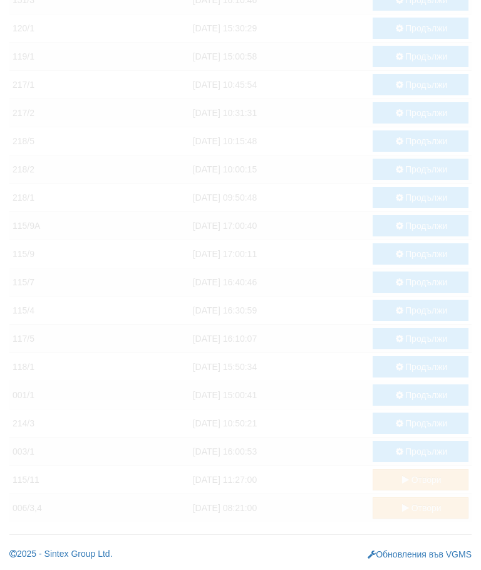
scroll to position [211, 0]
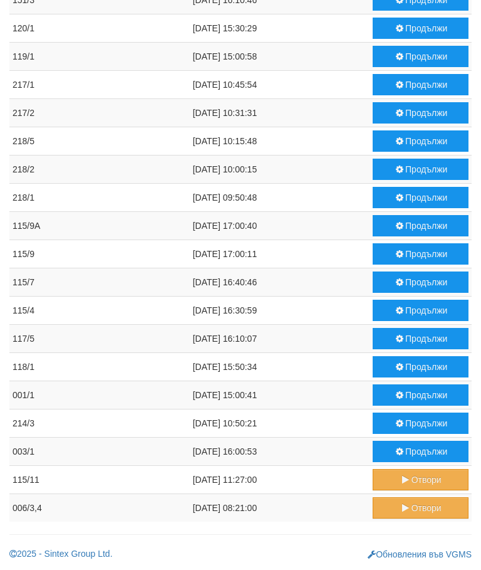
click at [419, 390] on button "Продължи" at bounding box center [421, 394] width 96 height 21
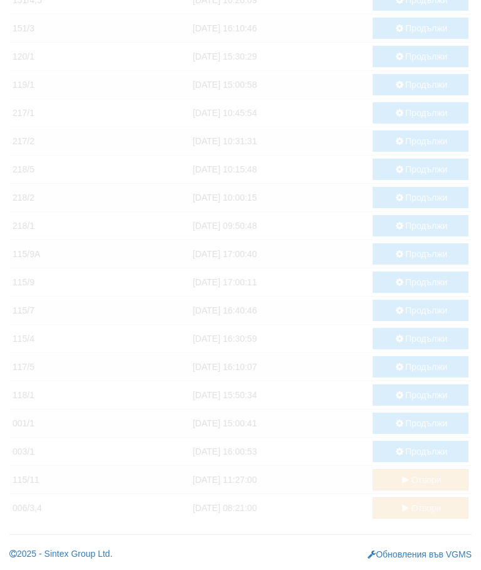
scroll to position [183, 0]
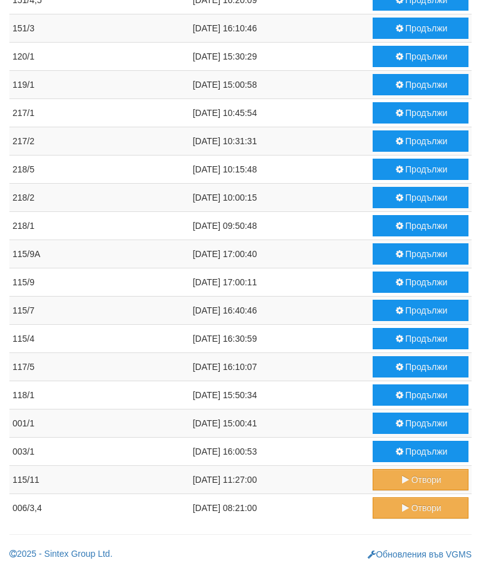
click at [412, 389] on button "Продължи" at bounding box center [421, 394] width 96 height 21
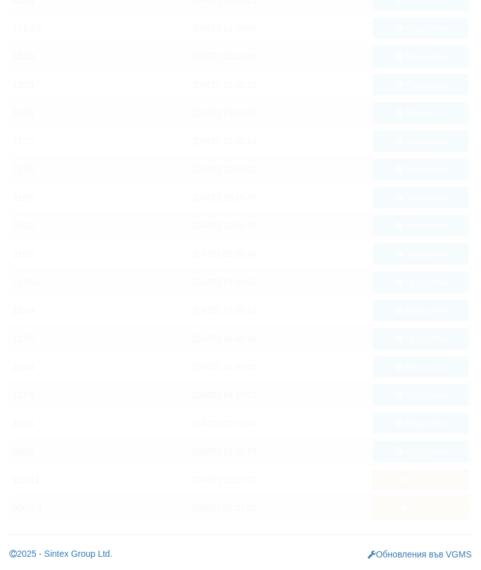
scroll to position [155, 0]
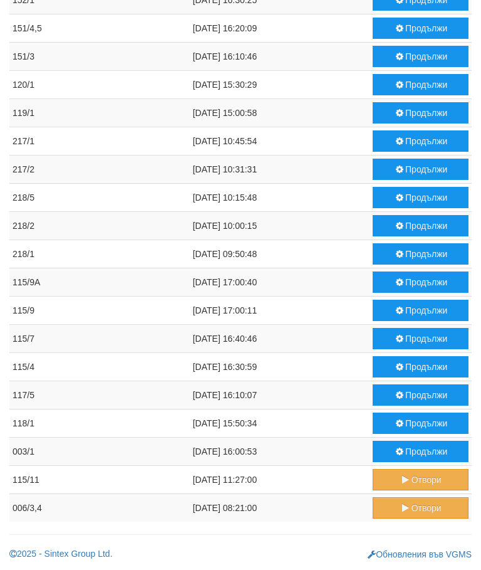
click at [411, 395] on button "Продължи" at bounding box center [421, 394] width 96 height 21
click at [416, 396] on button "Продължи" at bounding box center [421, 394] width 96 height 21
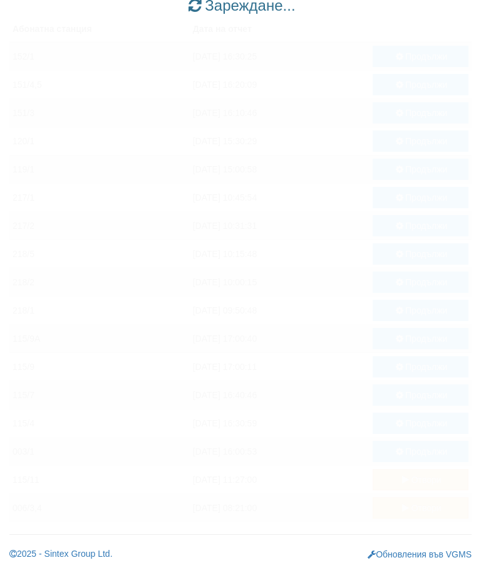
scroll to position [98, 0]
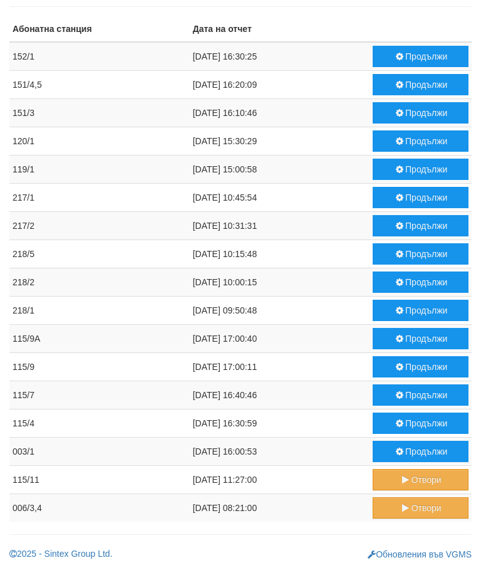
click at [421, 391] on button "Продължи" at bounding box center [421, 394] width 96 height 21
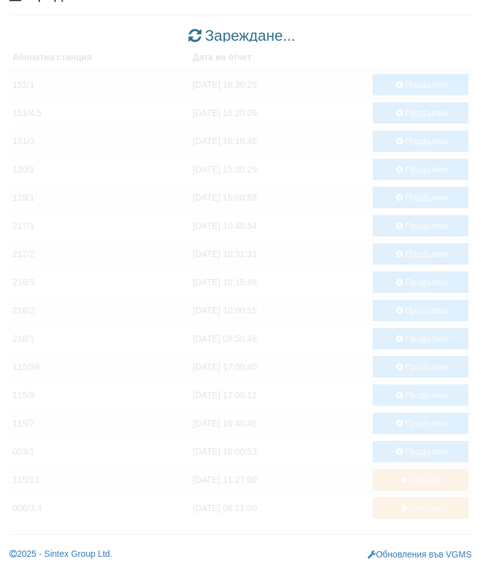
scroll to position [70, 0]
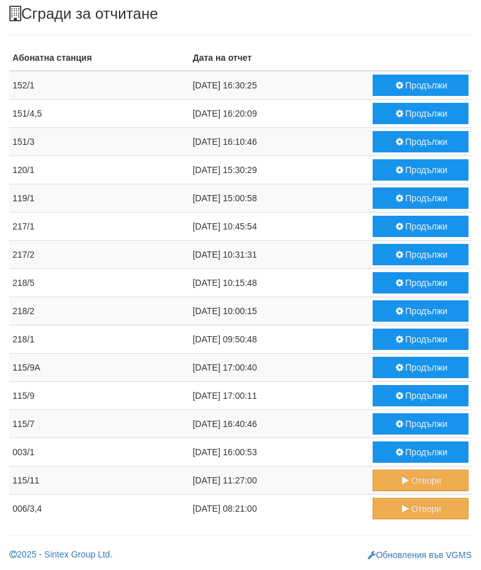
click at [414, 392] on button "Продължи" at bounding box center [421, 395] width 96 height 21
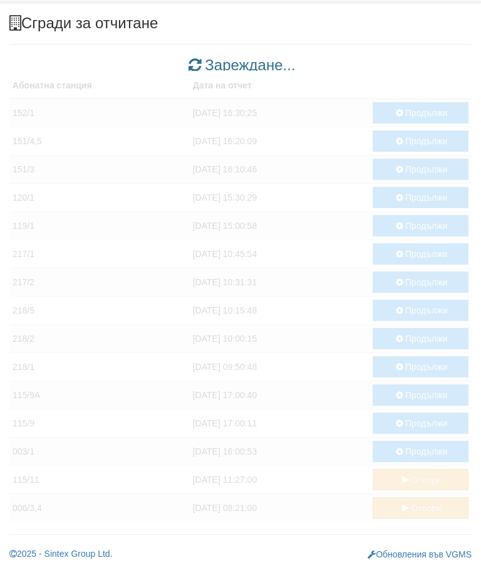
scroll to position [42, 0]
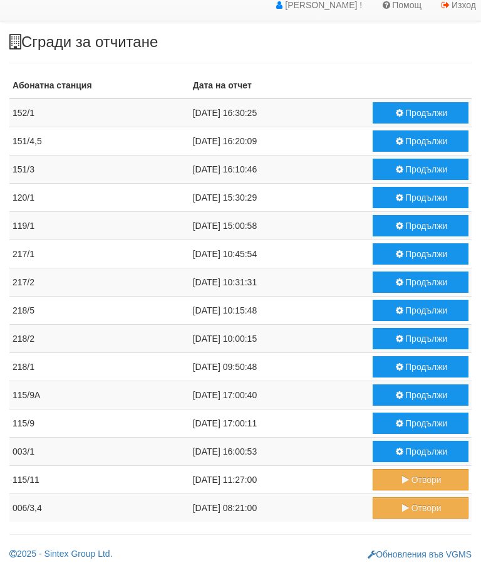
click at [412, 419] on button "Продължи" at bounding box center [421, 422] width 96 height 21
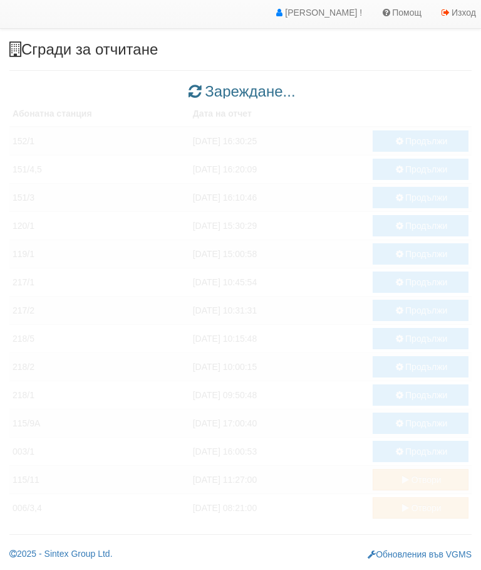
scroll to position [14, 0]
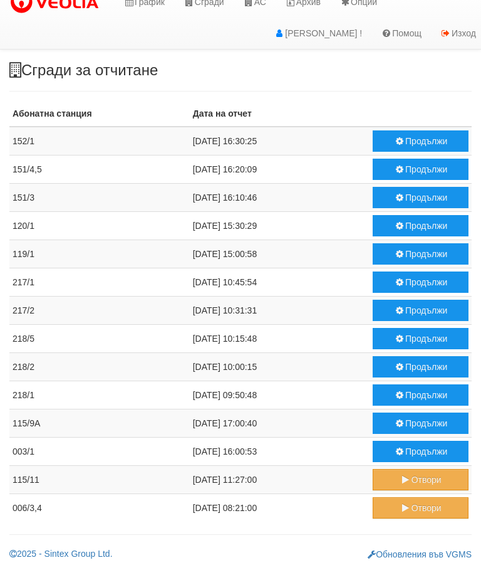
click at [416, 423] on button "Продължи" at bounding box center [421, 422] width 96 height 21
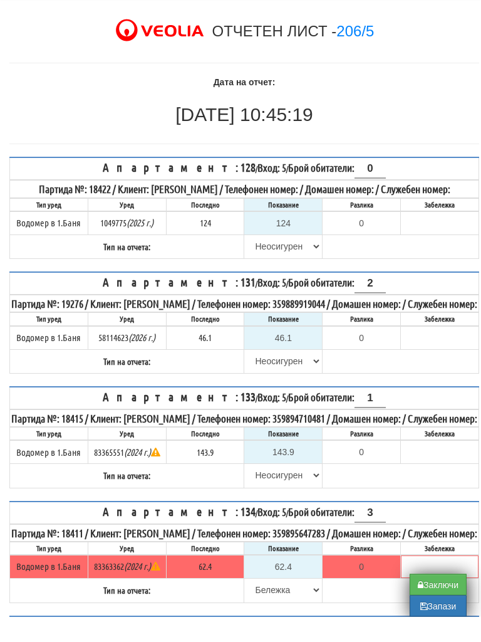
scroll to position [46, 0]
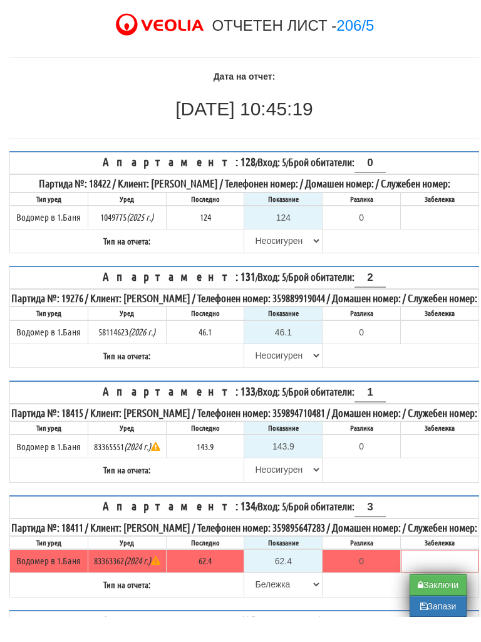
click at [435, 599] on button "Заключи" at bounding box center [438, 609] width 57 height 21
type input "0.000"
type input "0.0"
type input "0.000"
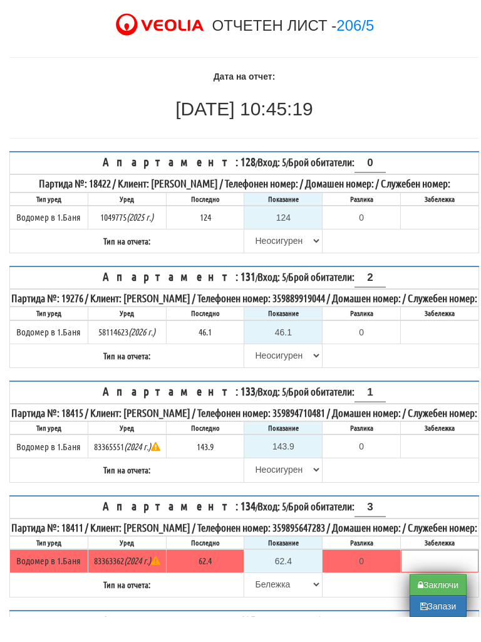
type input "0.000"
type input "0.0"
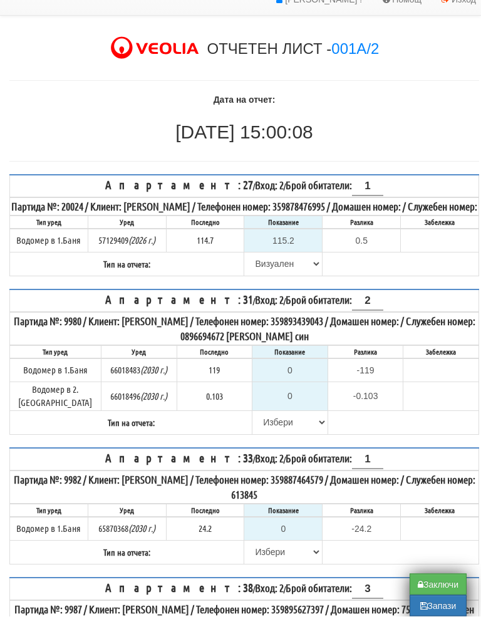
scroll to position [35, 0]
click at [263, 431] on select "Избери Визуален Телефон Бележка Неосигурен достъп Самоотчет Служебно Дистанцион…" at bounding box center [290, 434] width 74 height 21
select select "8cc75930-9bfd-e511-80be-8d5a1dced85a"
type input "119"
type input "0.000"
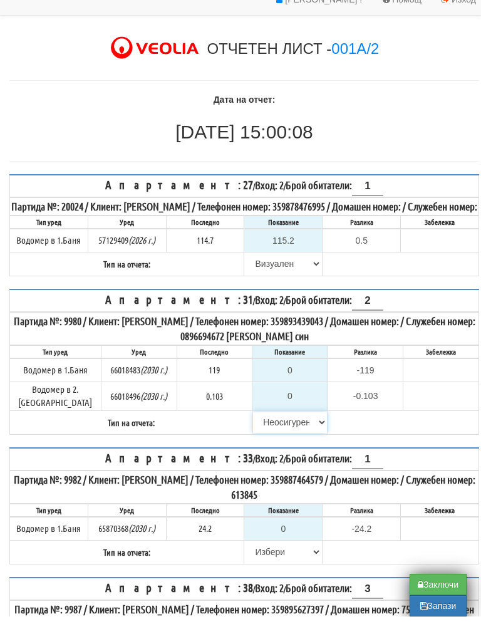
type input "0.103"
type input "0.000"
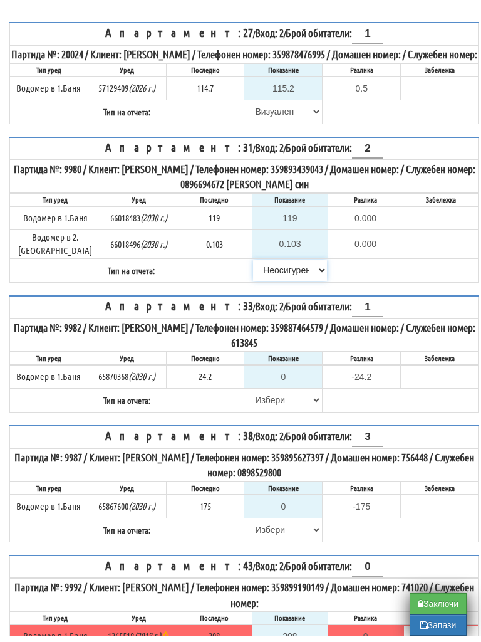
scroll to position [202, 0]
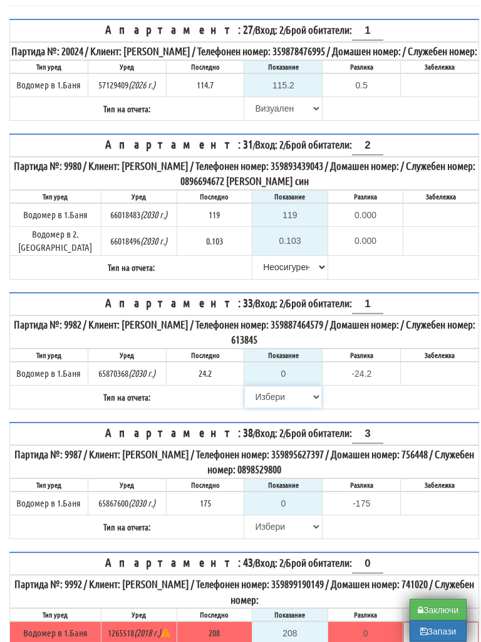
click at [267, 403] on select "Избери Визуален Телефон Бележка Неосигурен достъп Самоотчет Служебно Дистанцион…" at bounding box center [283, 397] width 76 height 21
select select "8cc75930-9bfd-e511-80be-8d5a1dced85a"
type input "24.2"
type input "0.0"
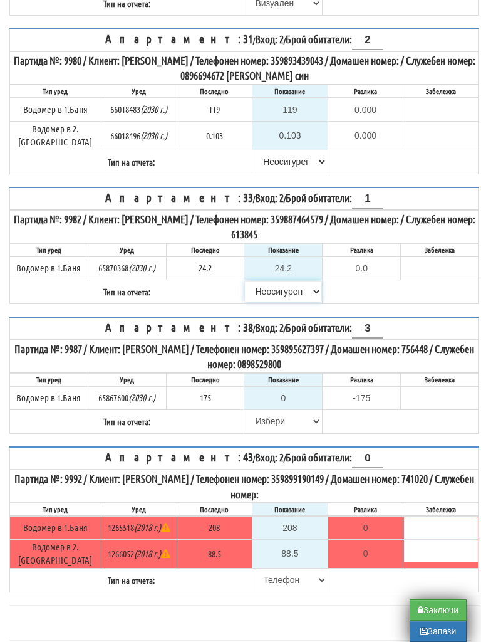
scroll to position [307, 0]
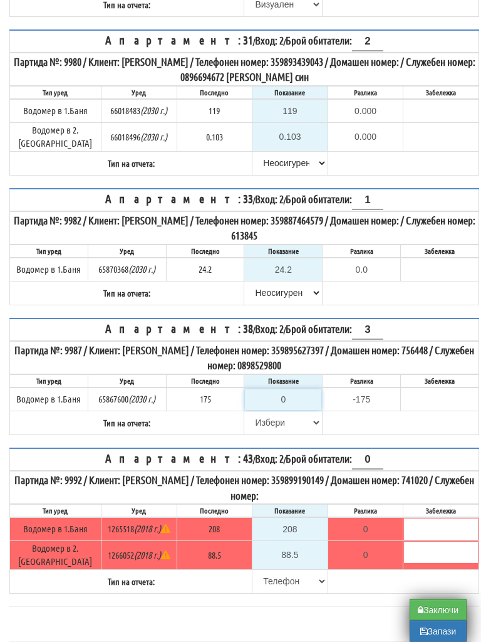
click at [291, 409] on input "0" at bounding box center [283, 399] width 76 height 21
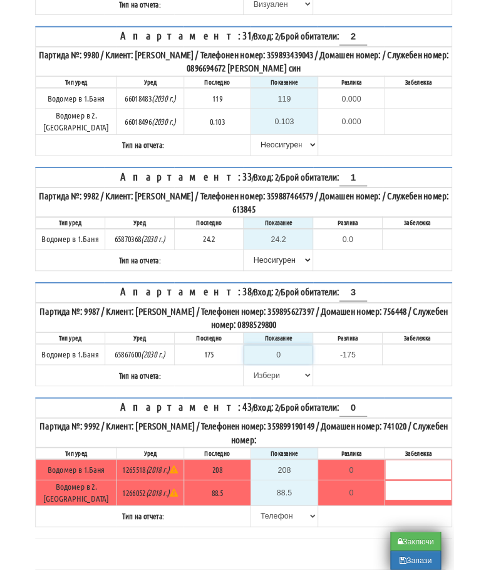
scroll to position [310, 8]
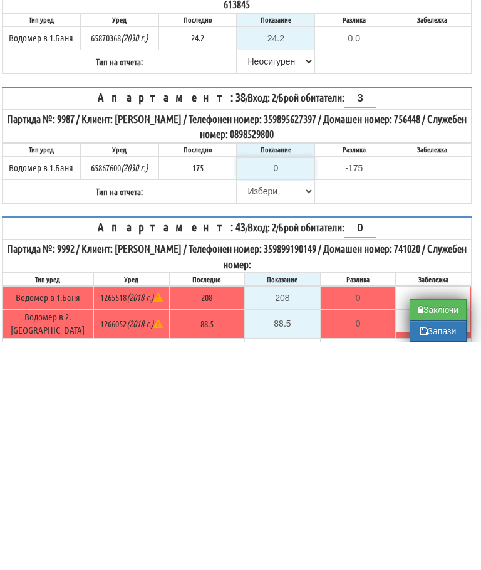
type input "1"
type input "-174.000"
type input "17"
type input "-158.000"
type input "175"
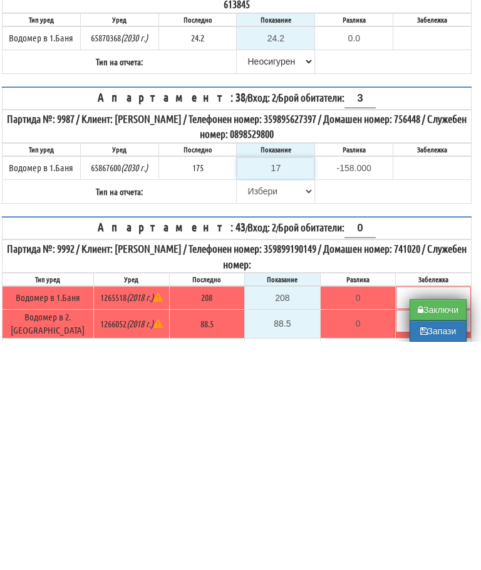
type input "0.000"
type input "175"
click at [260, 409] on select "Избери Визуален Телефон Бележка Неосигурен достъп Самоотчет Служебно Дистанцион…" at bounding box center [276, 419] width 76 height 21
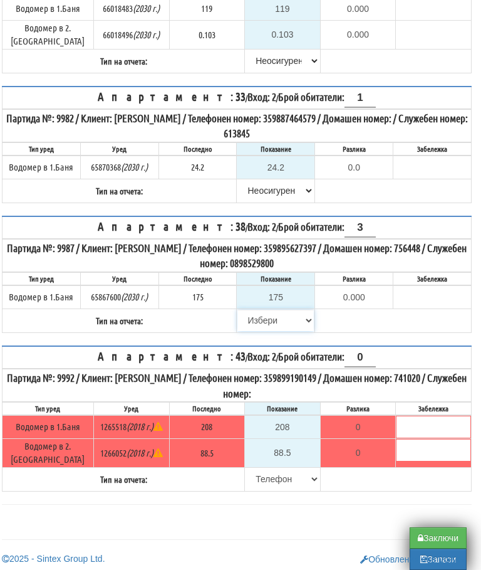
select select "8ac75930-9bfd-e511-80be-8d5a1dced85a"
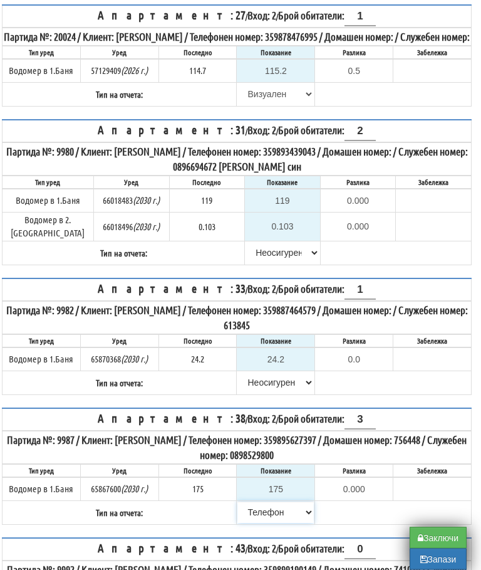
scroll to position [234, 8]
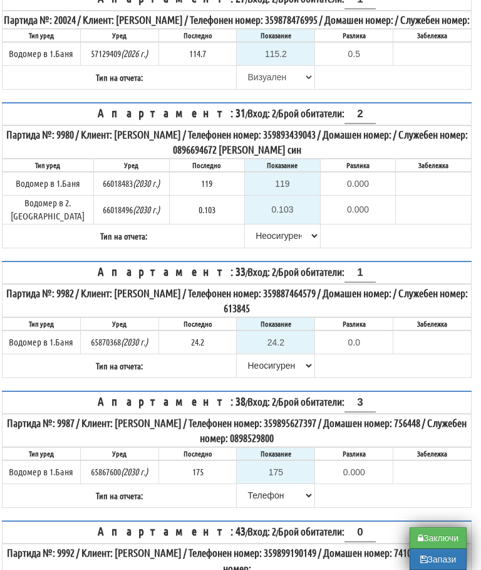
click at [439, 549] on button "Заключи" at bounding box center [438, 537] width 57 height 21
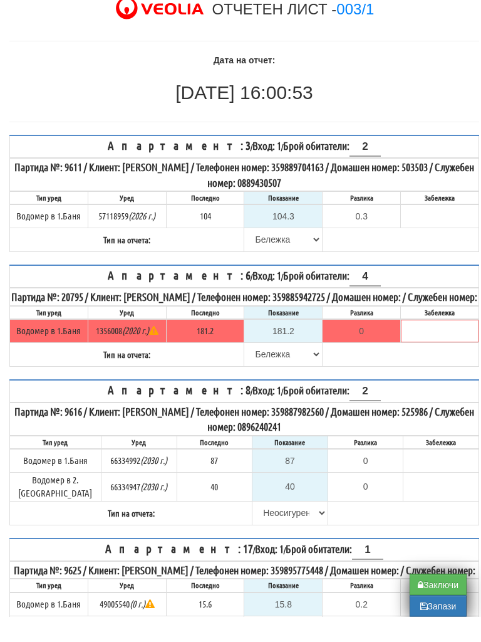
scroll to position [102, 0]
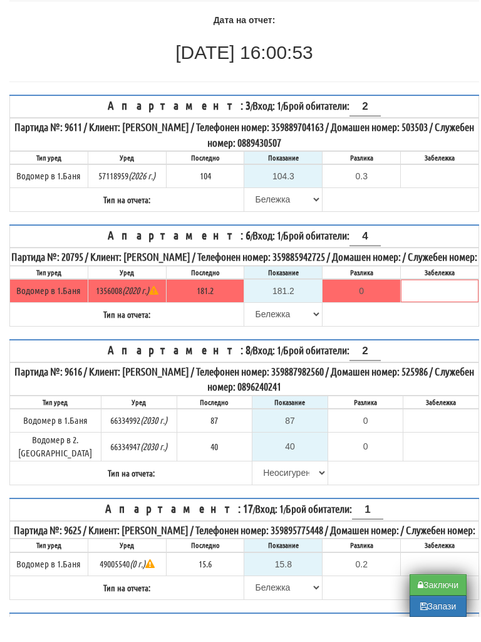
click at [437, 599] on button "Заключи" at bounding box center [438, 609] width 57 height 21
type input "0.000"
type input "97.857"
type input "0.000"
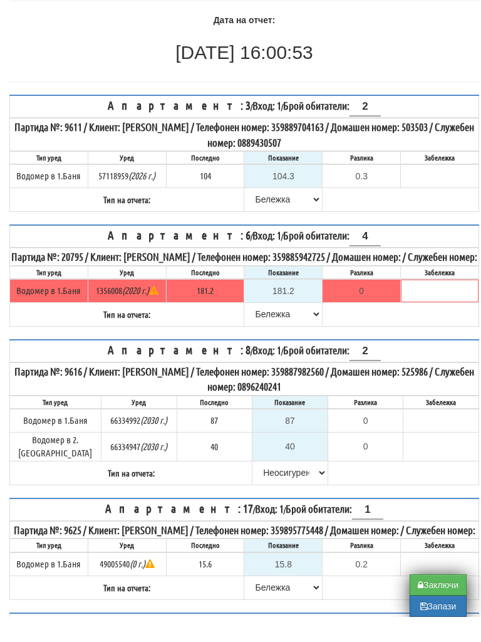
type input "0.000"
type input "0.0"
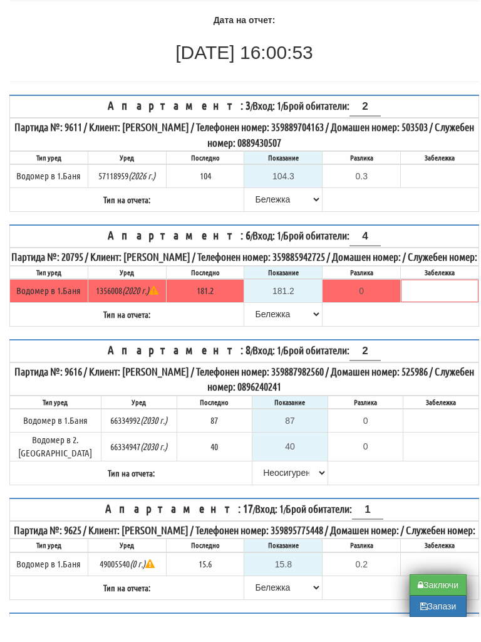
type input "0.000"
type input "0.0"
type input "0.000"
click at [439, 599] on button "Заключи" at bounding box center [438, 609] width 57 height 21
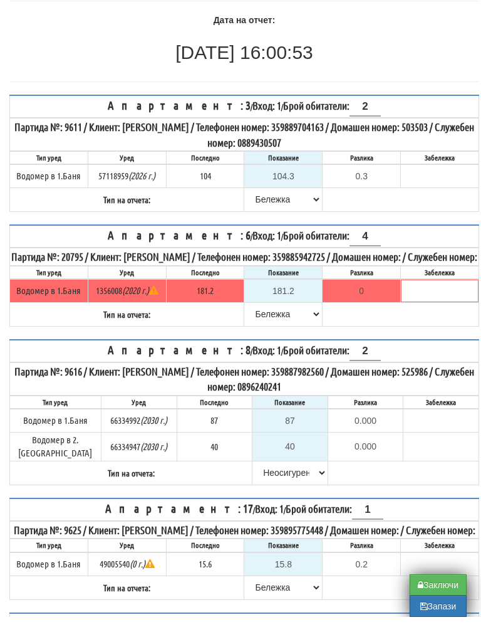
click at [436, 599] on button "Заключи" at bounding box center [438, 609] width 57 height 21
click at [439, 599] on button "Заключи" at bounding box center [438, 609] width 57 height 21
click at [431, 599] on button "Заключи" at bounding box center [438, 609] width 57 height 21
click at [447, 599] on button "Заключи" at bounding box center [438, 609] width 57 height 21
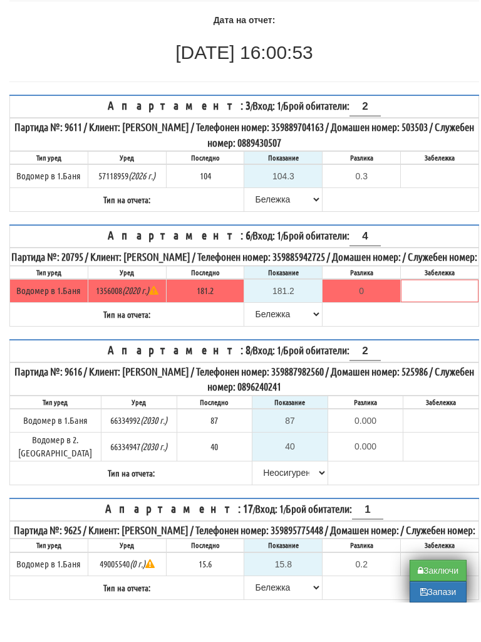
scroll to position [92, 0]
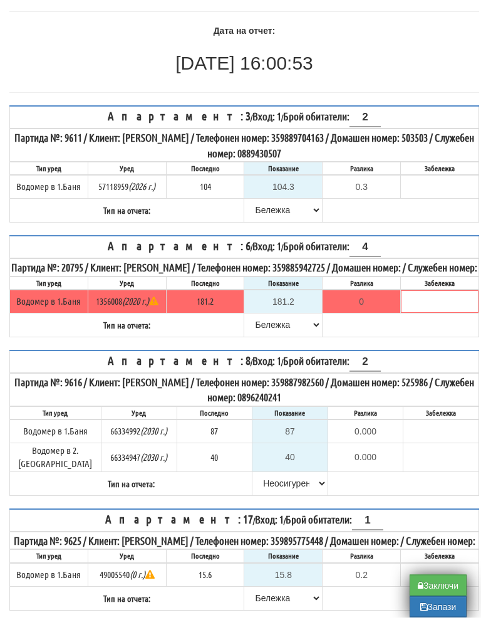
click at [434, 599] on button "Заключи" at bounding box center [438, 609] width 57 height 21
click at [436, 599] on button "Заключи" at bounding box center [438, 609] width 57 height 21
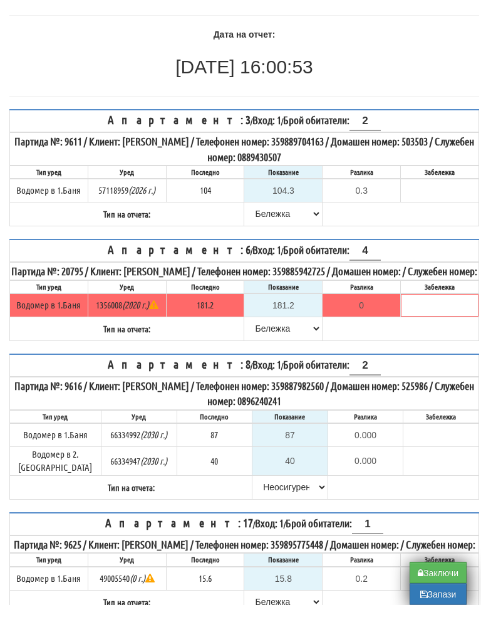
scroll to position [132, 0]
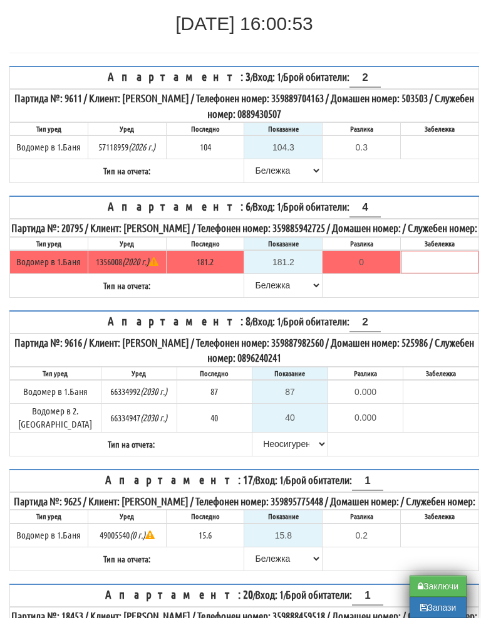
click at [439, 599] on button "Заключи" at bounding box center [438, 609] width 57 height 21
click at [438, 599] on button "Заключи" at bounding box center [438, 609] width 57 height 21
click at [440, 599] on button "Заключи" at bounding box center [438, 609] width 57 height 21
click at [434, 621] on button "Запази" at bounding box center [438, 631] width 57 height 21
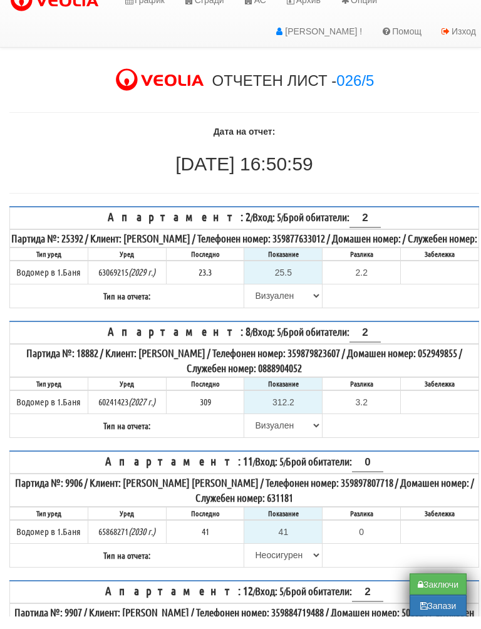
scroll to position [3, 0]
click at [438, 587] on button "Заключи" at bounding box center [438, 597] width 57 height 21
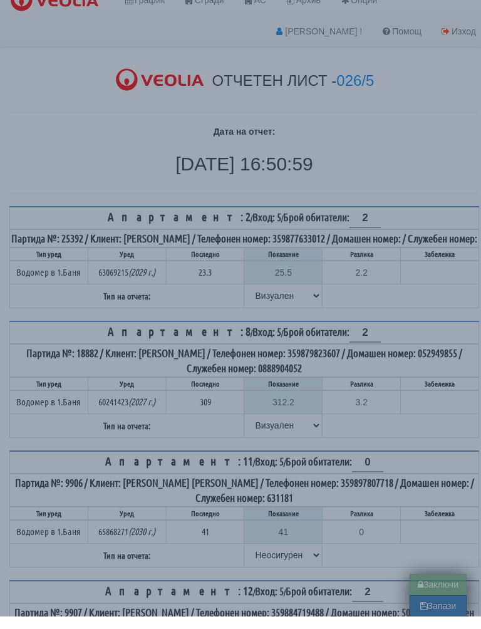
type input "0.000"
type input "0.0"
type input "0.000"
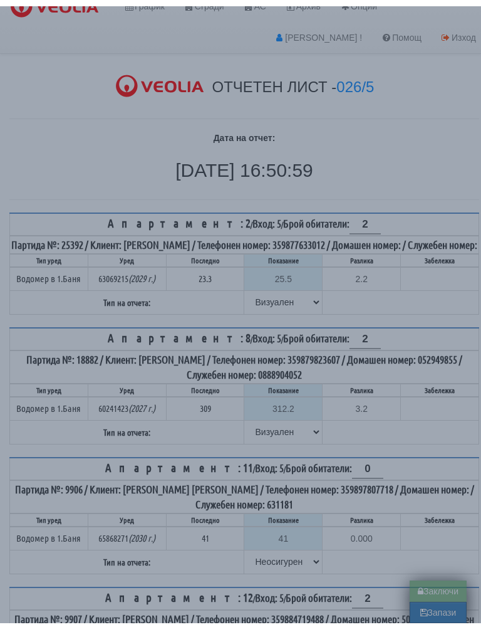
scroll to position [3, 0]
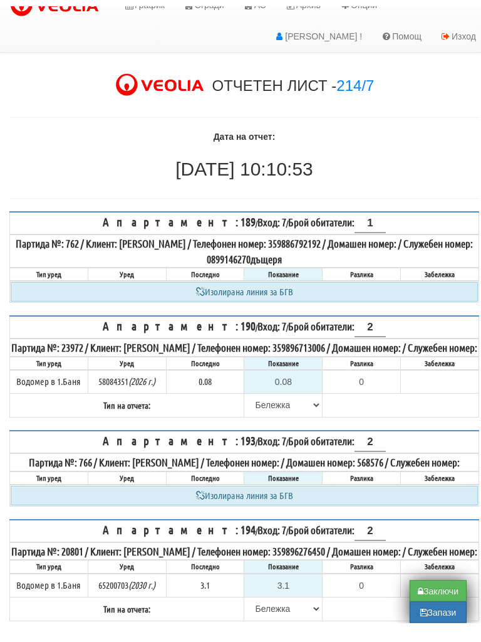
scroll to position [4, 0]
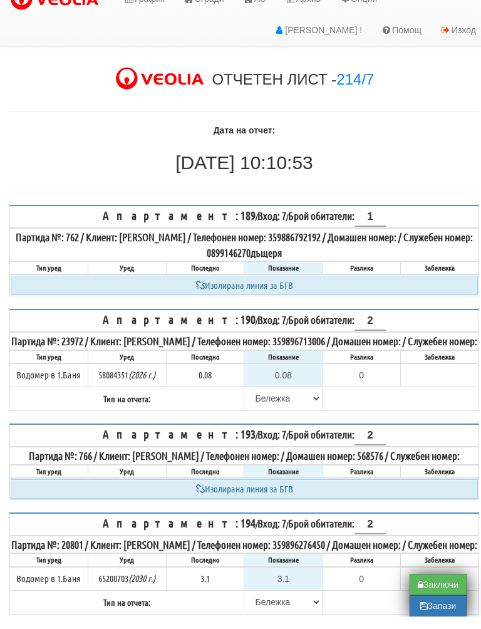
click at [435, 587] on button "Заключи" at bounding box center [438, 597] width 57 height 21
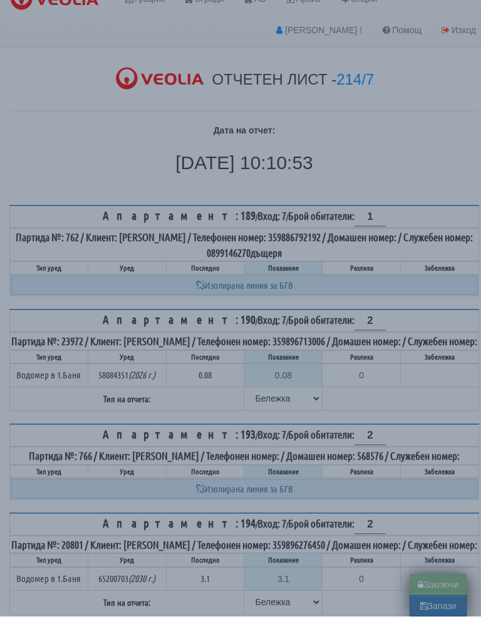
type input "0.0"
type input "0.000"
type input "0.0"
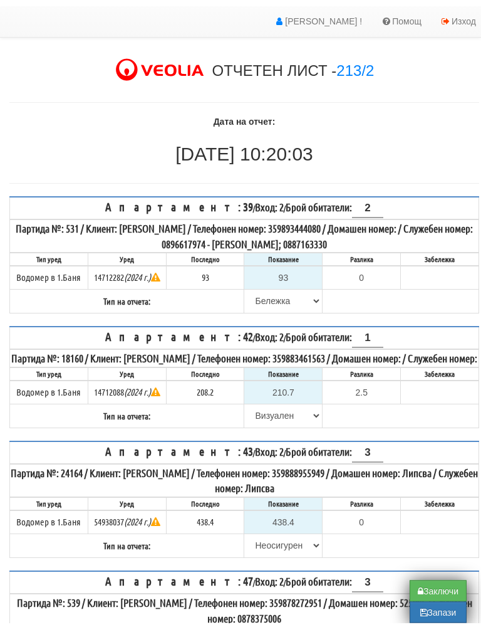
scroll to position [19, 0]
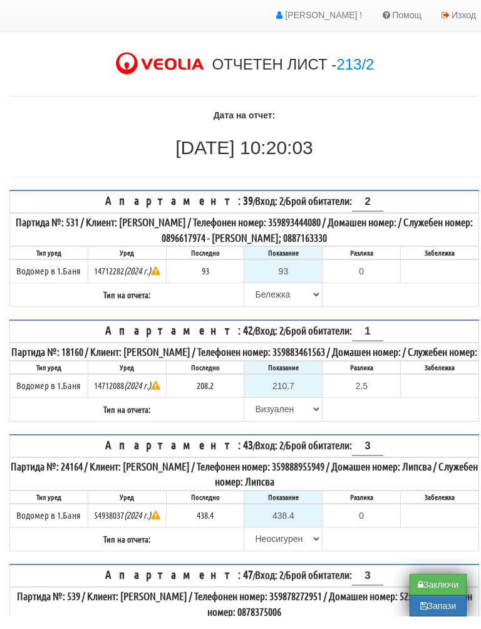
click at [436, 587] on button "Заключи" at bounding box center [438, 597] width 57 height 21
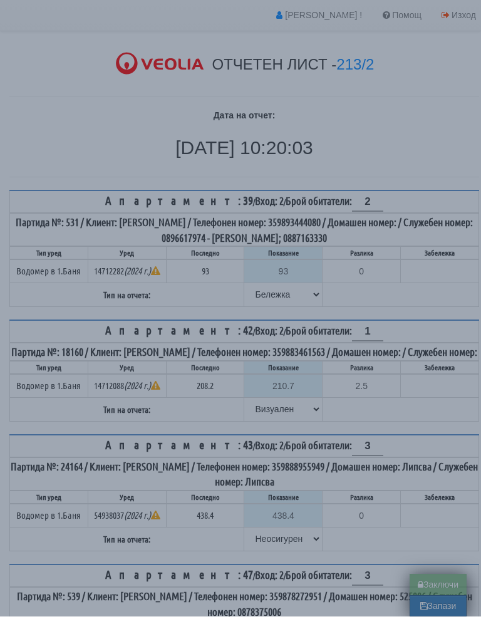
type input "0.0"
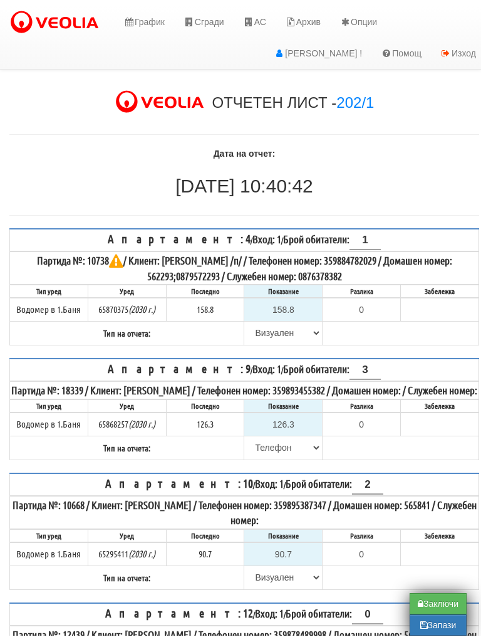
scroll to position [9, 0]
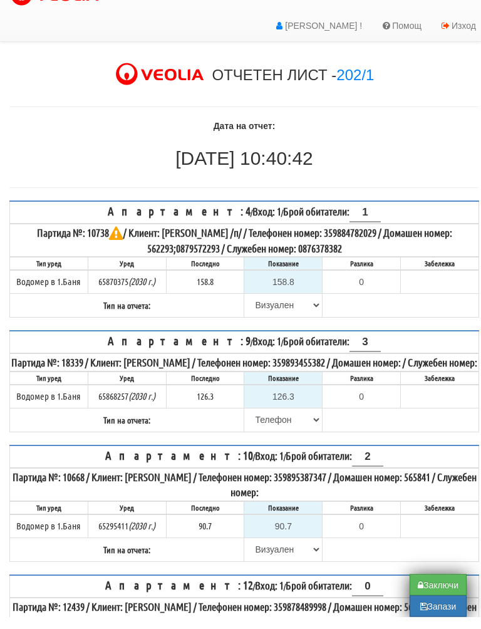
click at [436, 587] on button "Заключи" at bounding box center [438, 597] width 57 height 21
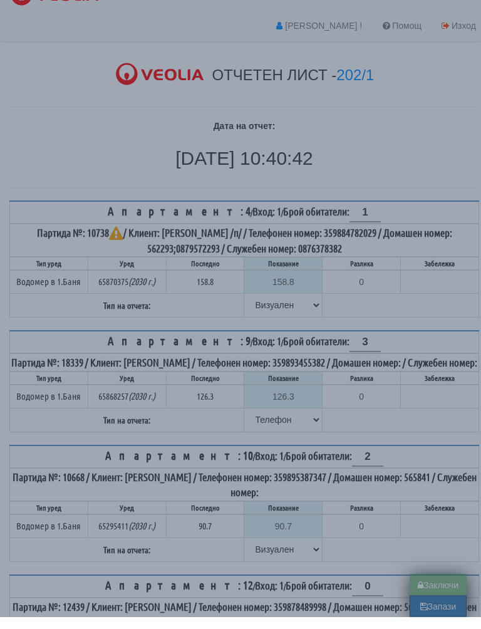
type input "0.0"
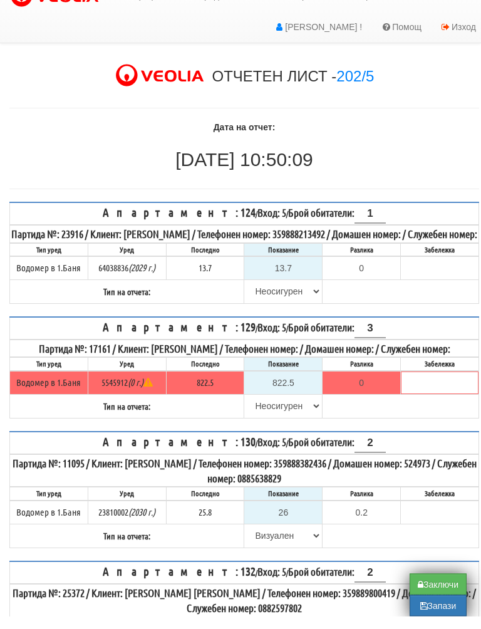
scroll to position [8, 0]
click at [438, 587] on button "Заключи" at bounding box center [438, 597] width 57 height 21
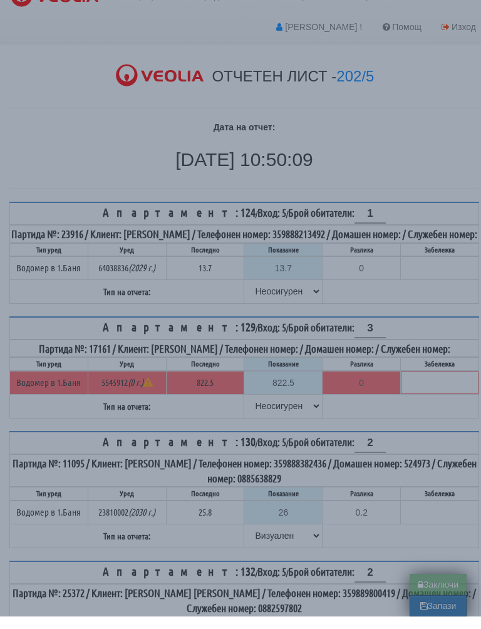
type input "0.0"
type input "0.000"
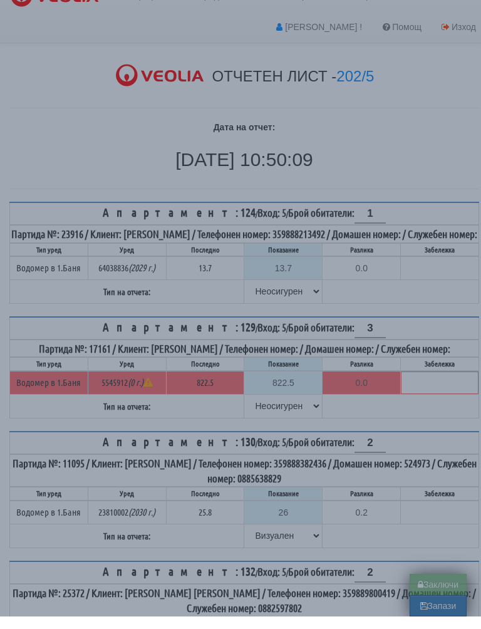
type input "0.000"
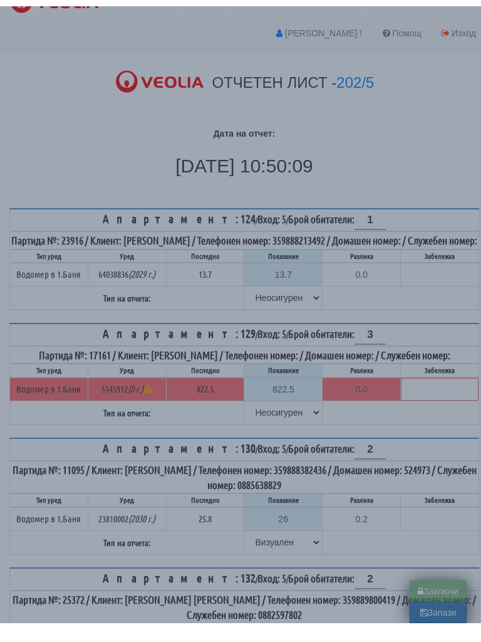
scroll to position [7, 0]
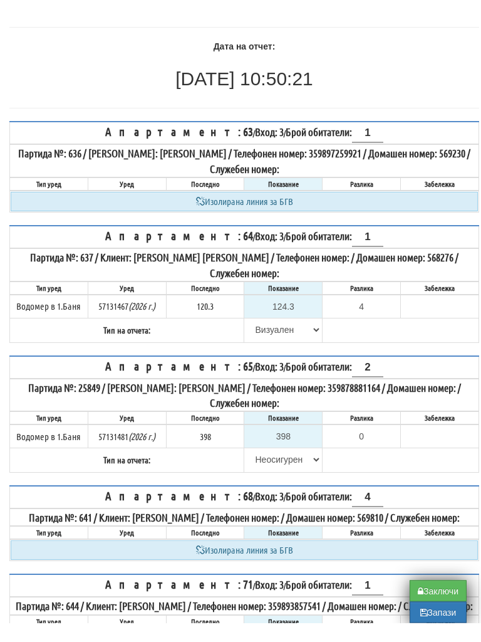
scroll to position [126, 0]
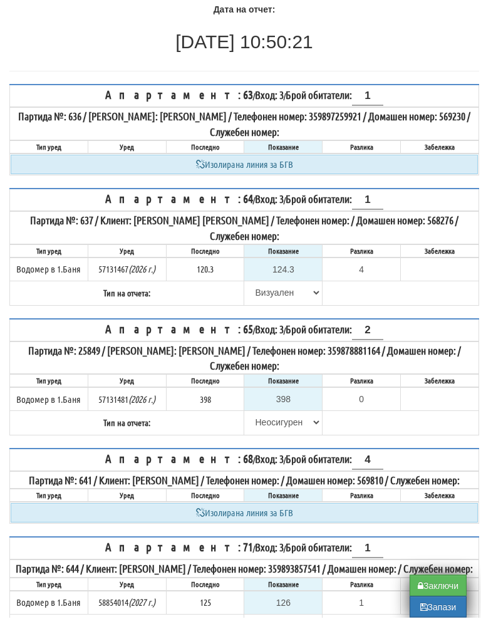
click at [438, 581] on div "Партида №: 644 / Клиент: ЕЛЕОНОРА ИВАНОВА БОРИСОВА / Телефонен номер: 359893857…" at bounding box center [245, 580] width 468 height 15
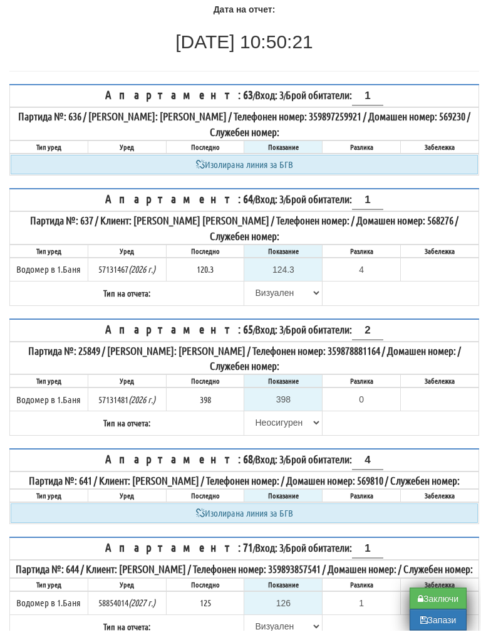
click at [436, 599] on button "Заключи" at bounding box center [438, 609] width 57 height 21
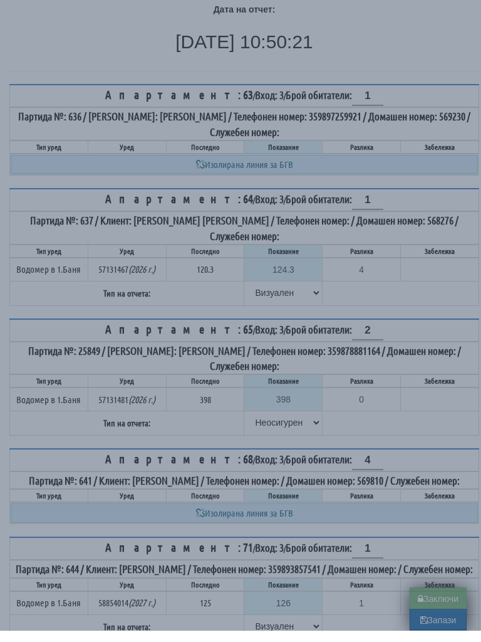
type input "0.000"
type input "0.0"
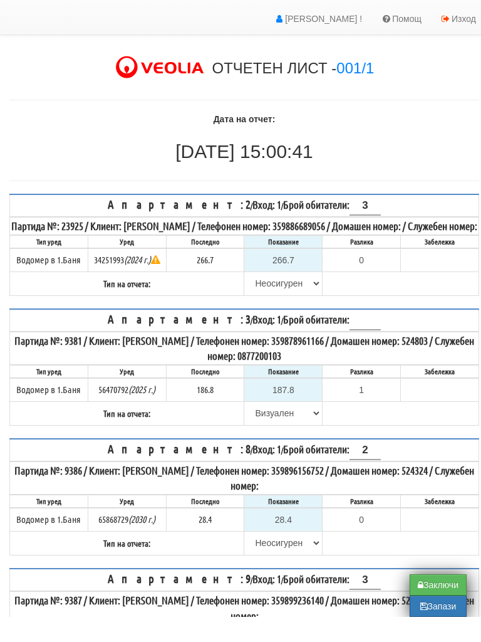
scroll to position [19, 0]
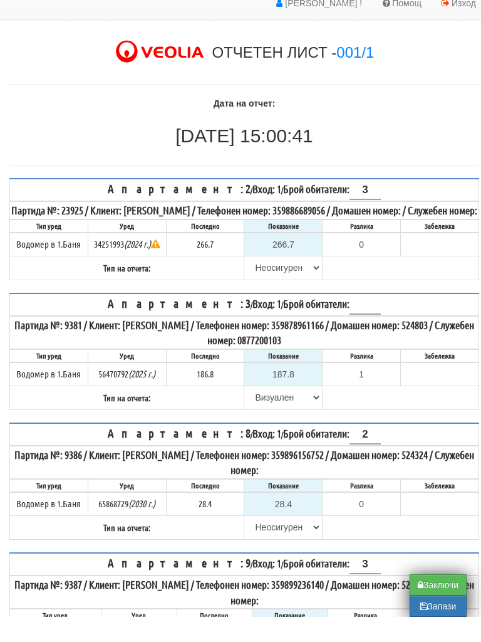
click at [439, 599] on button "Заключи" at bounding box center [438, 609] width 57 height 21
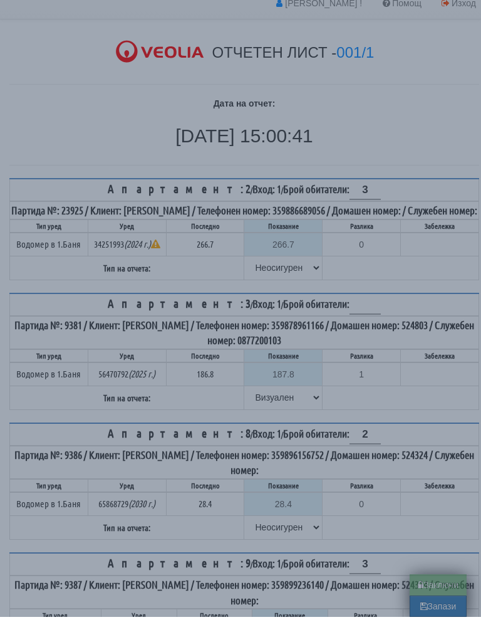
type input "0.0"
type input "0.00"
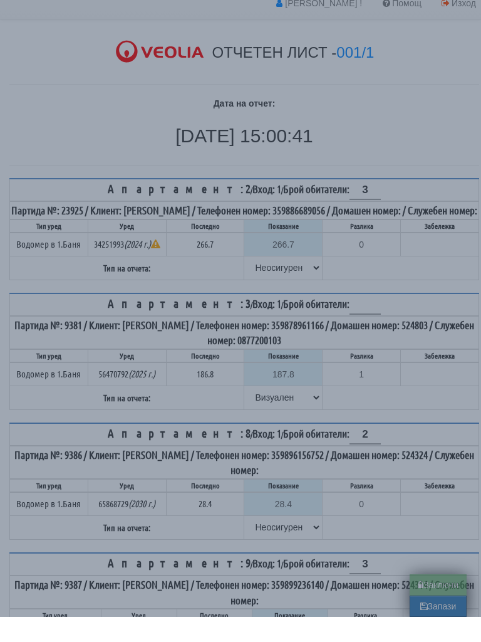
type input "0.000"
type input "0.0"
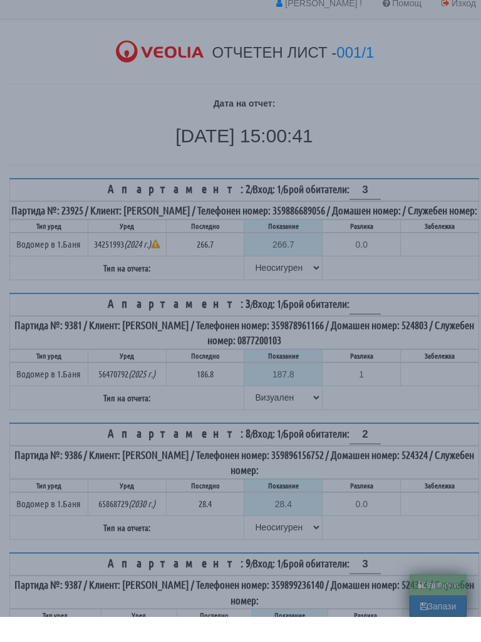
type input "0.0"
type input "0.000"
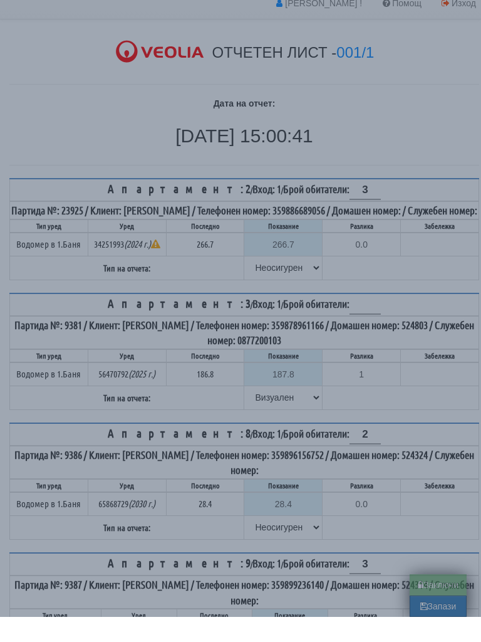
type input "0.0"
click at [434, 586] on div "× Зареждане... Вашите данни се обработват. Страницата ще презареди автоматично!…" at bounding box center [240, 321] width 481 height 642
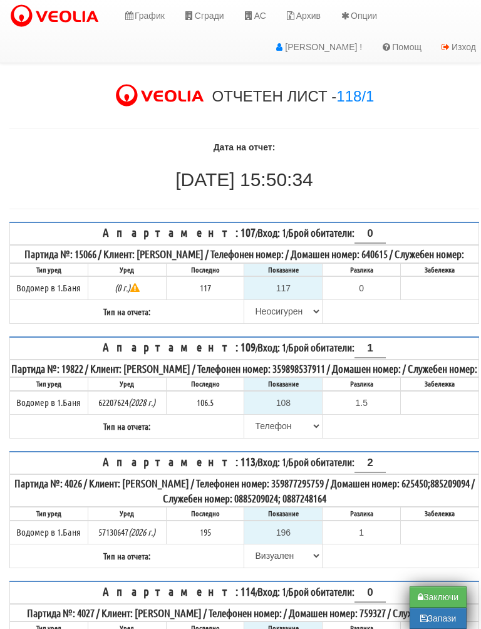
click at [437, 595] on button "Заключи" at bounding box center [438, 597] width 57 height 21
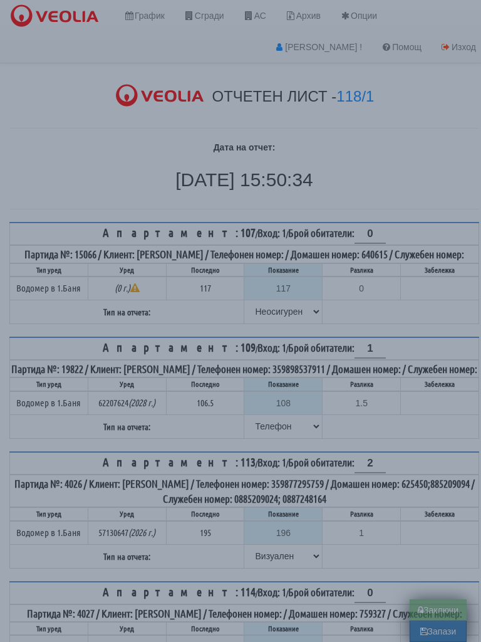
type input "0.000"
type input "0.0"
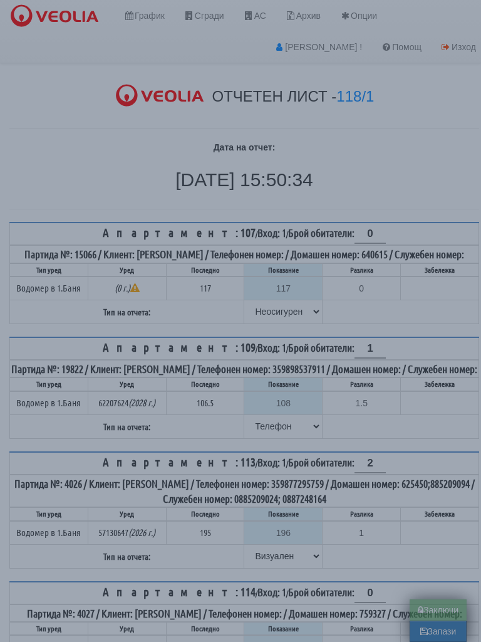
type input "0.000"
type input "0.0"
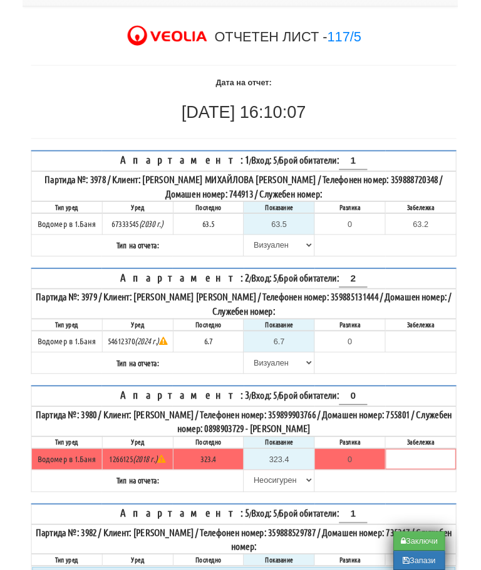
scroll to position [51, 0]
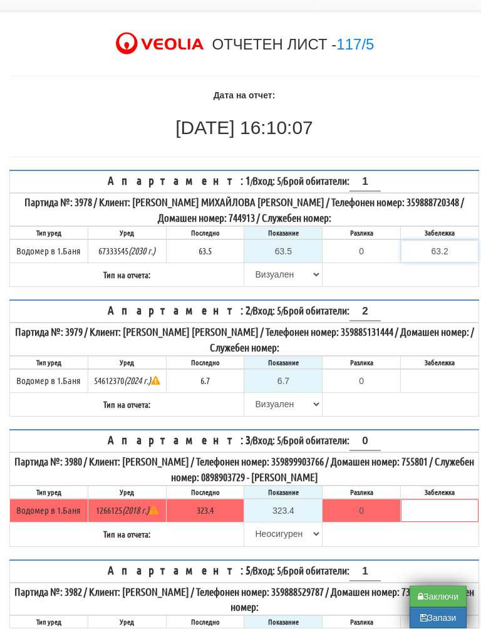
click at [469, 251] on input "63.2" at bounding box center [440, 251] width 76 height 21
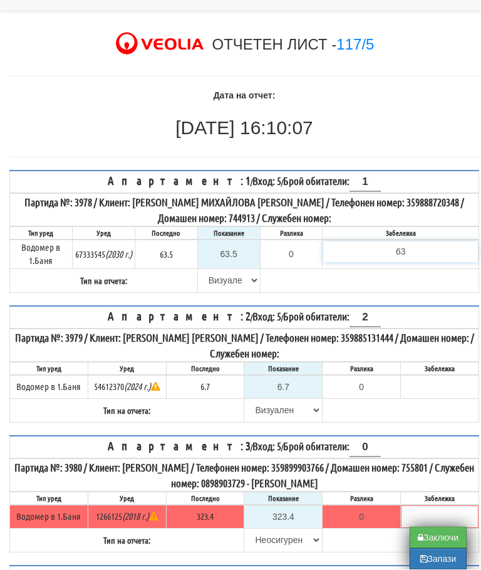
type input "6"
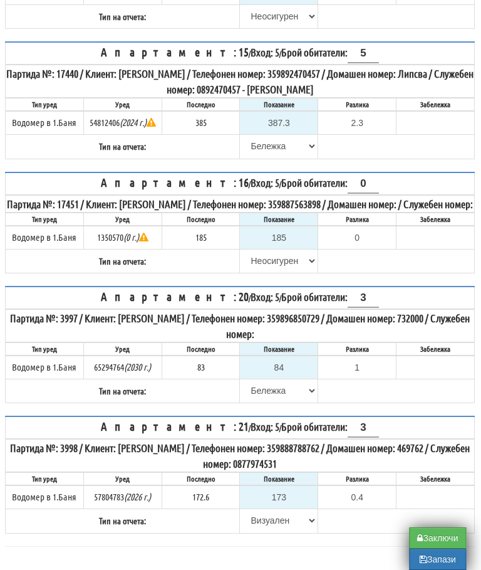
scroll to position [1033, 4]
click at [436, 536] on button "Заключи" at bounding box center [438, 537] width 57 height 21
type input "0.0"
type input "0.000"
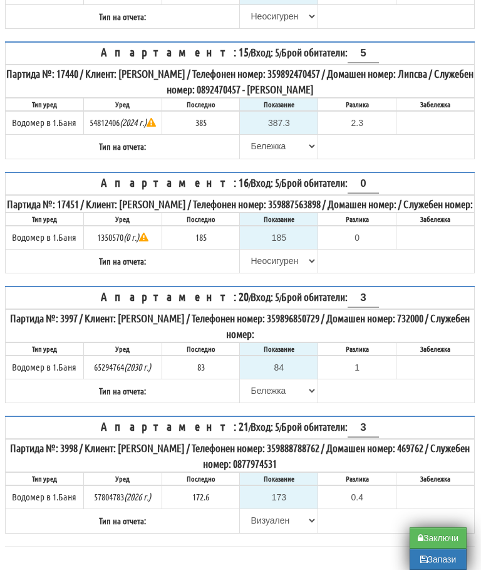
type input "0.000"
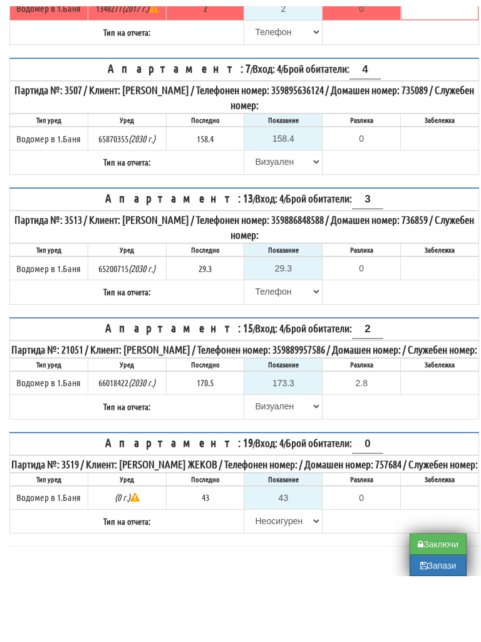
scroll to position [500, 0]
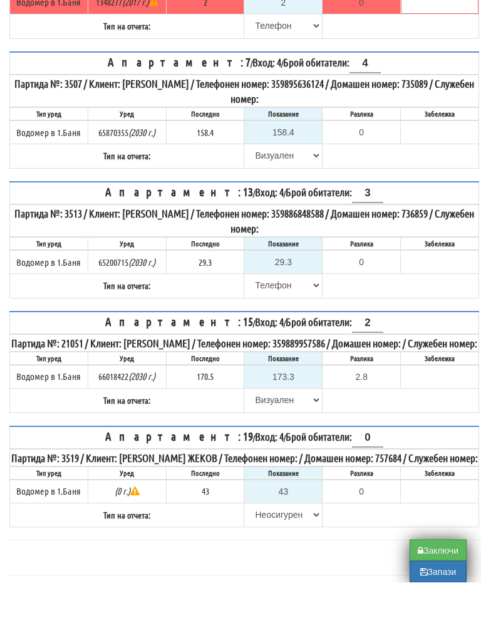
click at [438, 535] on table "Апартамент: 19 / Вход: 4 / Брой обитатели: 0 Партида №: 3519 / Клиент: [PERSON_…" at bounding box center [244, 537] width 470 height 102
click at [438, 599] on button "Заключи" at bounding box center [438, 609] width 57 height 21
type input "0.000"
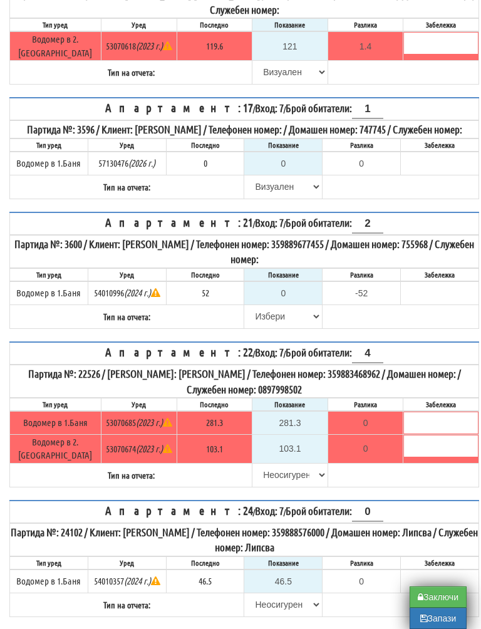
scroll to position [1051, 0]
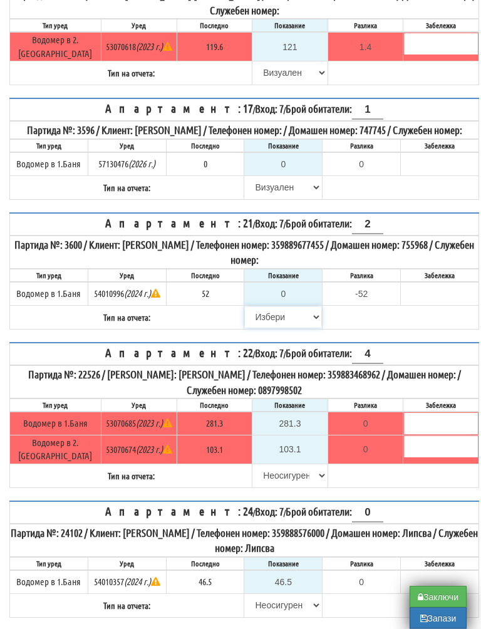
click at [265, 318] on select "[PERSON_NAME] Телефон Бележка Неосигурен достъп Самоотчет Служебно Дистанционен" at bounding box center [283, 317] width 76 height 21
select select "8cc75930-9bfd-e511-80be-8d5a1dced85a"
type input "52"
type input "0.000"
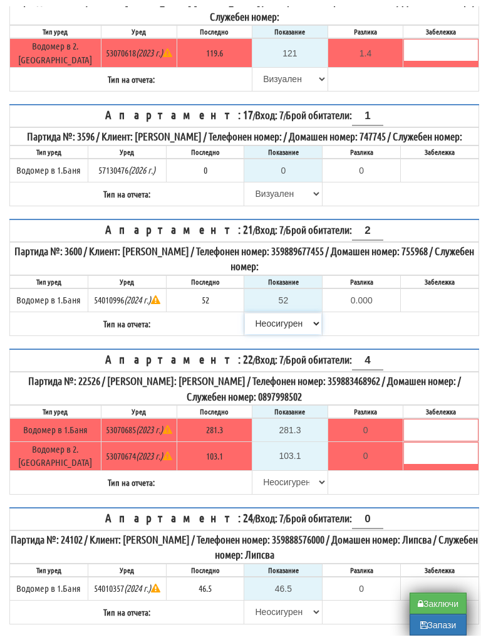
scroll to position [1053, 0]
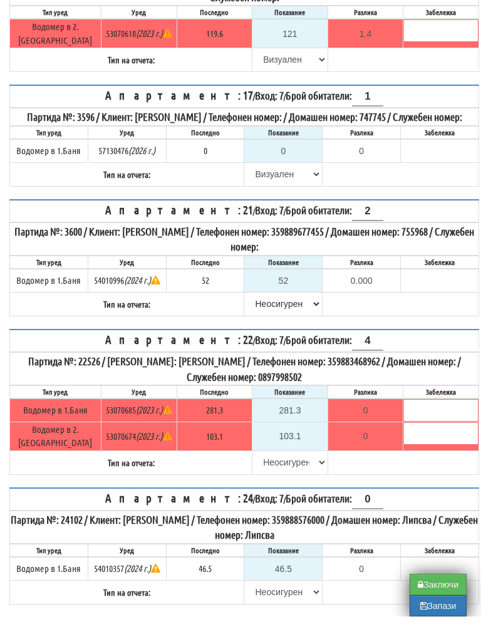
click at [438, 587] on button "Заключи" at bounding box center [438, 597] width 57 height 21
type input "0.000"
type input "0.0"
type input "0.000"
type input "0.0"
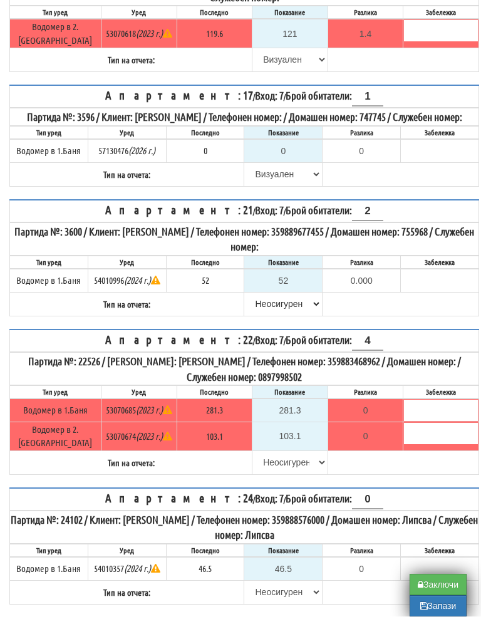
type input "0.0"
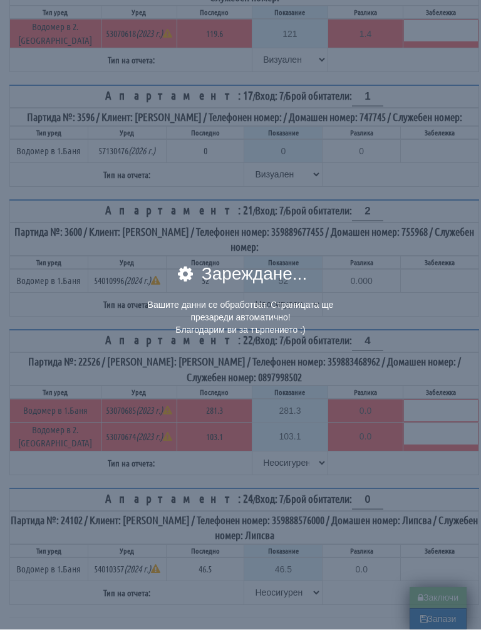
click at [437, 594] on div "× Зареждане... Вашите данни се обработват. Страницата ще презареди автоматично!…" at bounding box center [240, 321] width 481 height 642
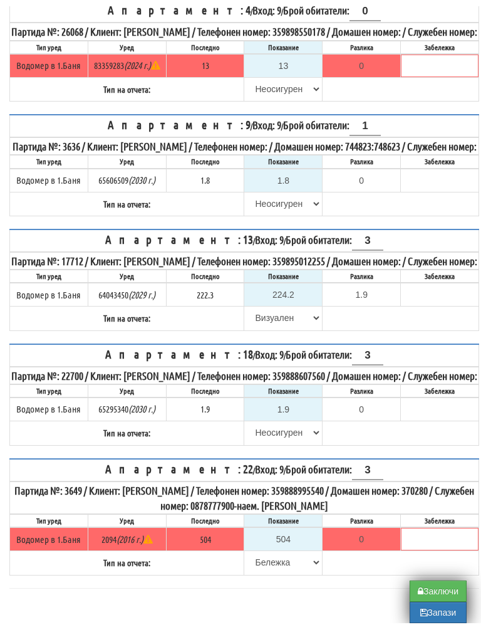
scroll to position [216, 0]
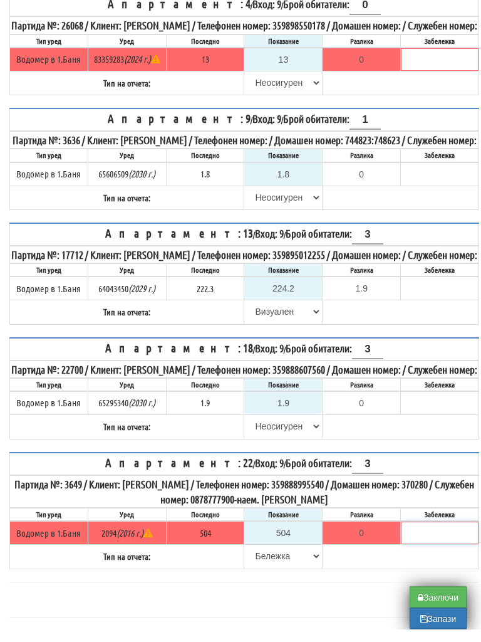
click at [434, 557] on input "text" at bounding box center [440, 545] width 76 height 21
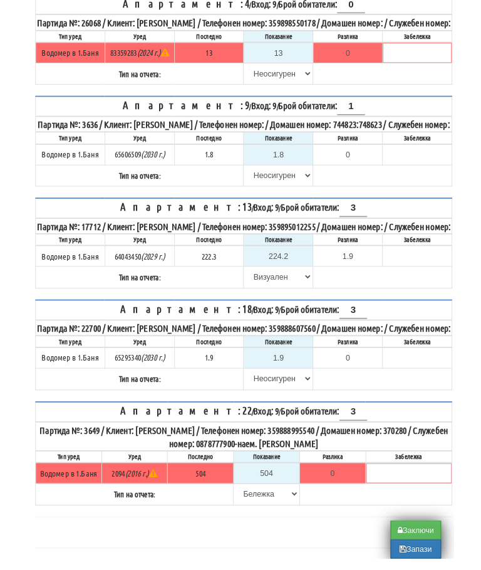
scroll to position [363, 8]
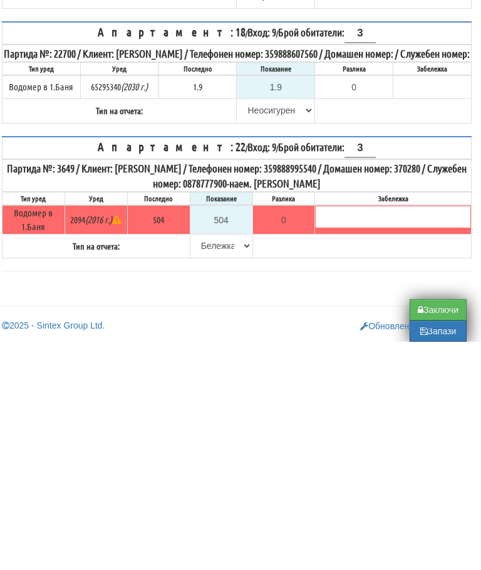
click at [344, 301] on div "ОТЧЕТЕН ЛИСТ - 115/9 Дата на отчет: 30/09/2025 17:00:11 30/09/2025 17:00:11 Апа…" at bounding box center [232, 159] width 481 height 801
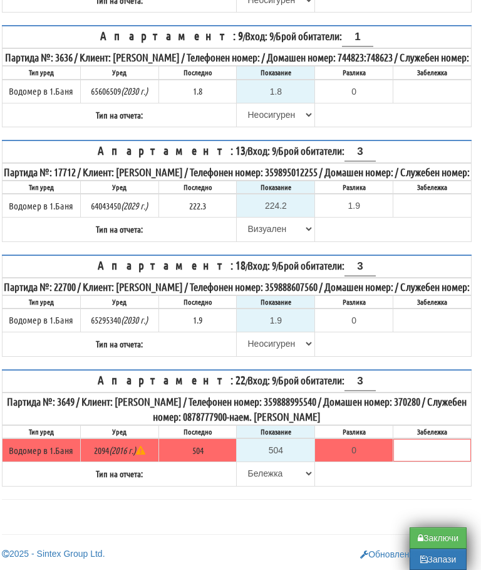
click at [433, 537] on button "Заключи" at bounding box center [438, 537] width 57 height 21
type input "0.000"
type input "0.0"
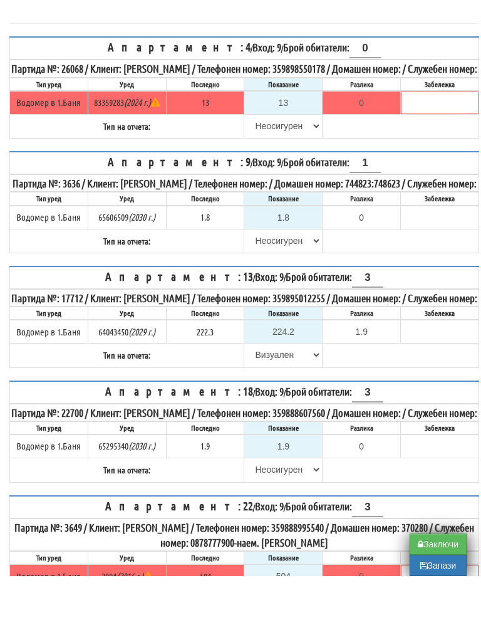
scroll to position [132, 0]
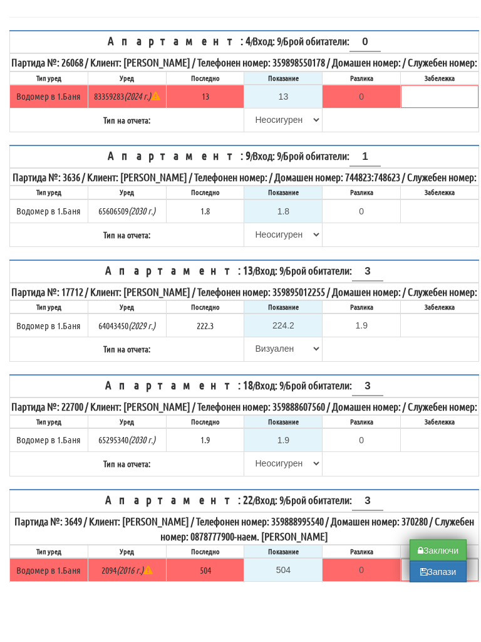
click at [434, 535] on form "Апартамент: 4 / Вход: 9 / Брой обитатели: 0 Партида №: 26068 / Клиент: [PERSON_…" at bounding box center [244, 384] width 470 height 589
click at [435, 599] on button "Заключи" at bounding box center [438, 609] width 57 height 21
type input "0.000"
type input "0.0"
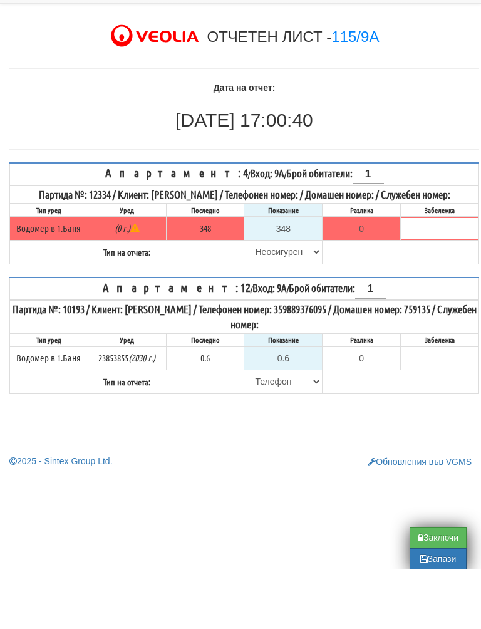
click at [434, 587] on button "Заключи" at bounding box center [438, 597] width 57 height 21
type input "0.000"
